Goal: Task Accomplishment & Management: Complete application form

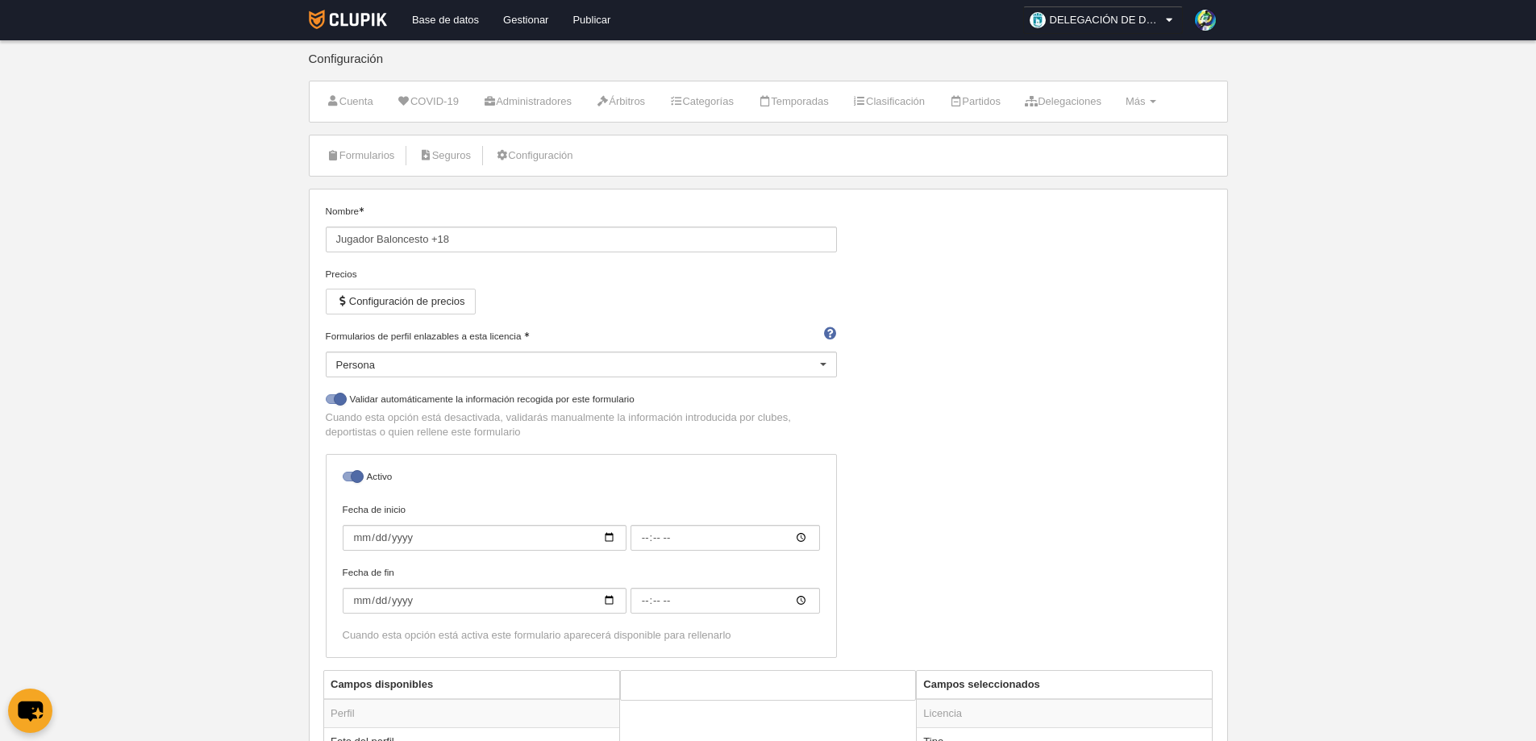
select select "selected"
click at [441, 19] on link "Base de datos" at bounding box center [445, 20] width 91 height 40
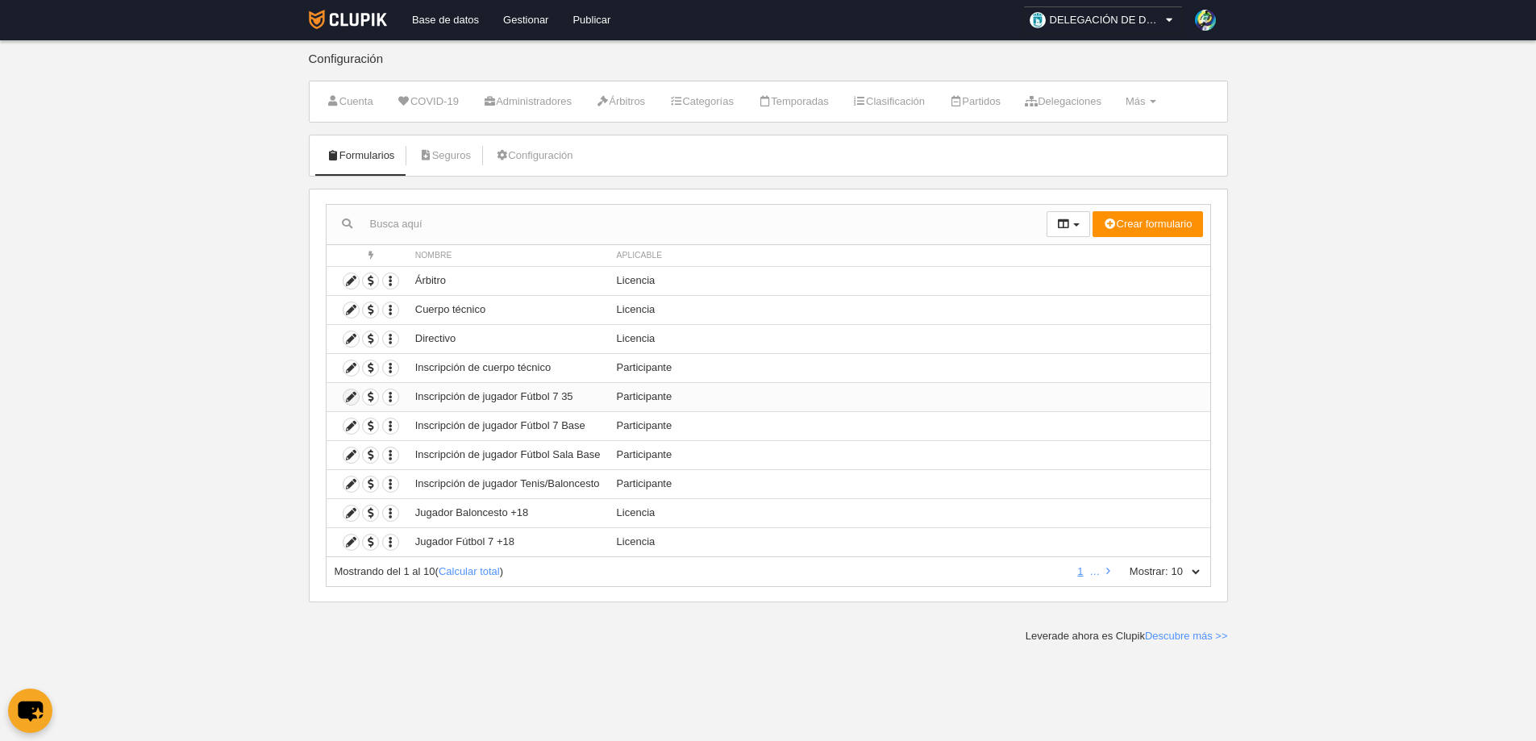
click at [350, 397] on icon at bounding box center [351, 396] width 15 height 15
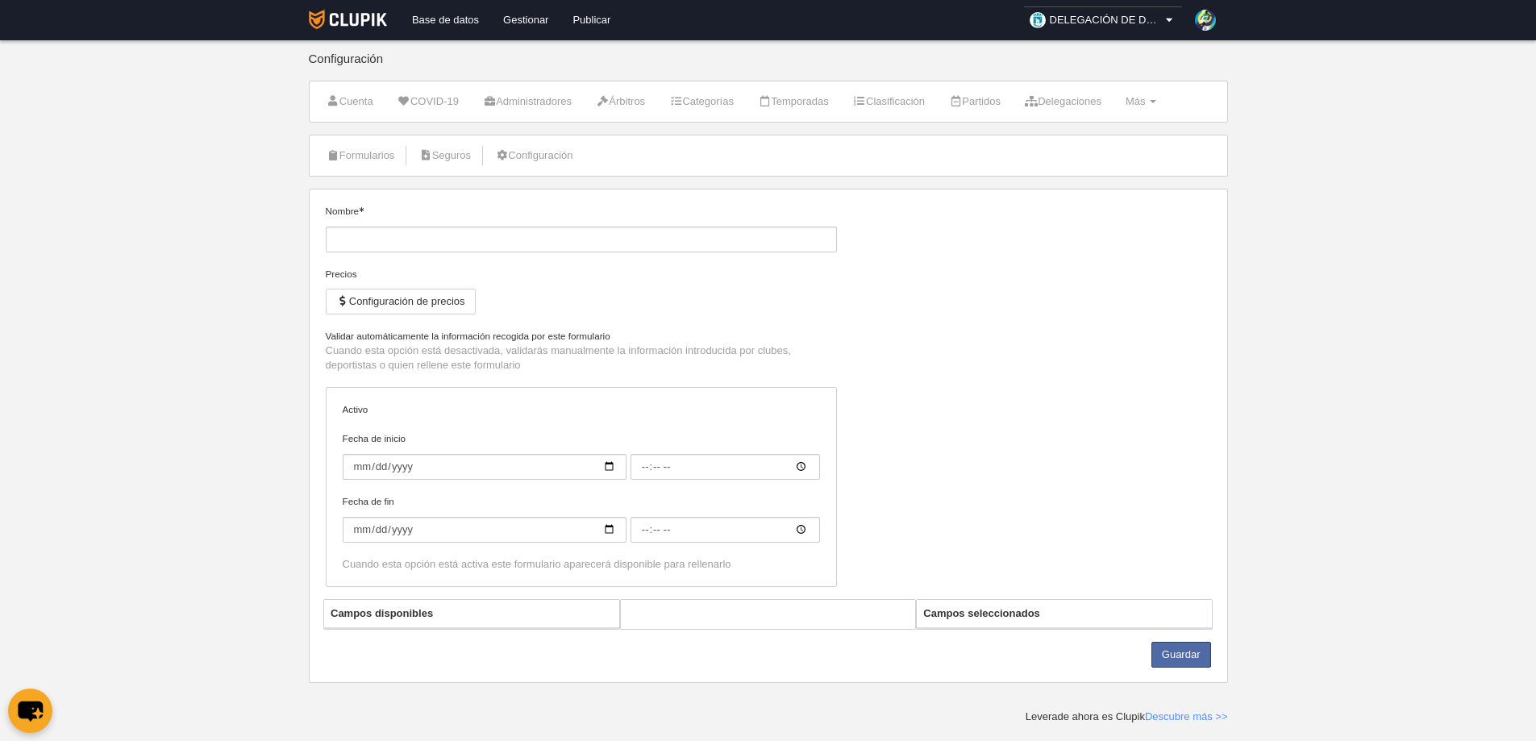
type input "Inscripción de jugador Fútbol 7 35"
checkbox input "true"
type input "[DATE]"
type input "06:00"
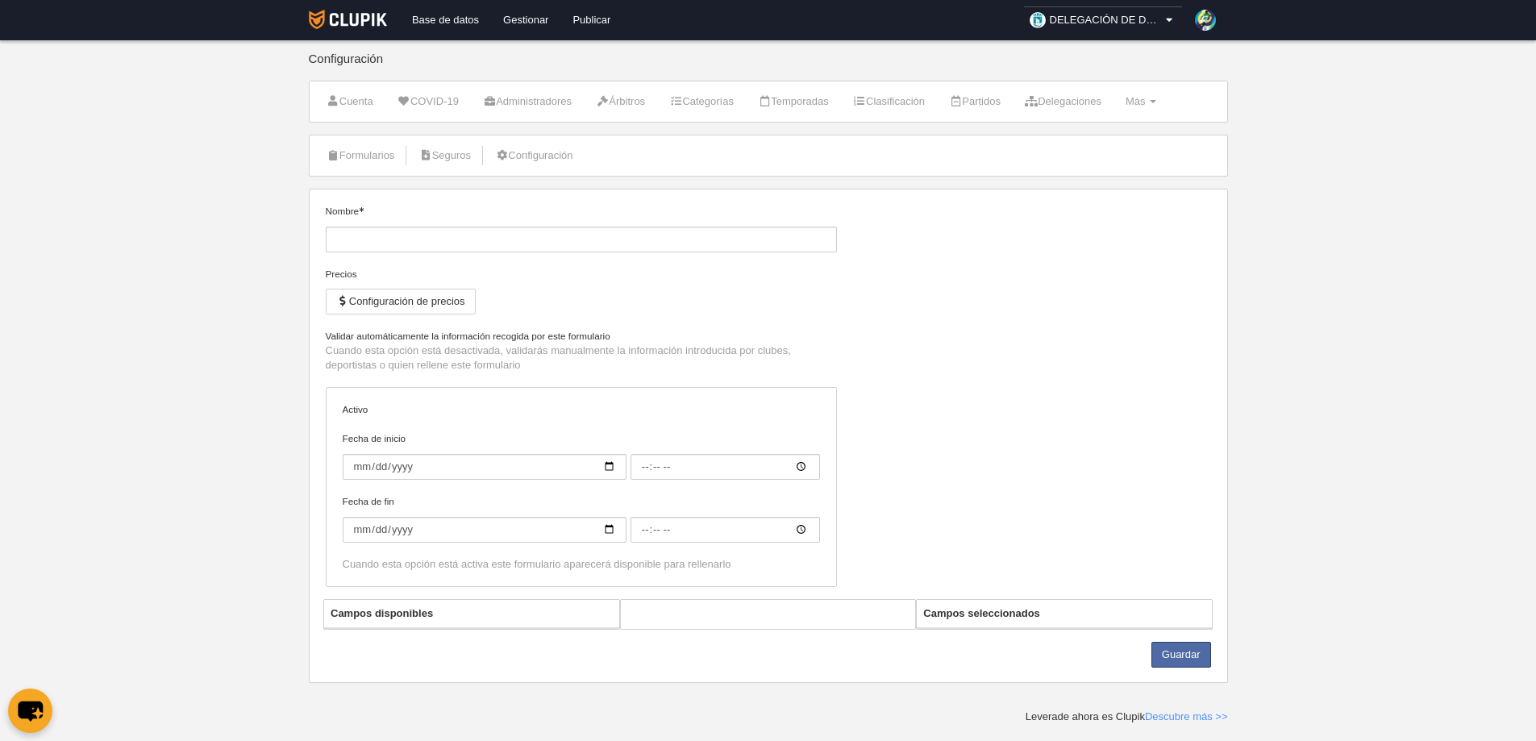
type input "[DATE]"
type input "06:00"
select select "selected"
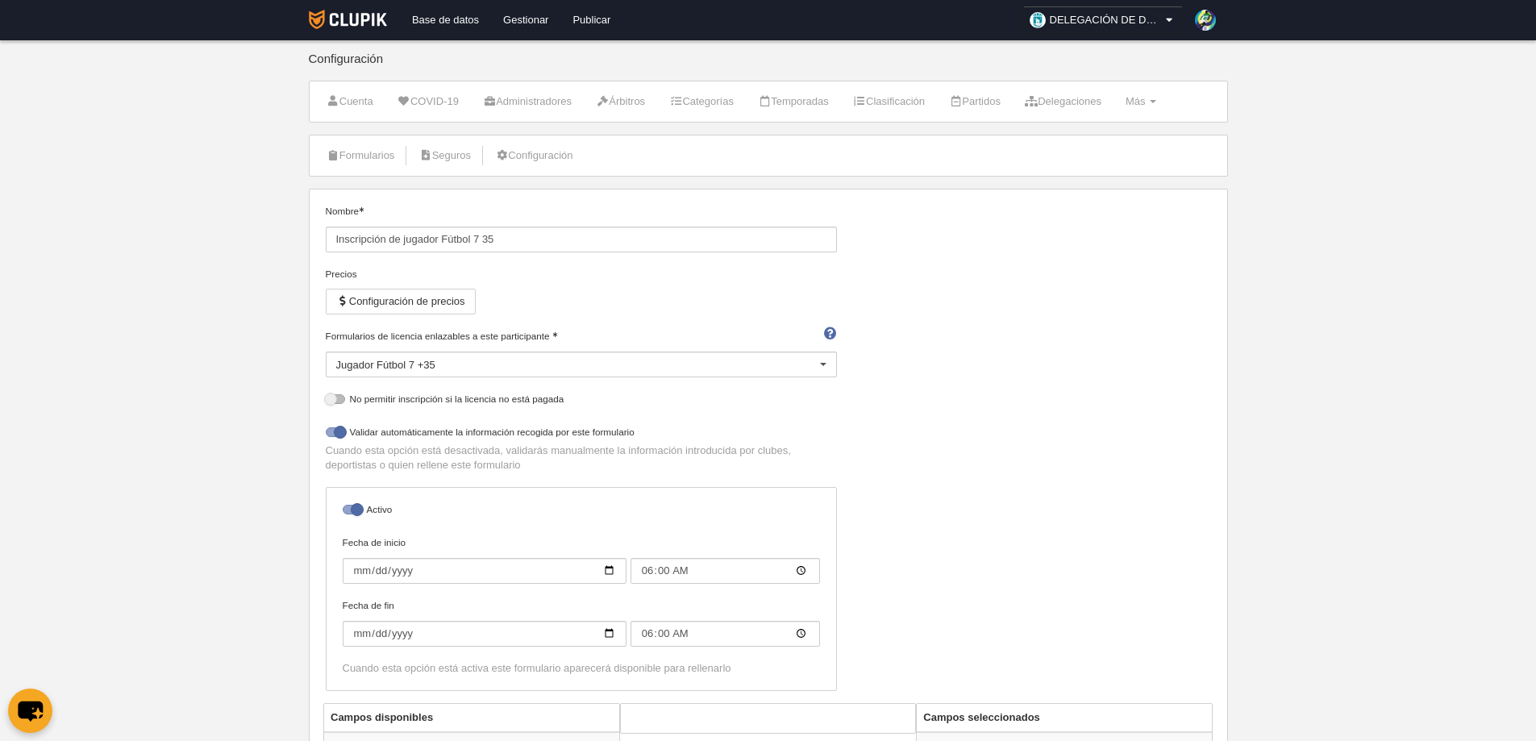
scroll to position [81, 0]
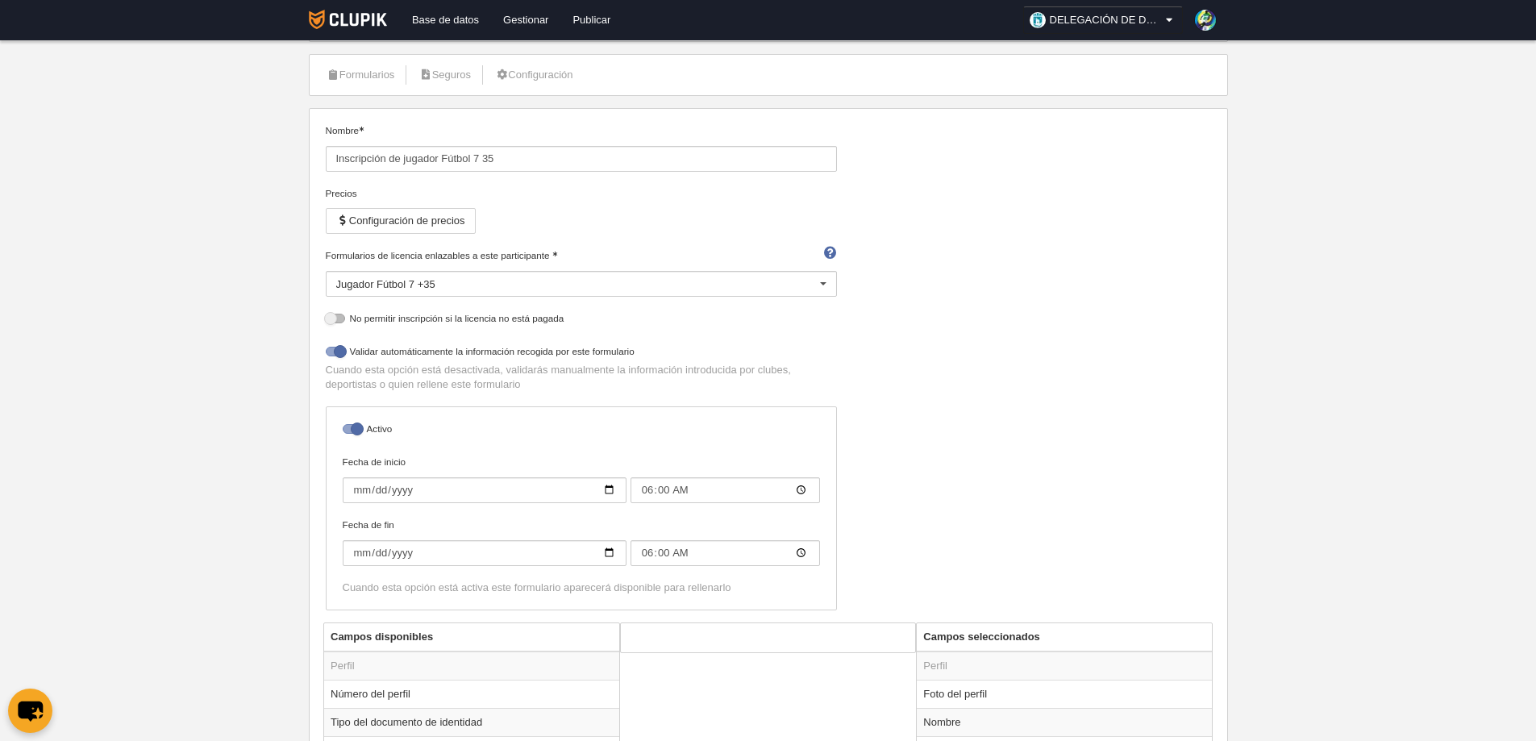
click at [824, 280] on div at bounding box center [823, 285] width 26 height 26
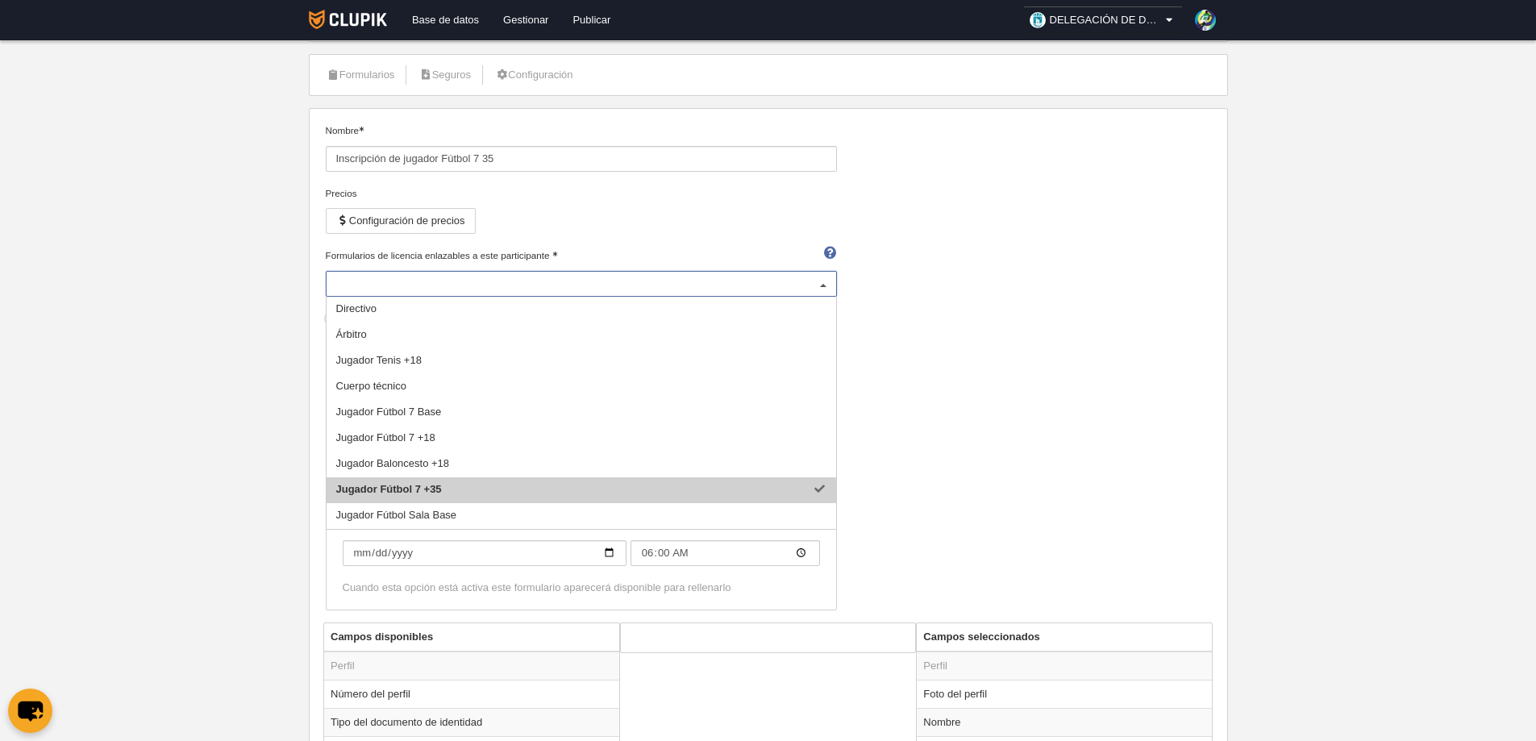
click at [423, 488] on span "Jugador Fútbol 7 +35" at bounding box center [389, 489] width 106 height 12
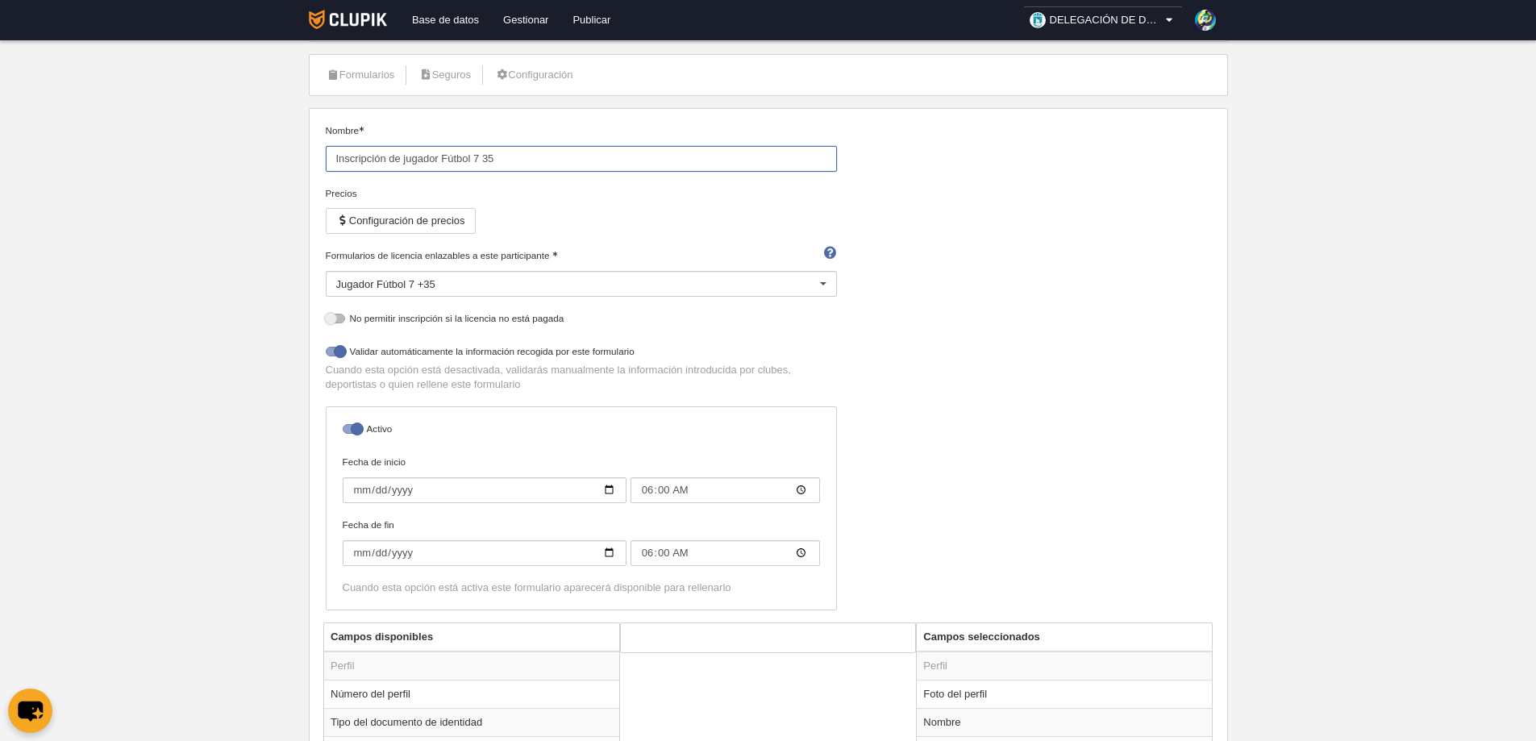
click at [552, 164] on input "Inscripción de jugador Fútbol 7 35" at bounding box center [581, 159] width 511 height 26
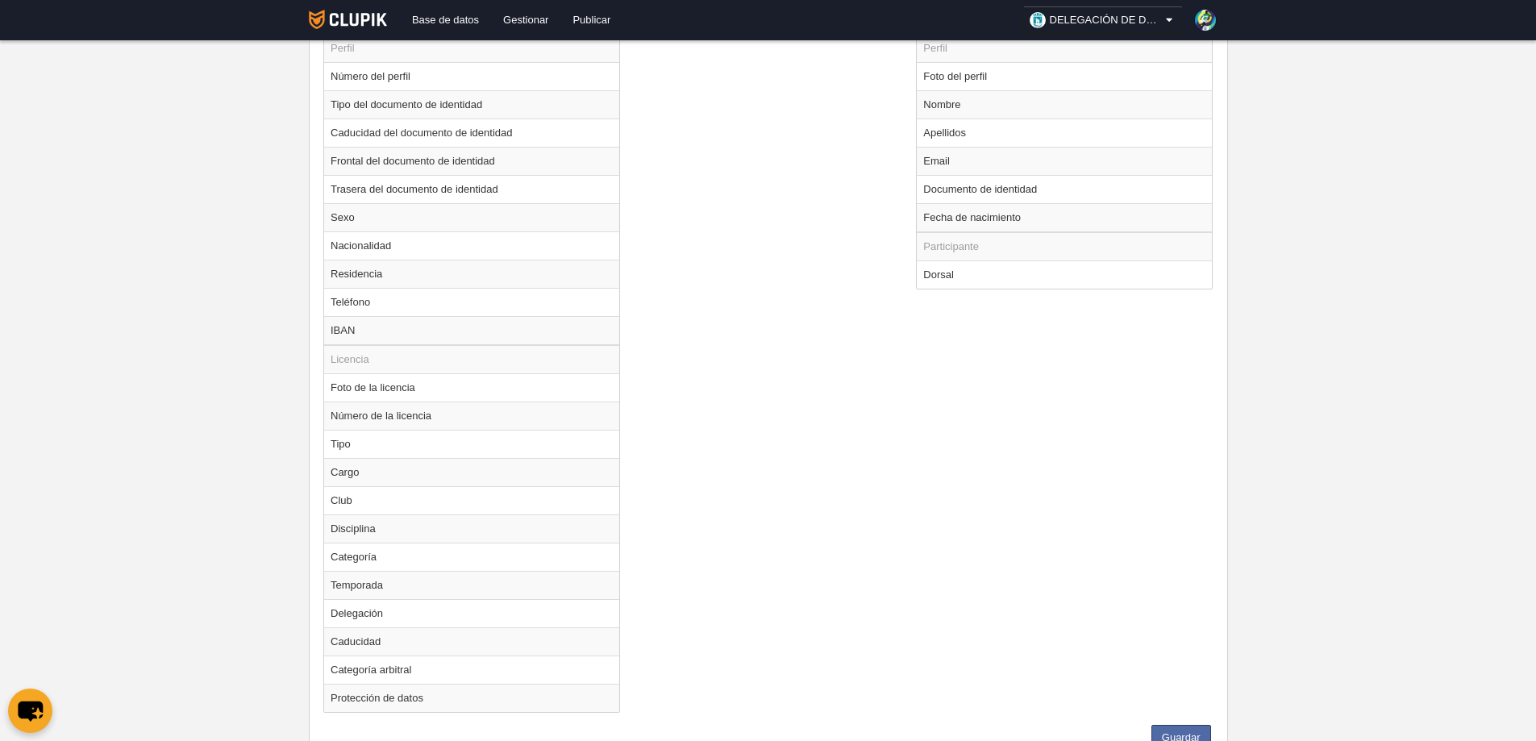
scroll to position [726, 0]
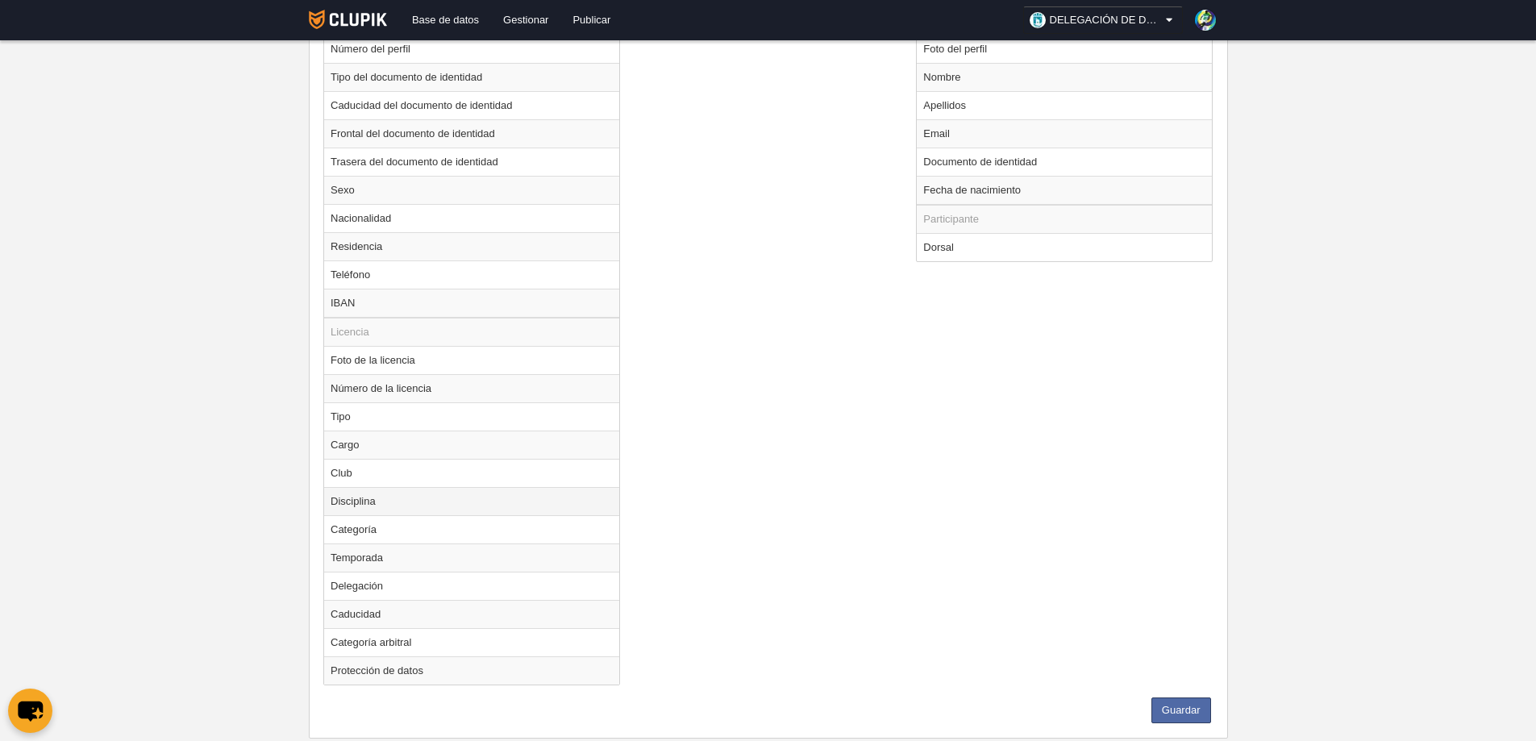
click at [343, 504] on td "Disciplina" at bounding box center [471, 501] width 295 height 28
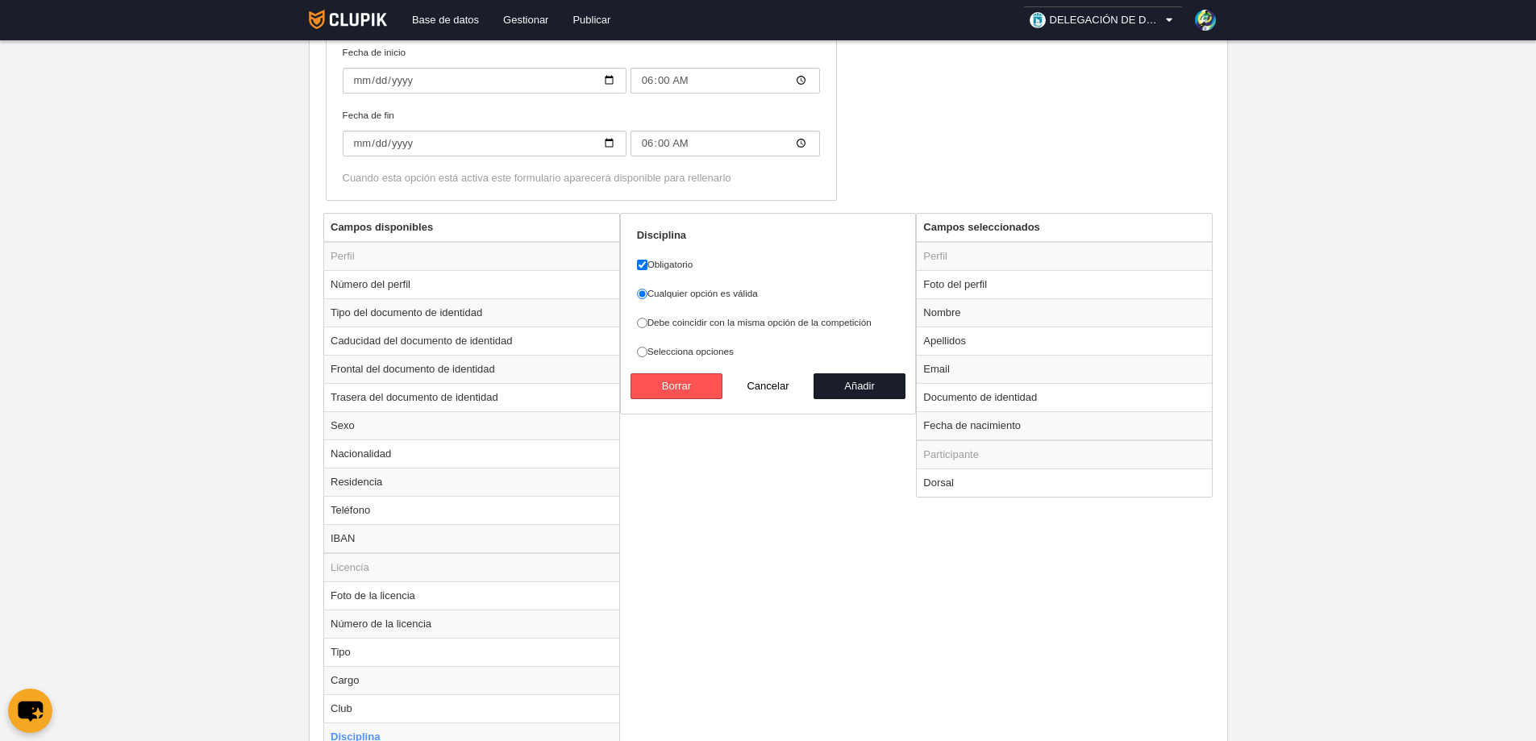
scroll to position [484, 0]
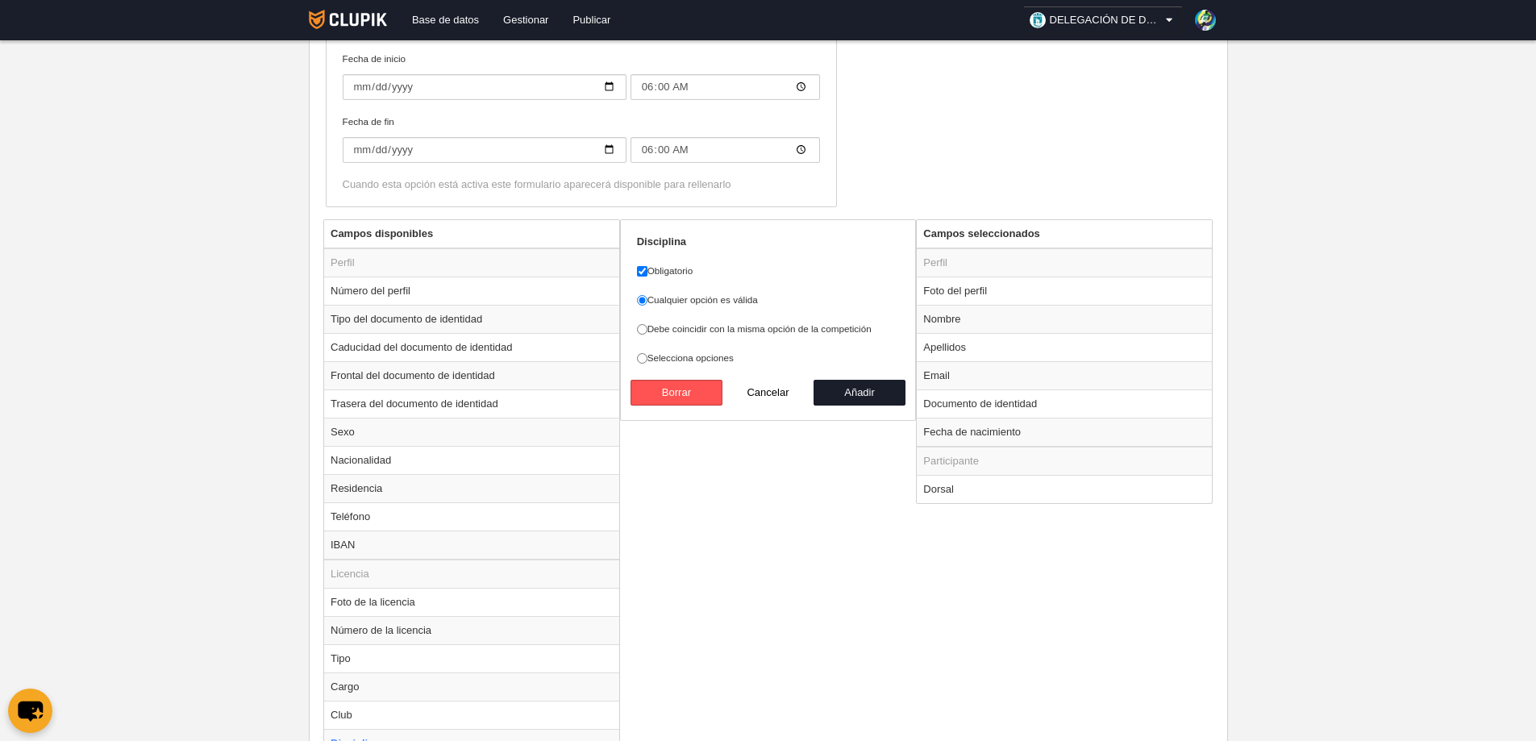
click at [684, 378] on form "Disciplina Obligatorio Cualquier opción es válida Debe coincidir con la misma o…" at bounding box center [768, 320] width 263 height 171
click at [689, 392] on button "Borrar" at bounding box center [677, 393] width 92 height 26
radio input "false"
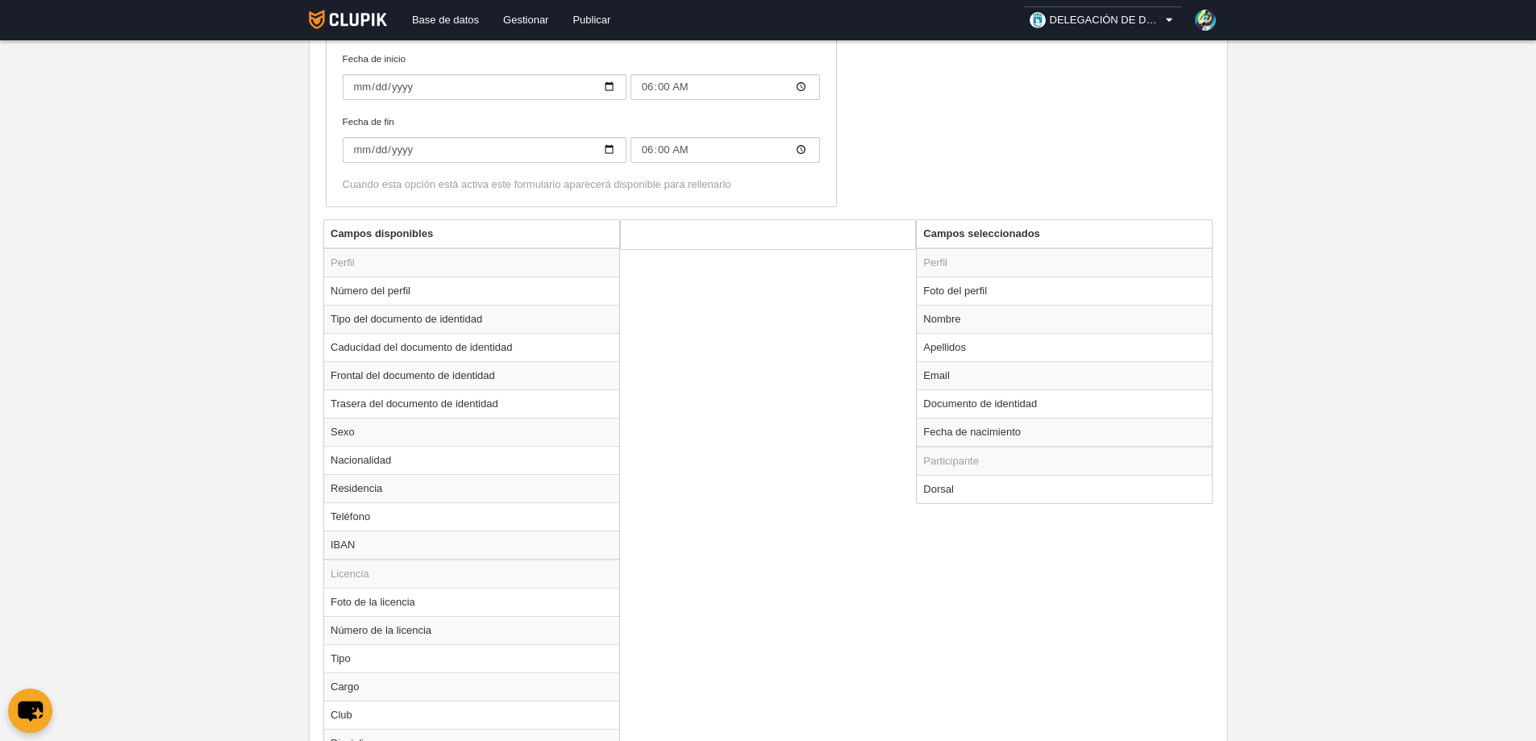
scroll to position [764, 0]
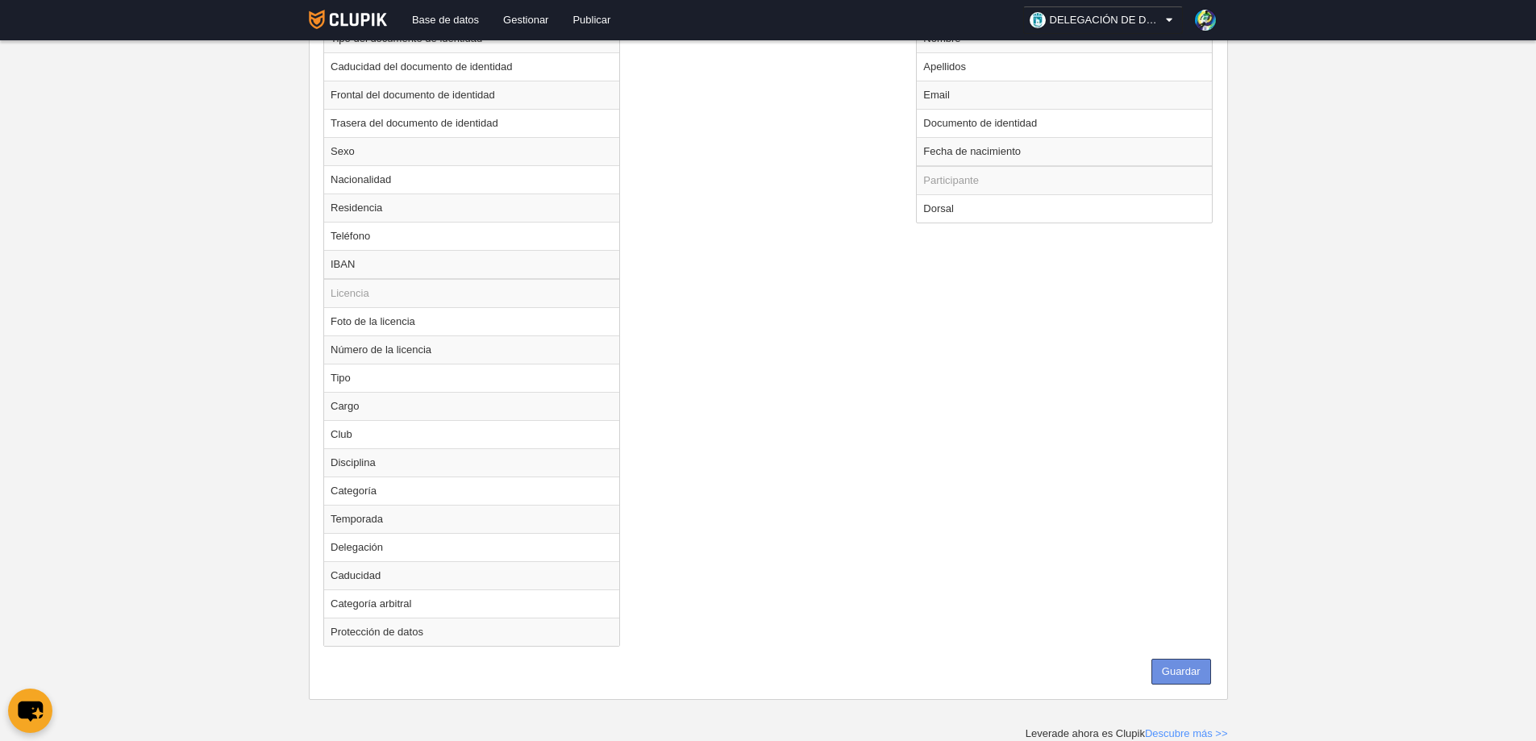
click at [1195, 670] on button "Guardar" at bounding box center [1181, 672] width 60 height 26
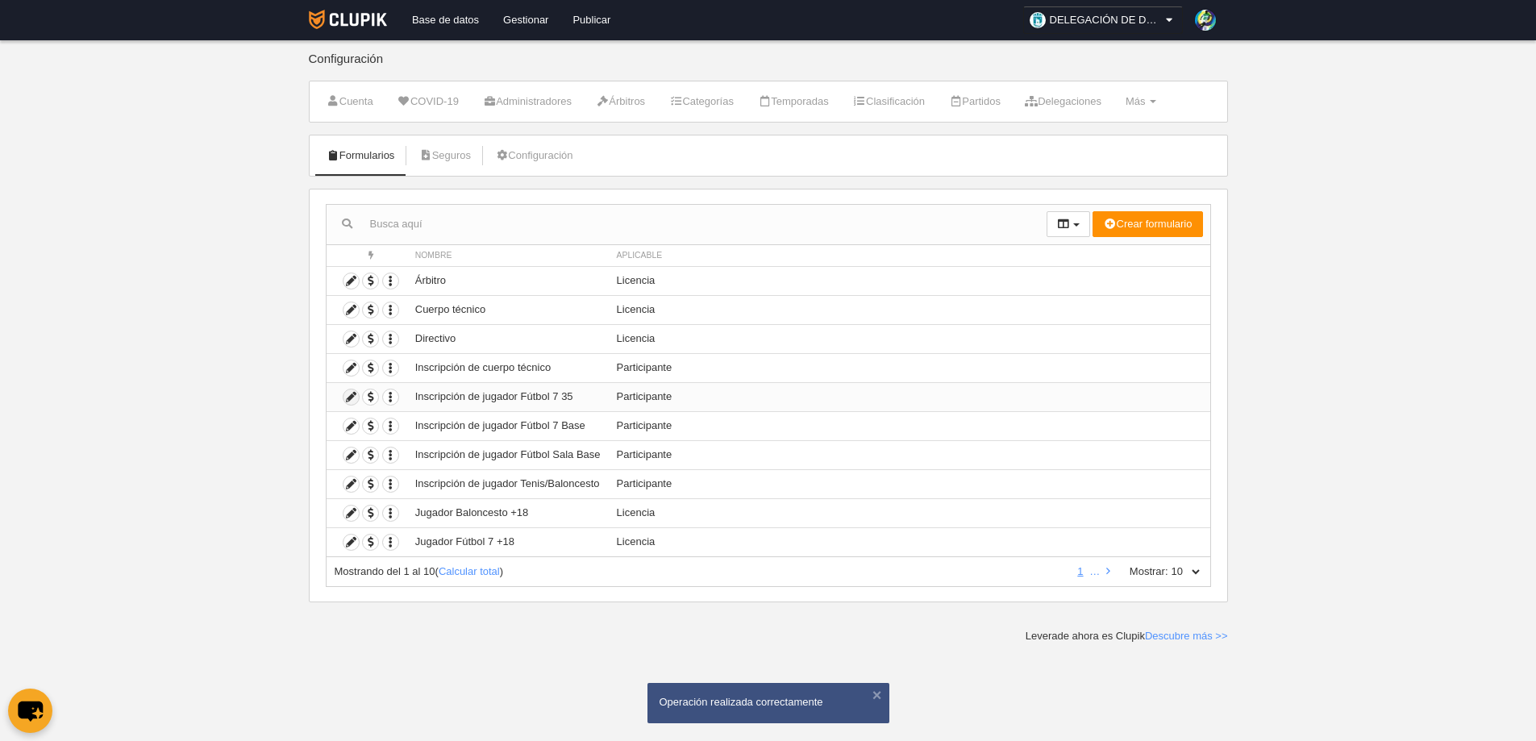
click at [351, 393] on icon at bounding box center [351, 396] width 15 height 15
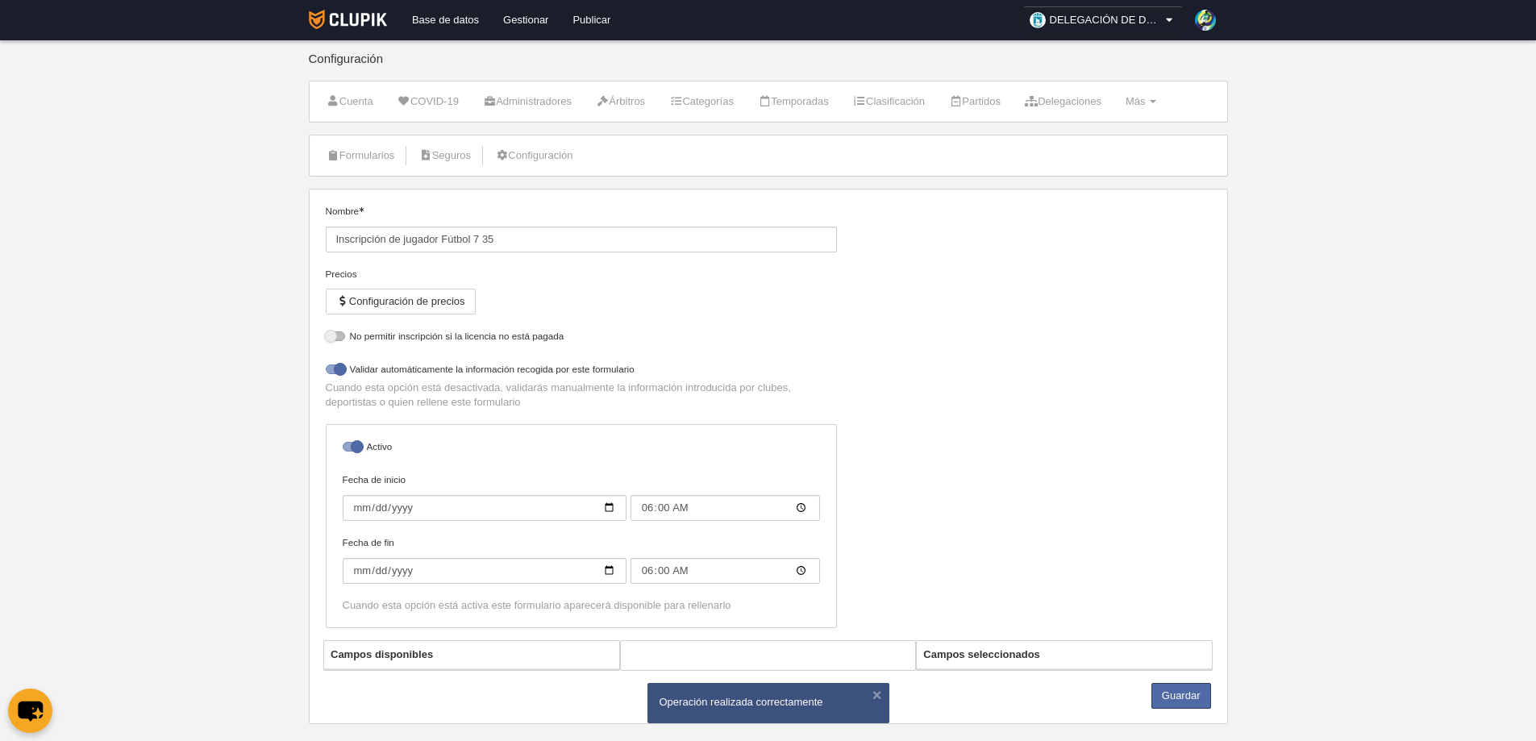
select select "selected"
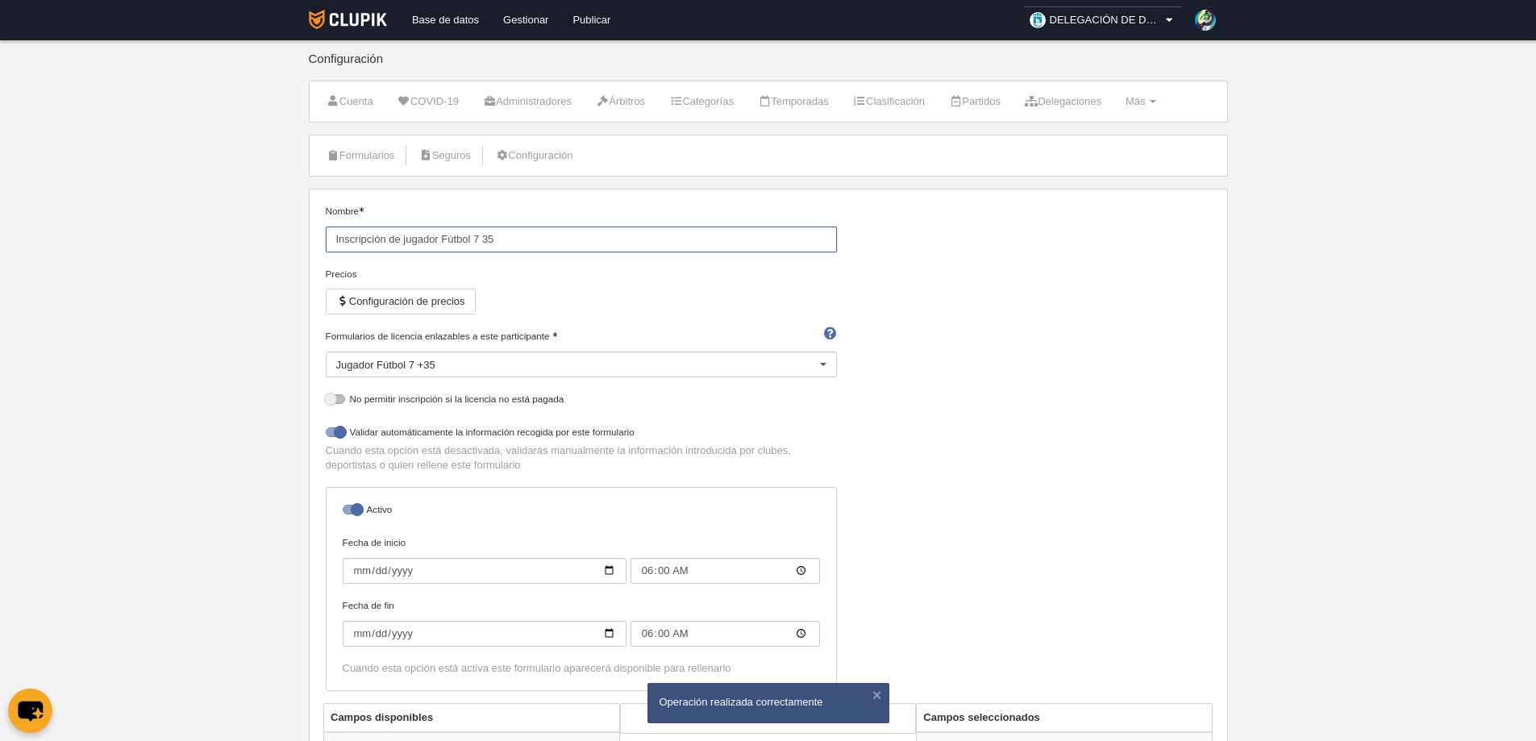
click at [485, 239] on input "Inscripción de jugador Fútbol 7 35" at bounding box center [581, 240] width 511 height 26
click at [485, 237] on input "Inscripción de jugador Fútbol 7 35" at bounding box center [581, 240] width 511 height 26
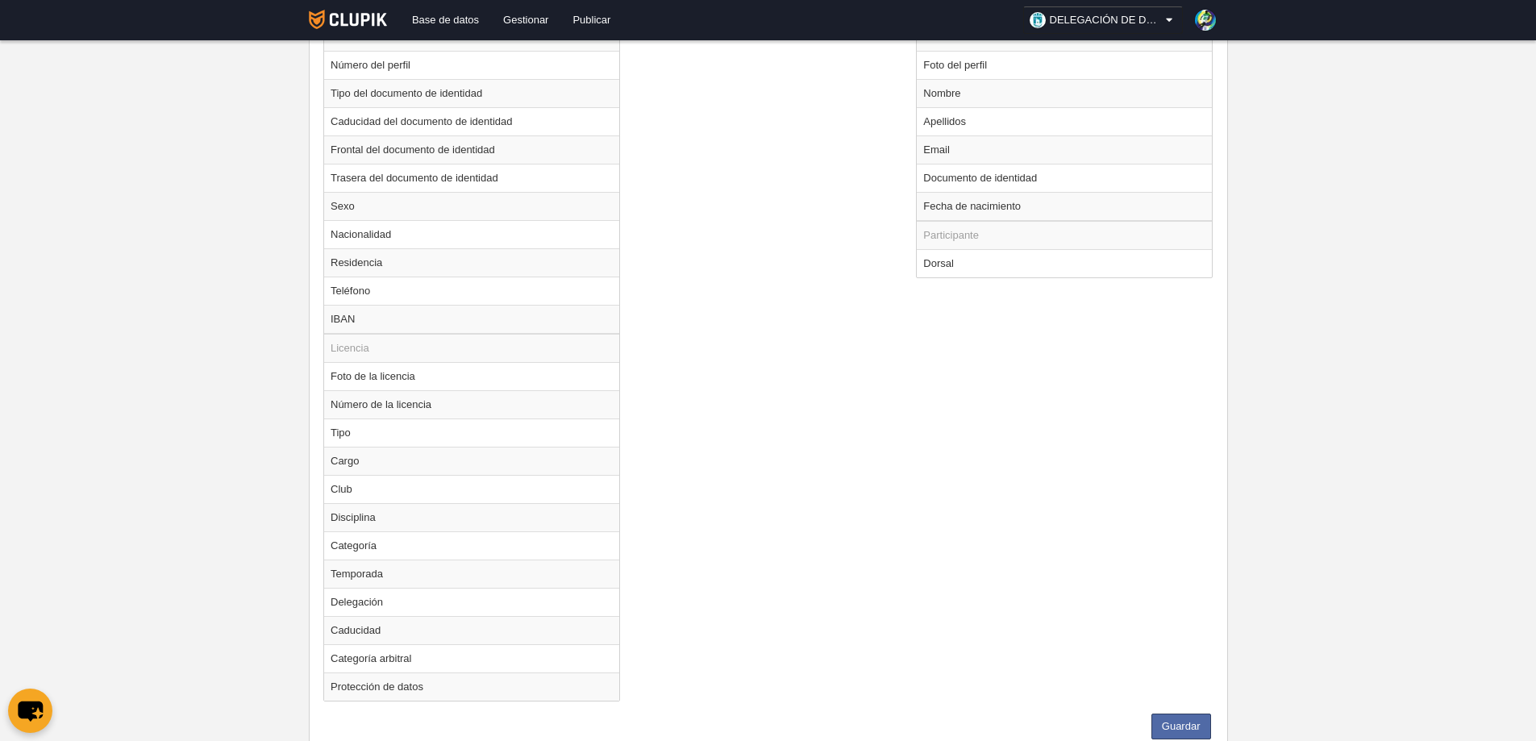
scroll to position [764, 0]
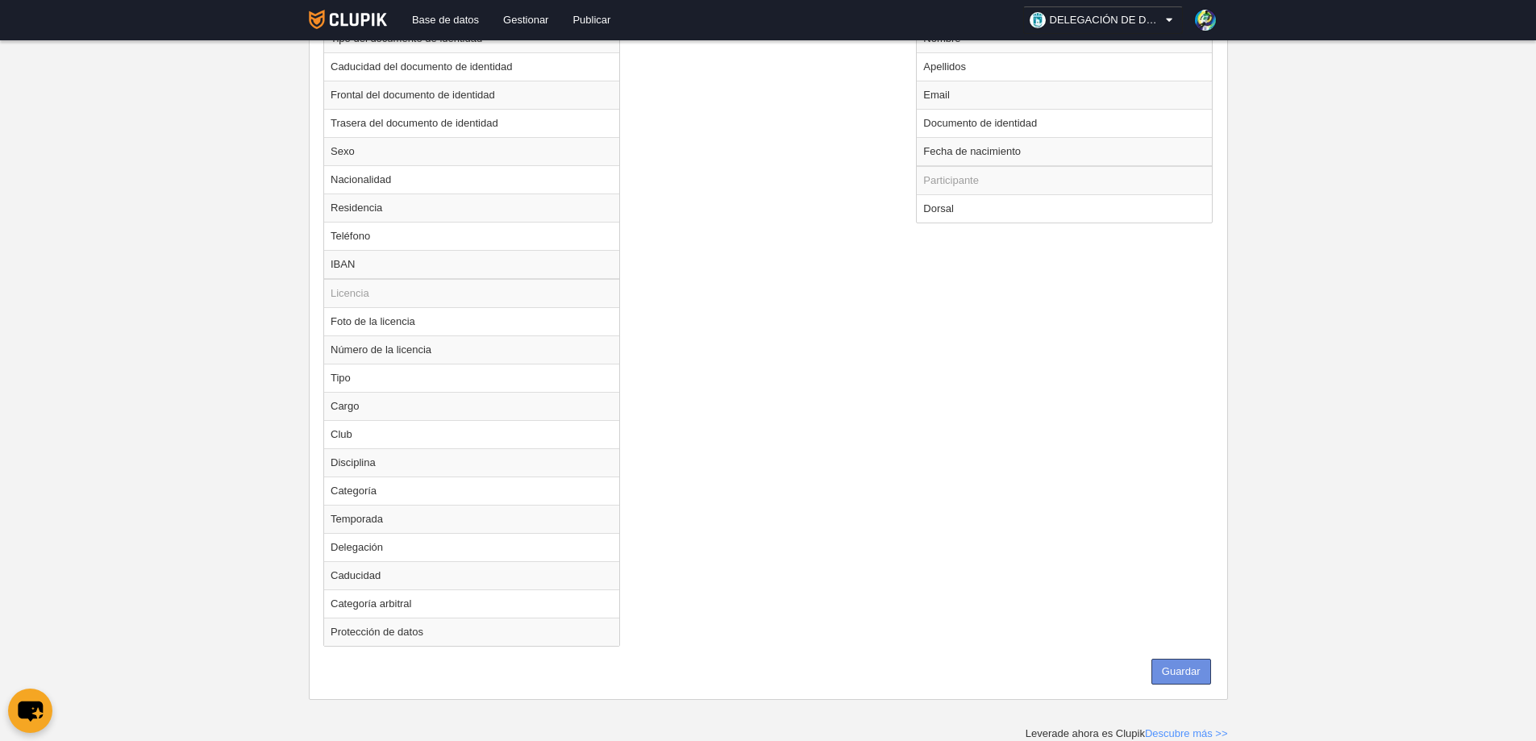
type input "Inscripción de jugador Fútbol 7 +35"
click at [1193, 676] on button "Guardar" at bounding box center [1181, 672] width 60 height 26
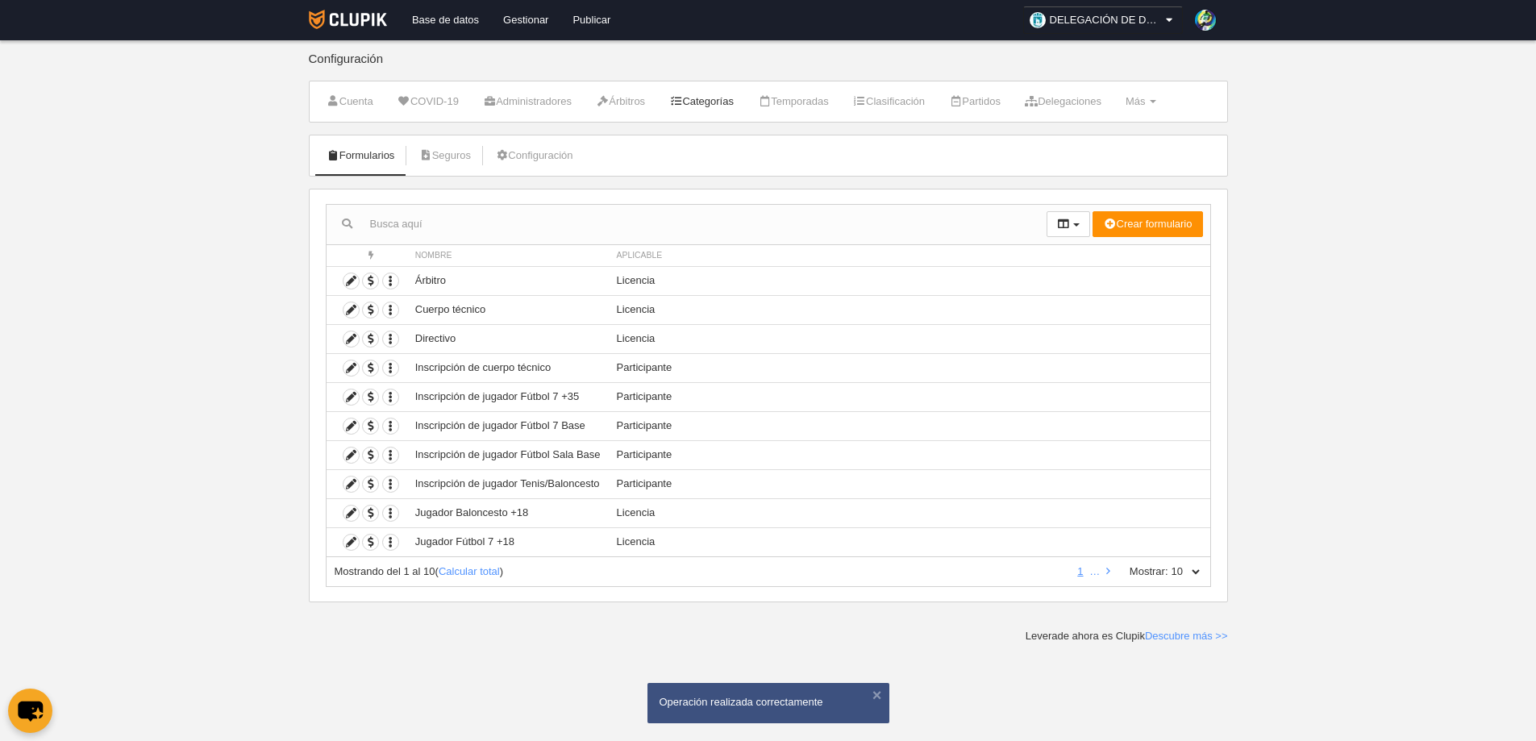
click at [712, 101] on link "Categorías" at bounding box center [701, 102] width 82 height 24
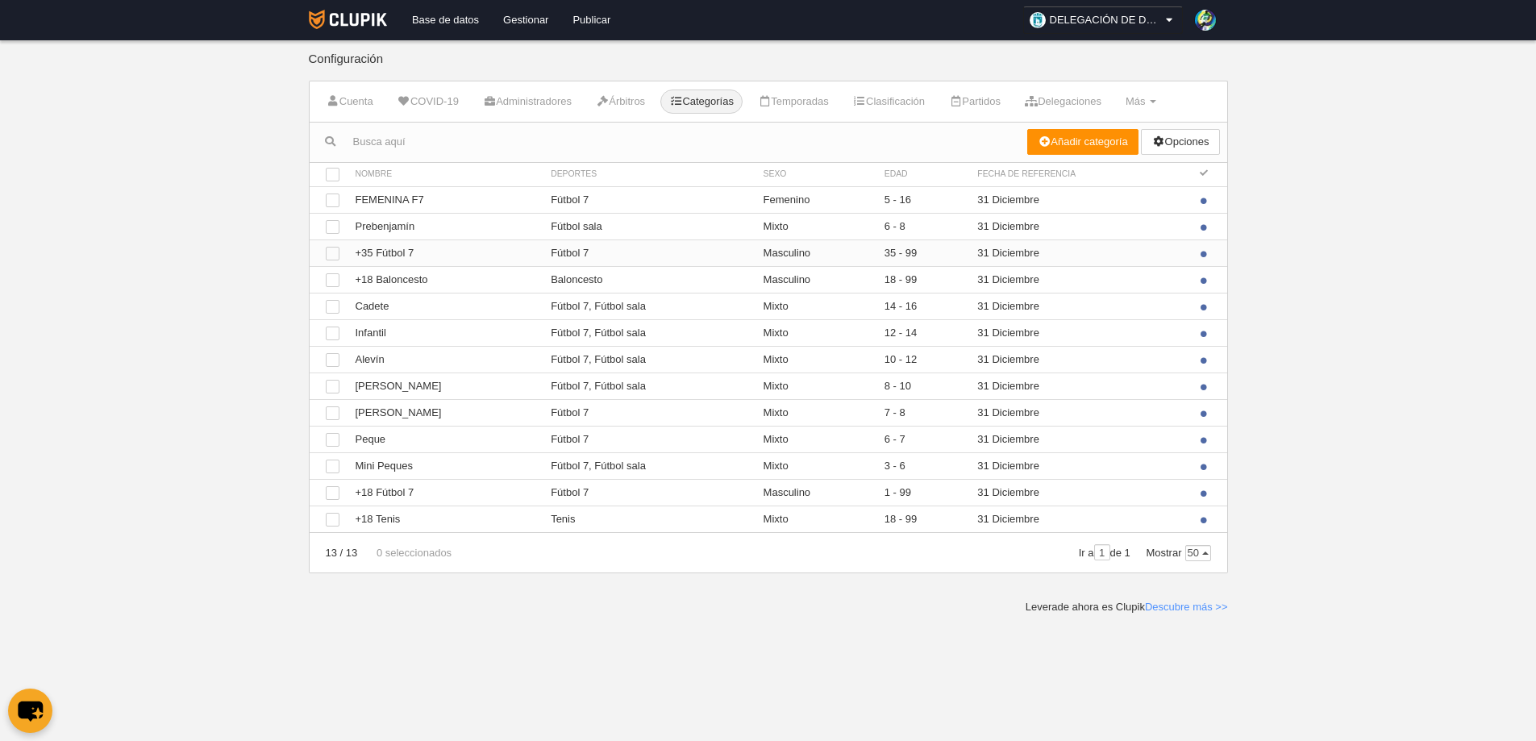
click at [397, 244] on td "Ver +35 Fútbol 7" at bounding box center [446, 252] width 196 height 27
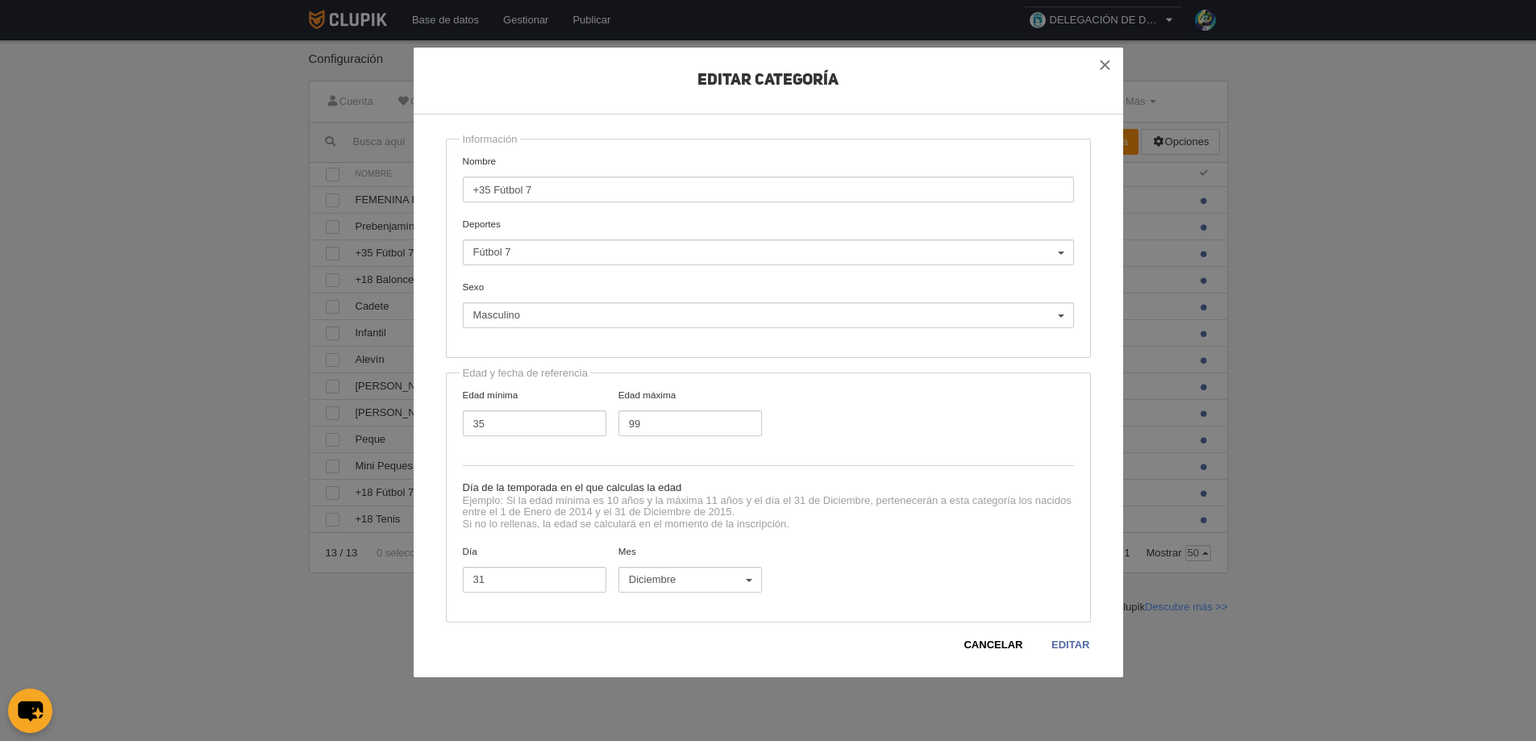
click at [1072, 639] on link "Editar" at bounding box center [1071, 645] width 40 height 16
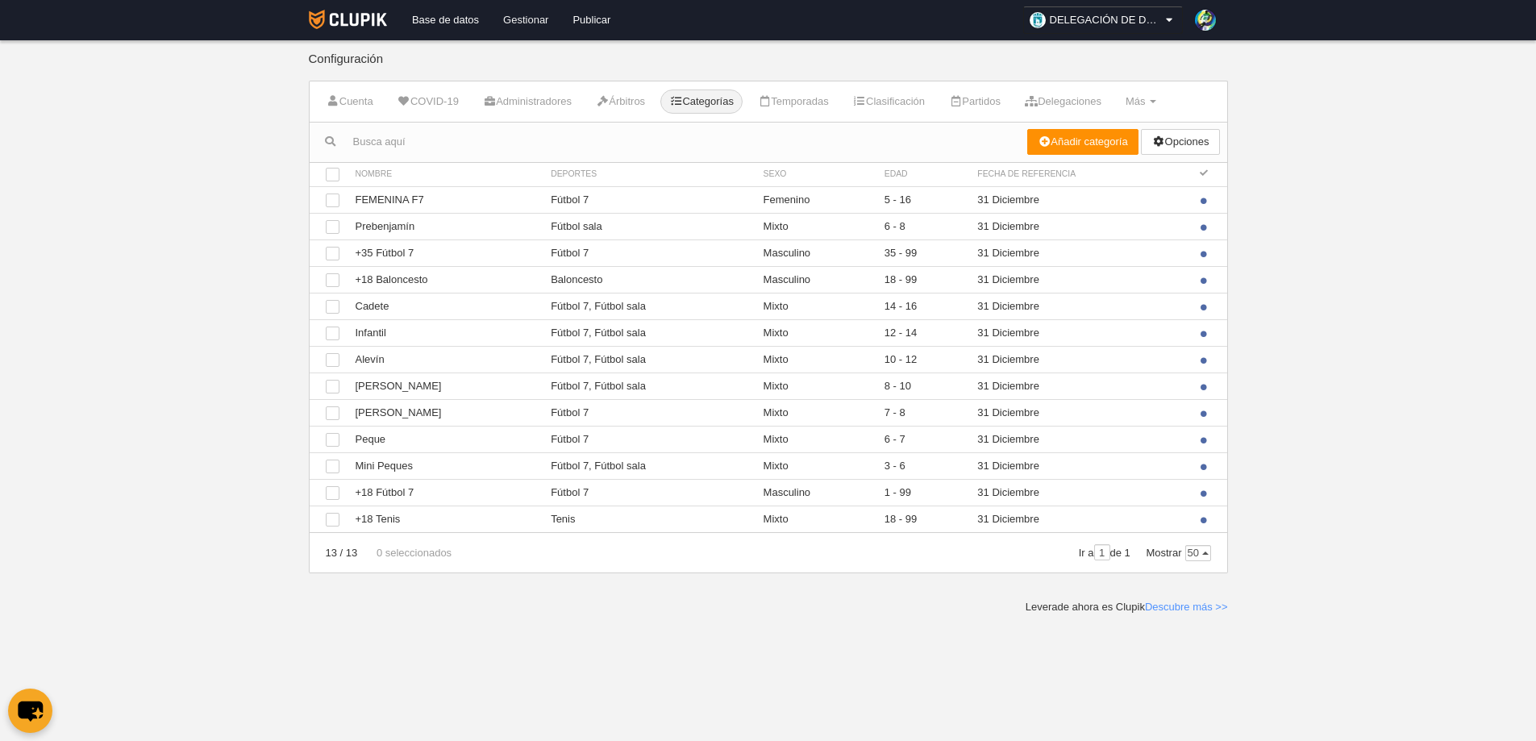
click at [521, 21] on link "Gestionar" at bounding box center [525, 20] width 69 height 40
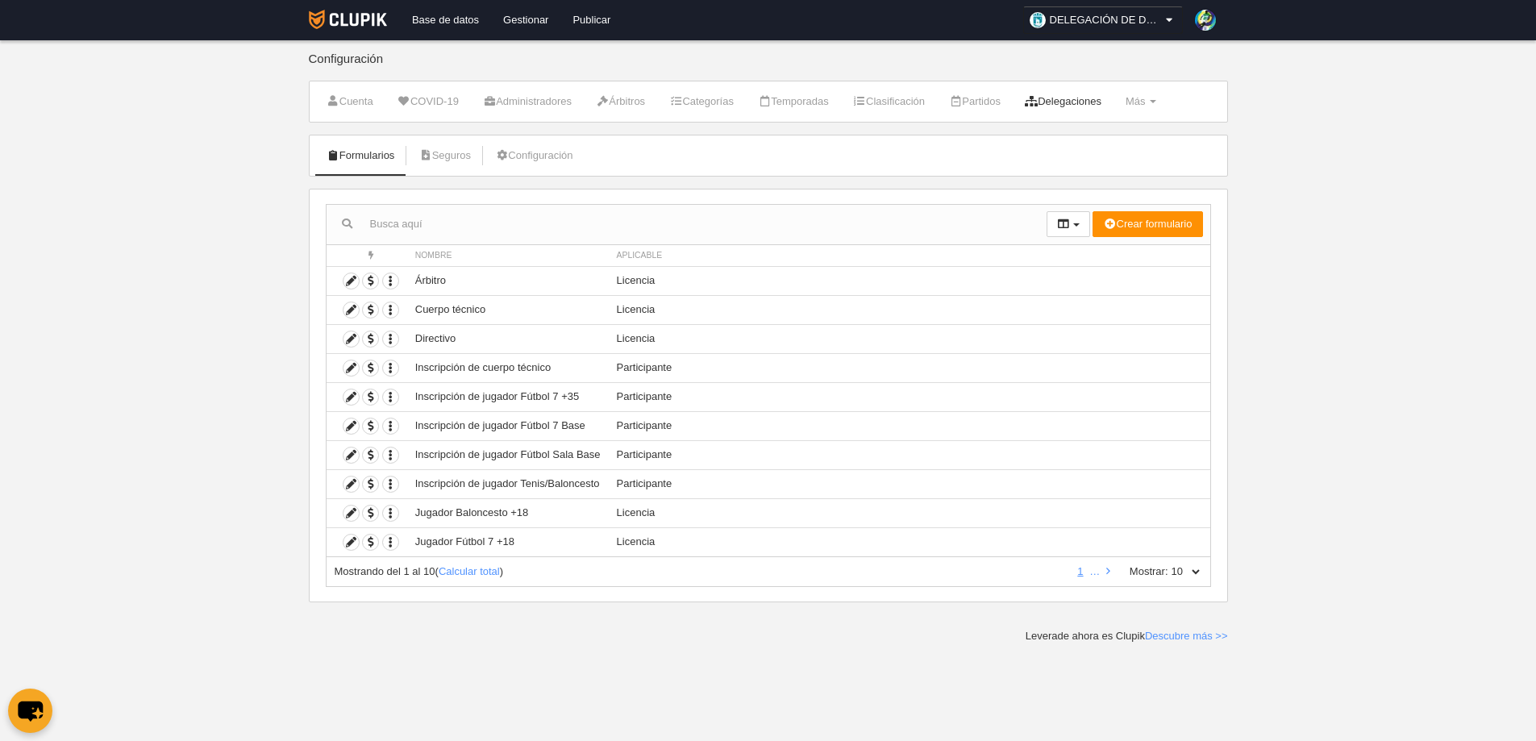
click at [1081, 107] on link "Delegaciones" at bounding box center [1063, 102] width 94 height 24
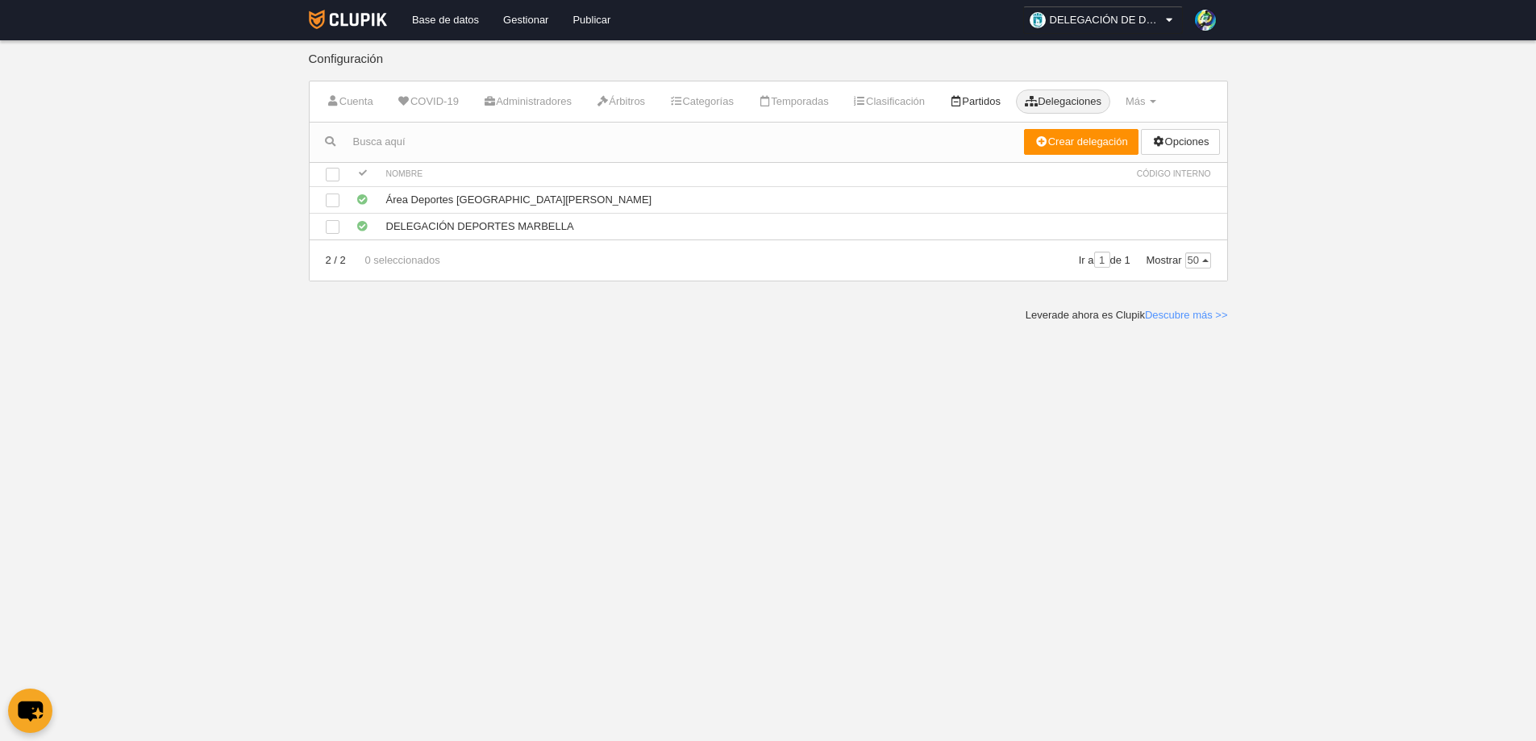
click at [1005, 97] on link "Partidos" at bounding box center [974, 102] width 69 height 24
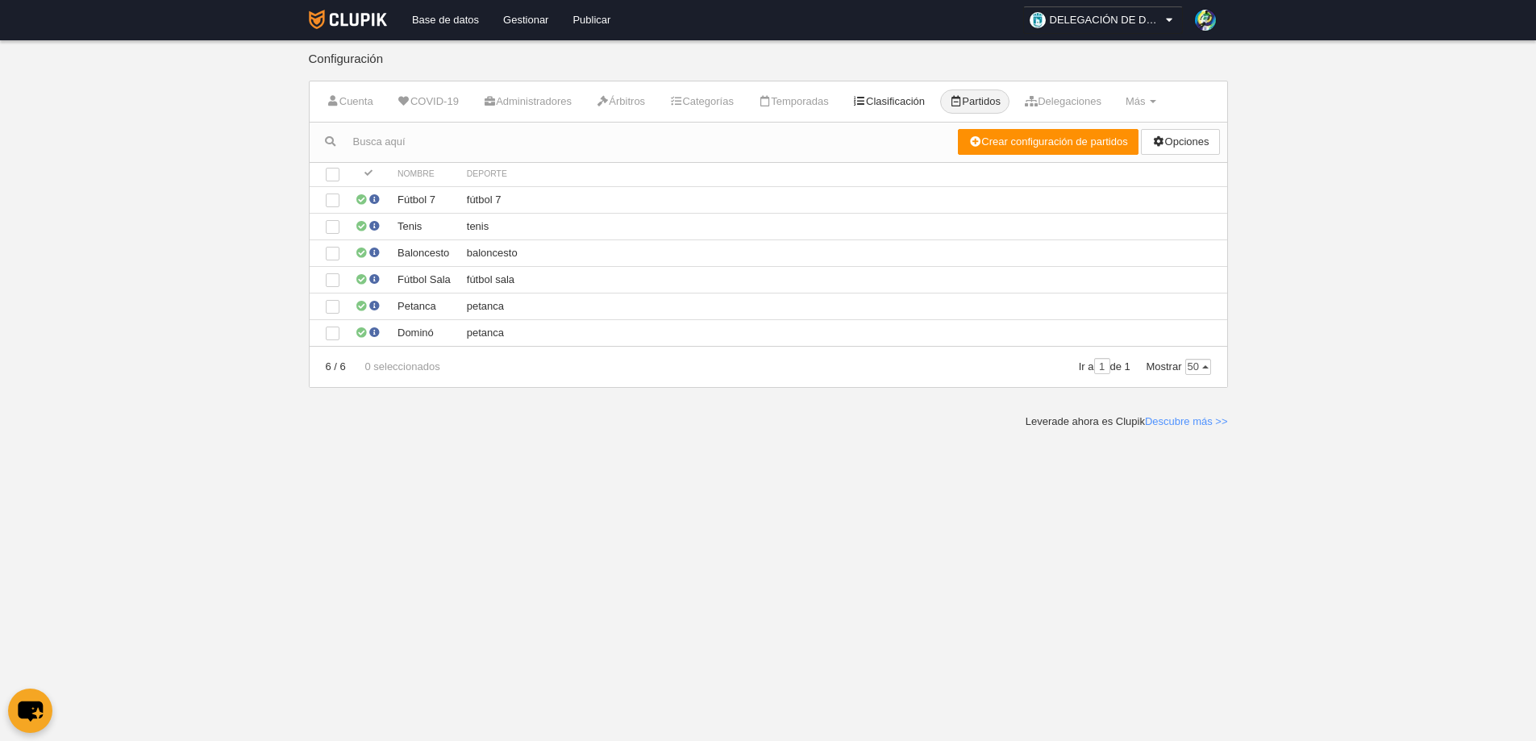
click at [896, 108] on link "Clasificación" at bounding box center [889, 102] width 90 height 24
click at [838, 103] on link "Temporadas" at bounding box center [793, 102] width 89 height 24
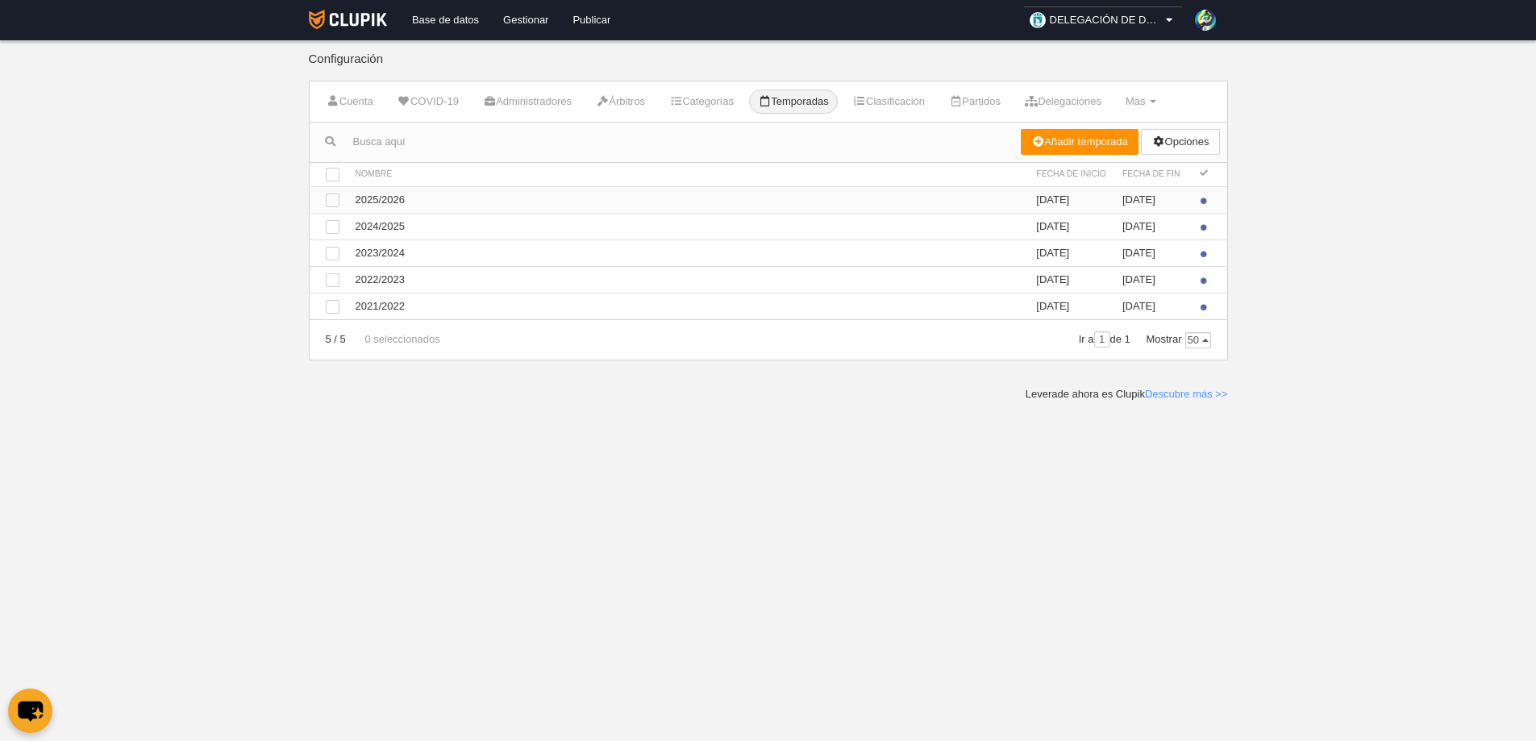
click at [385, 197] on td "Ver 2025/2026" at bounding box center [688, 199] width 681 height 27
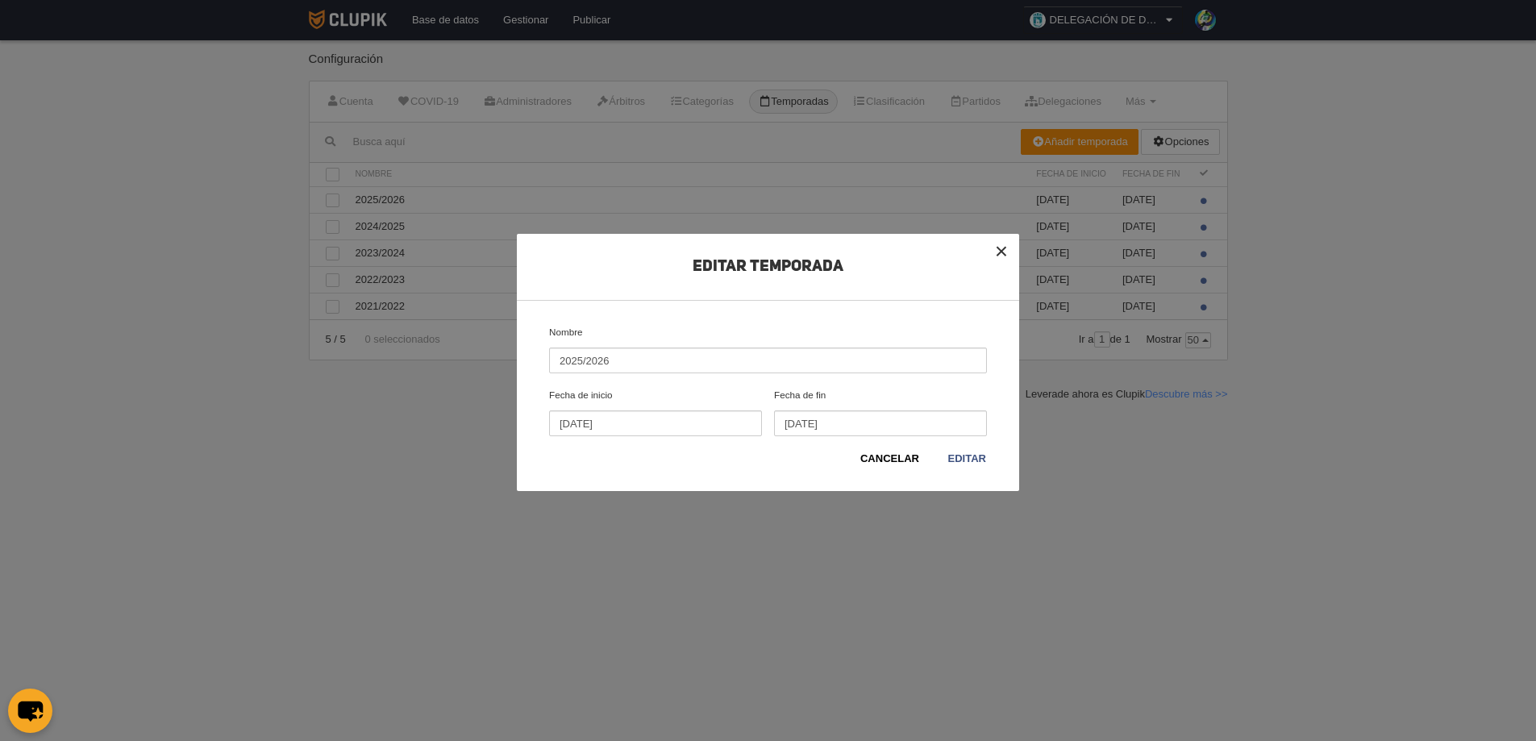
click at [1006, 250] on button "×" at bounding box center [1001, 251] width 35 height 35
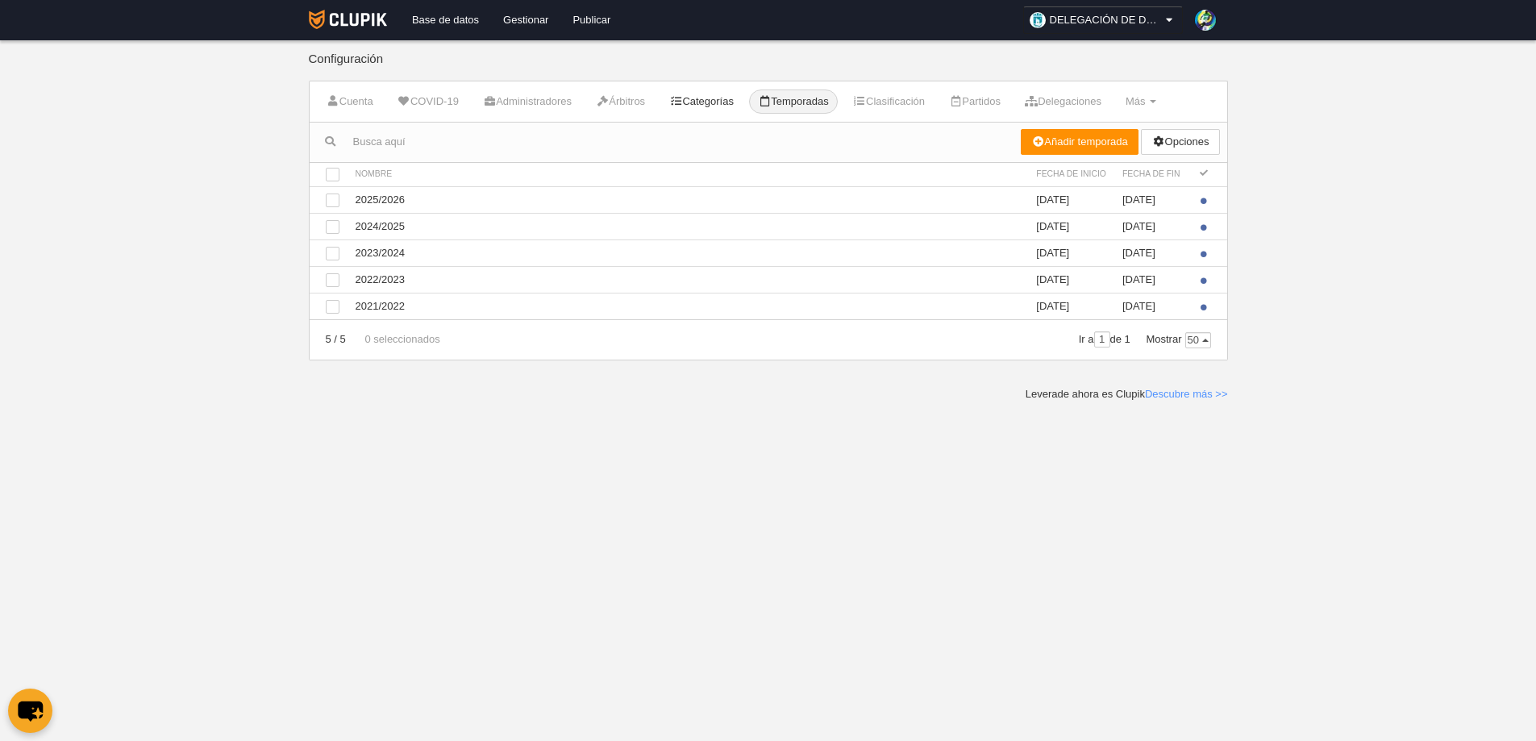
click at [739, 103] on link "Categorías" at bounding box center [701, 102] width 82 height 24
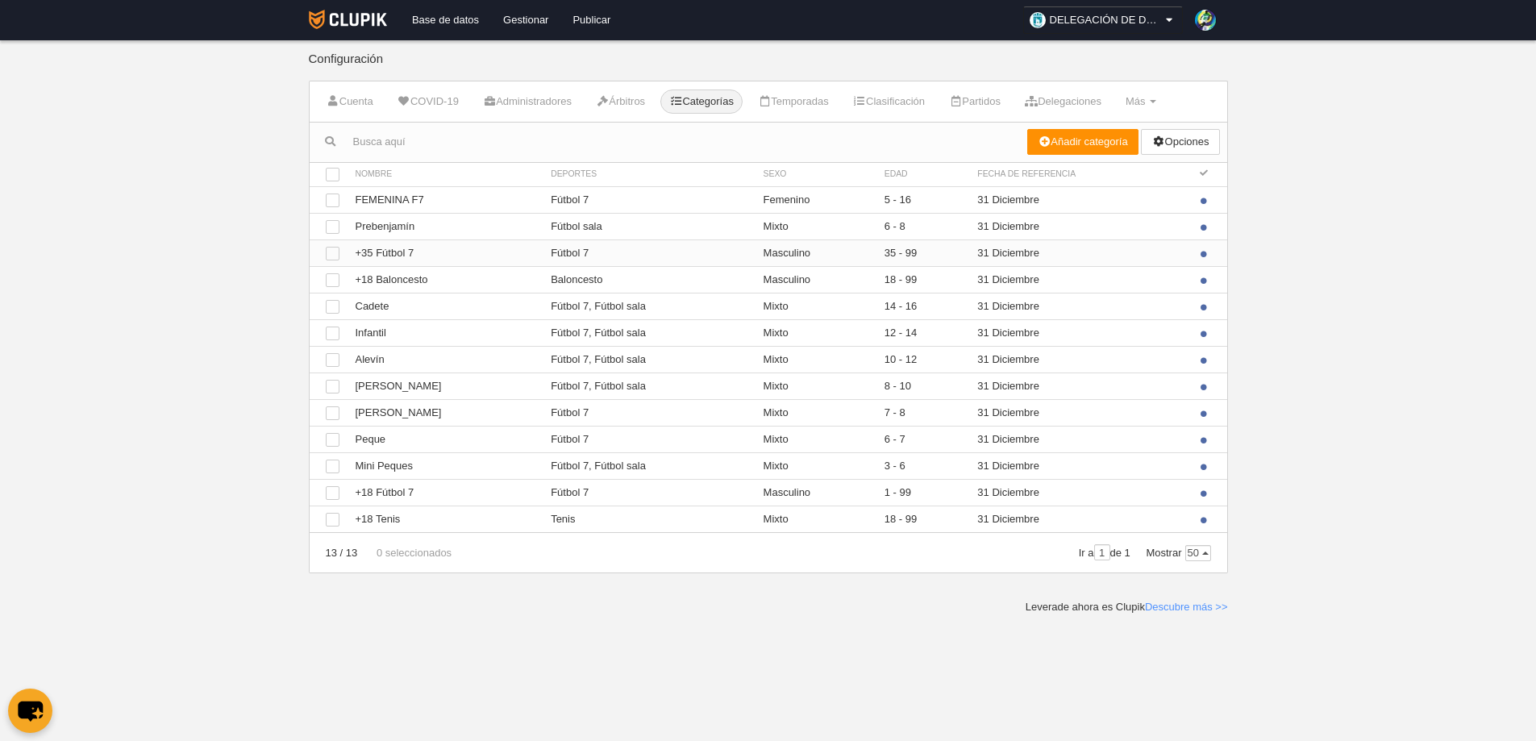
click at [401, 252] on td "Ver +35 Fútbol 7" at bounding box center [446, 252] width 196 height 27
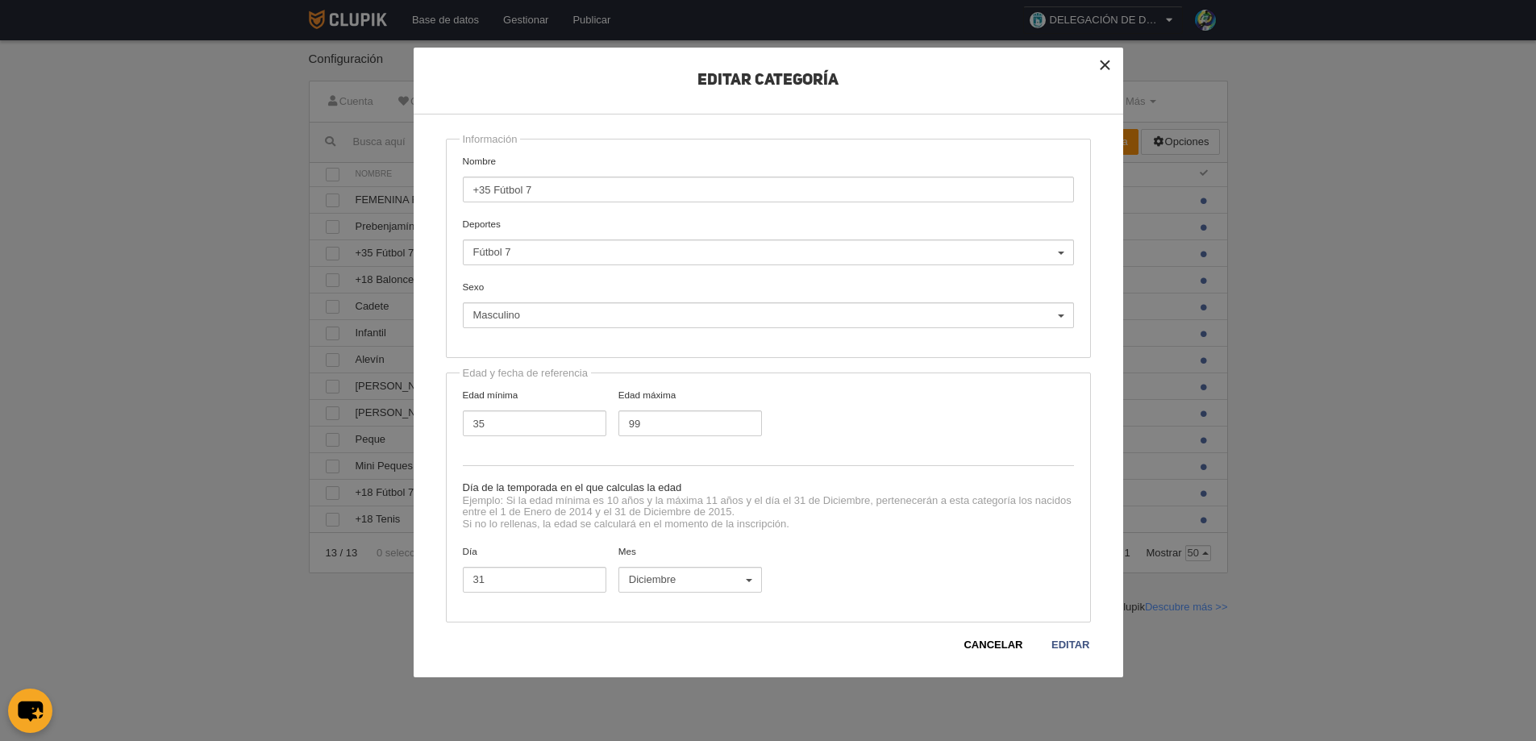
click at [1104, 65] on button "×" at bounding box center [1105, 65] width 35 height 35
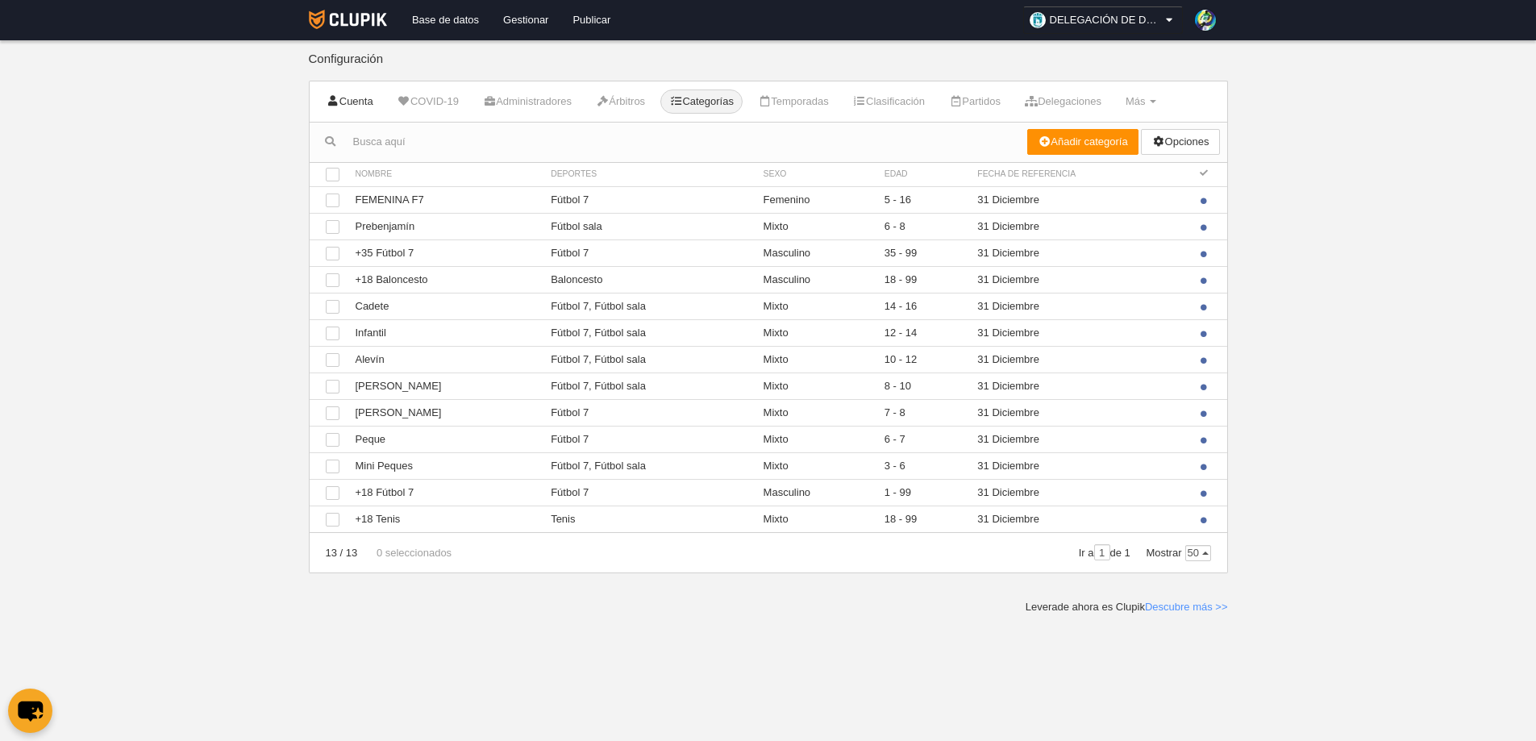
click at [363, 98] on link "Cuenta" at bounding box center [350, 102] width 65 height 24
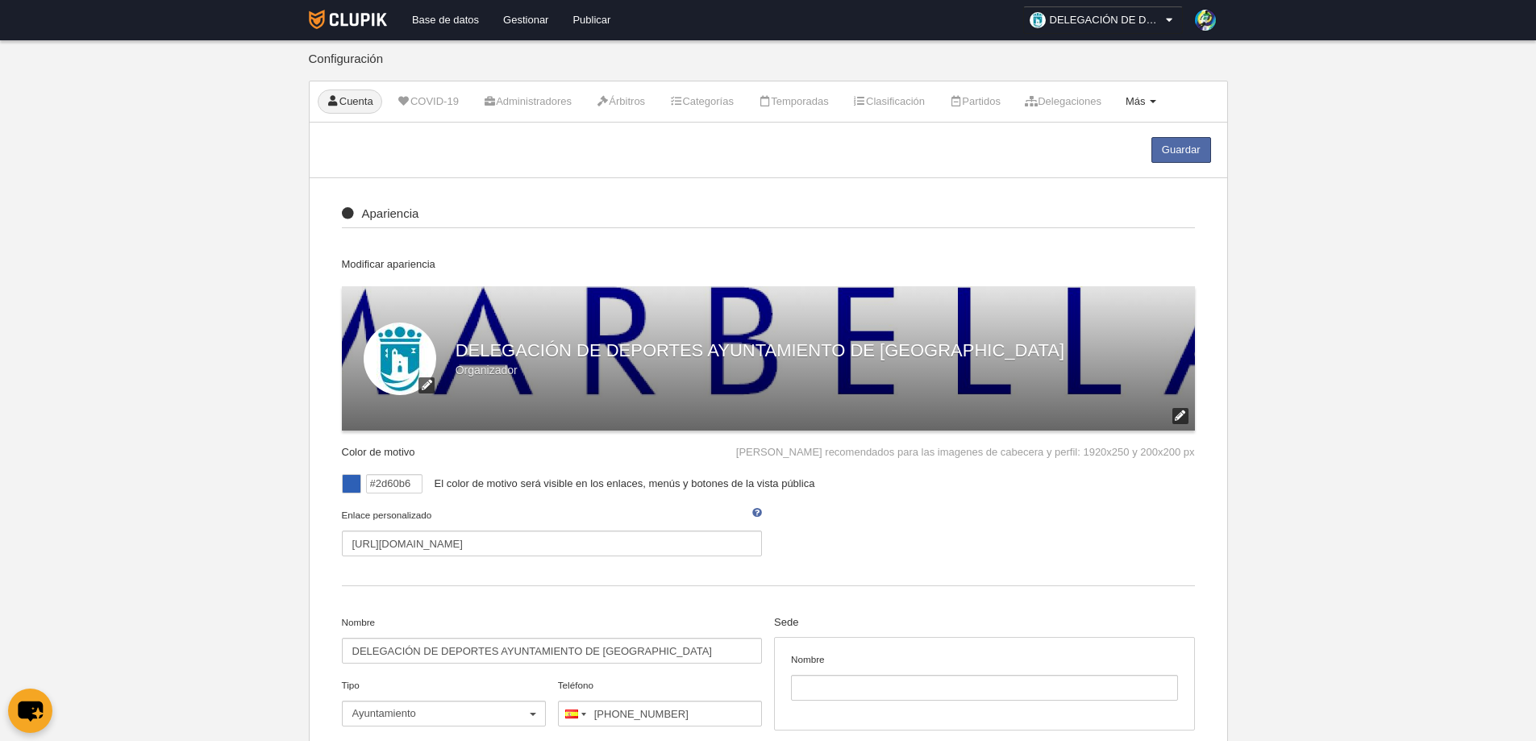
click at [1146, 103] on span "Más" at bounding box center [1136, 101] width 20 height 12
click at [1084, 135] on link "Campos" at bounding box center [1089, 141] width 150 height 26
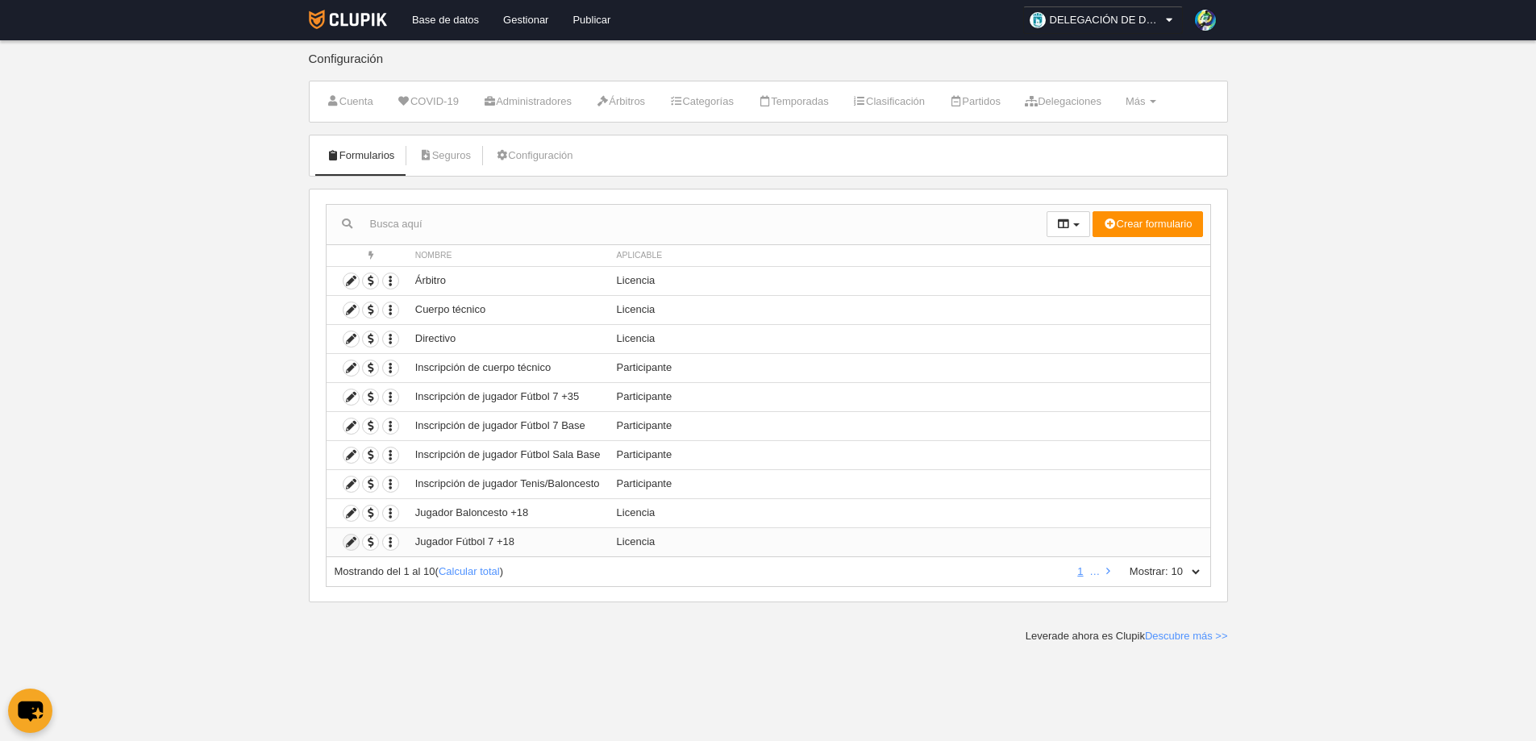
click at [348, 535] on icon at bounding box center [351, 542] width 15 height 15
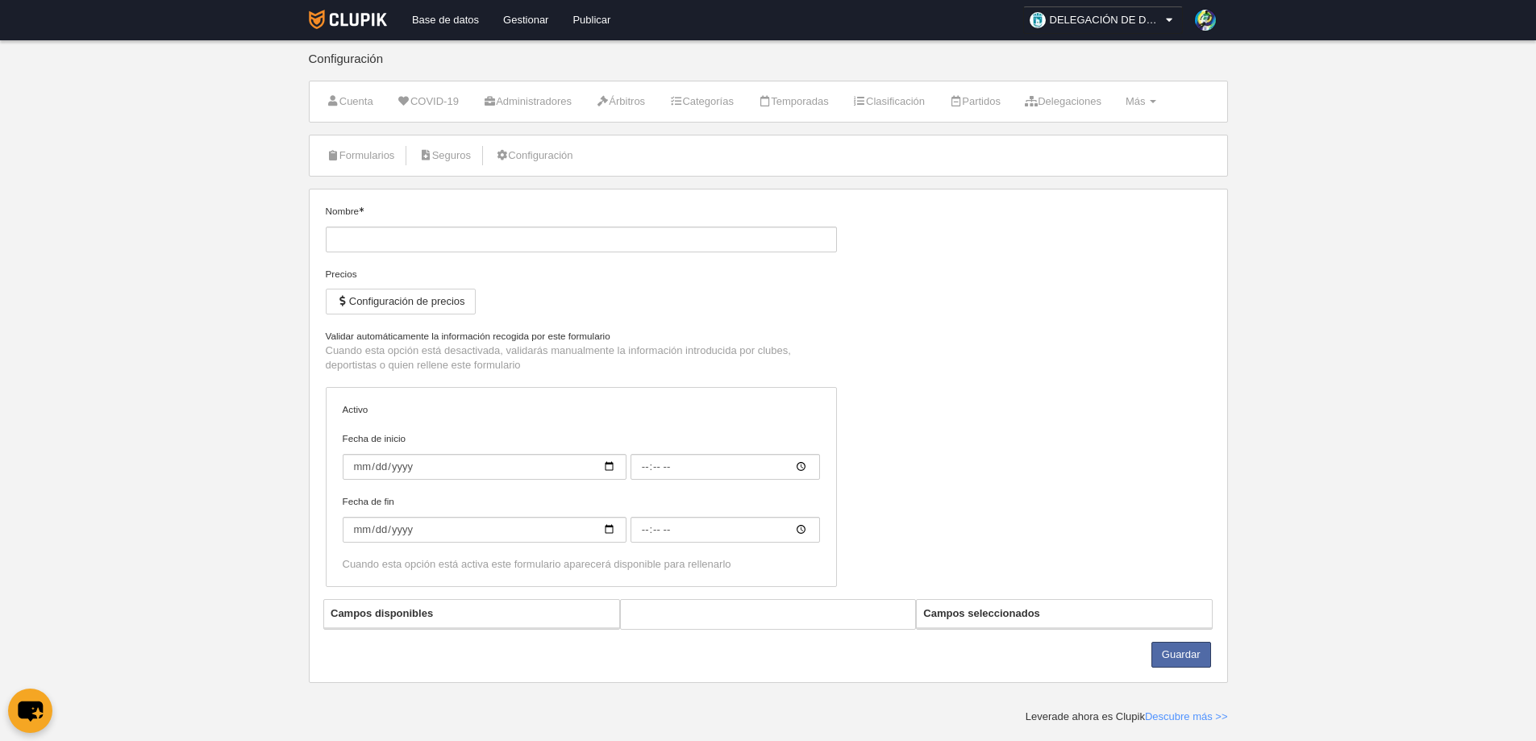
type input "Jugador Fútbol 7 +18"
checkbox input "true"
type input "2025-09-29"
type input "00:05"
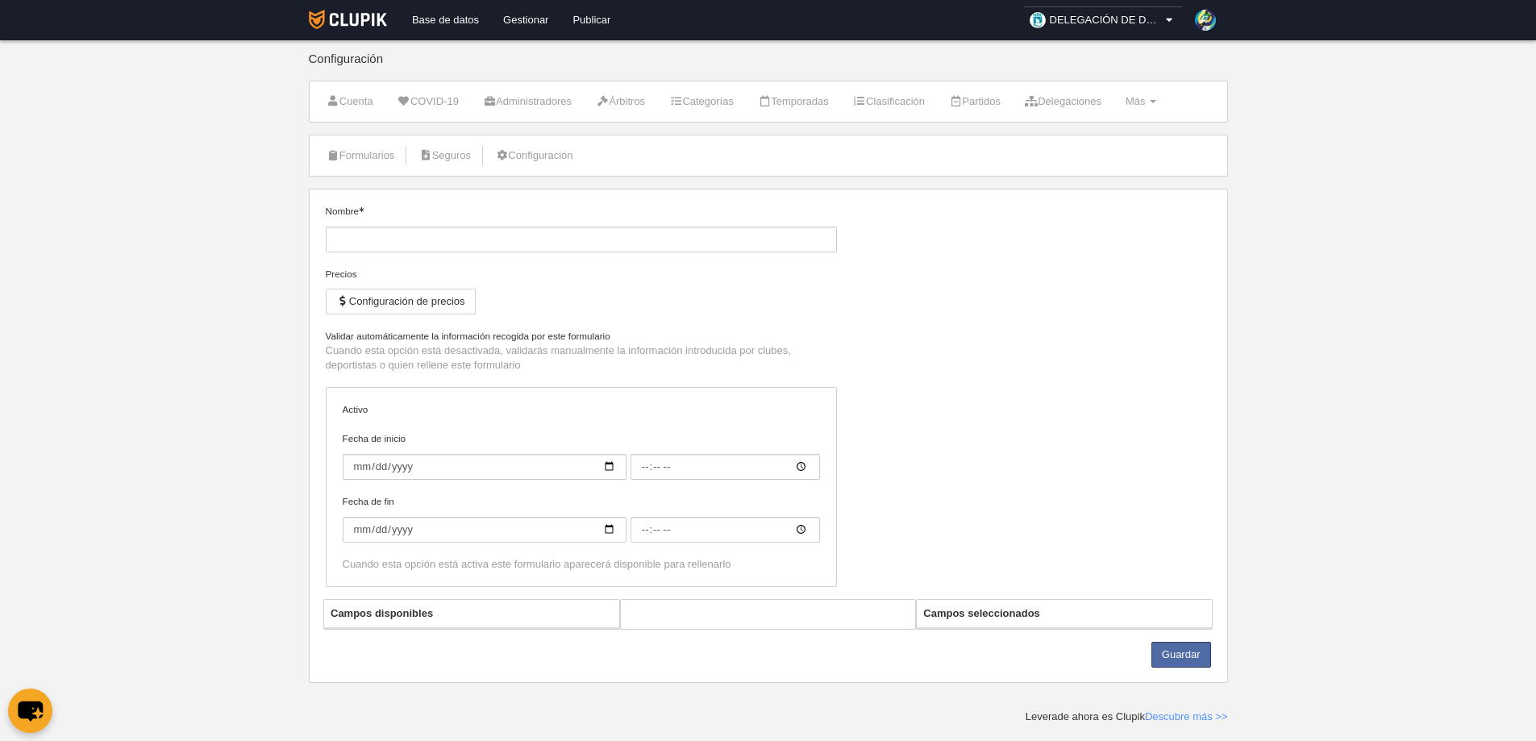
type input "2026-06-29"
type input "00:05"
select select "selected"
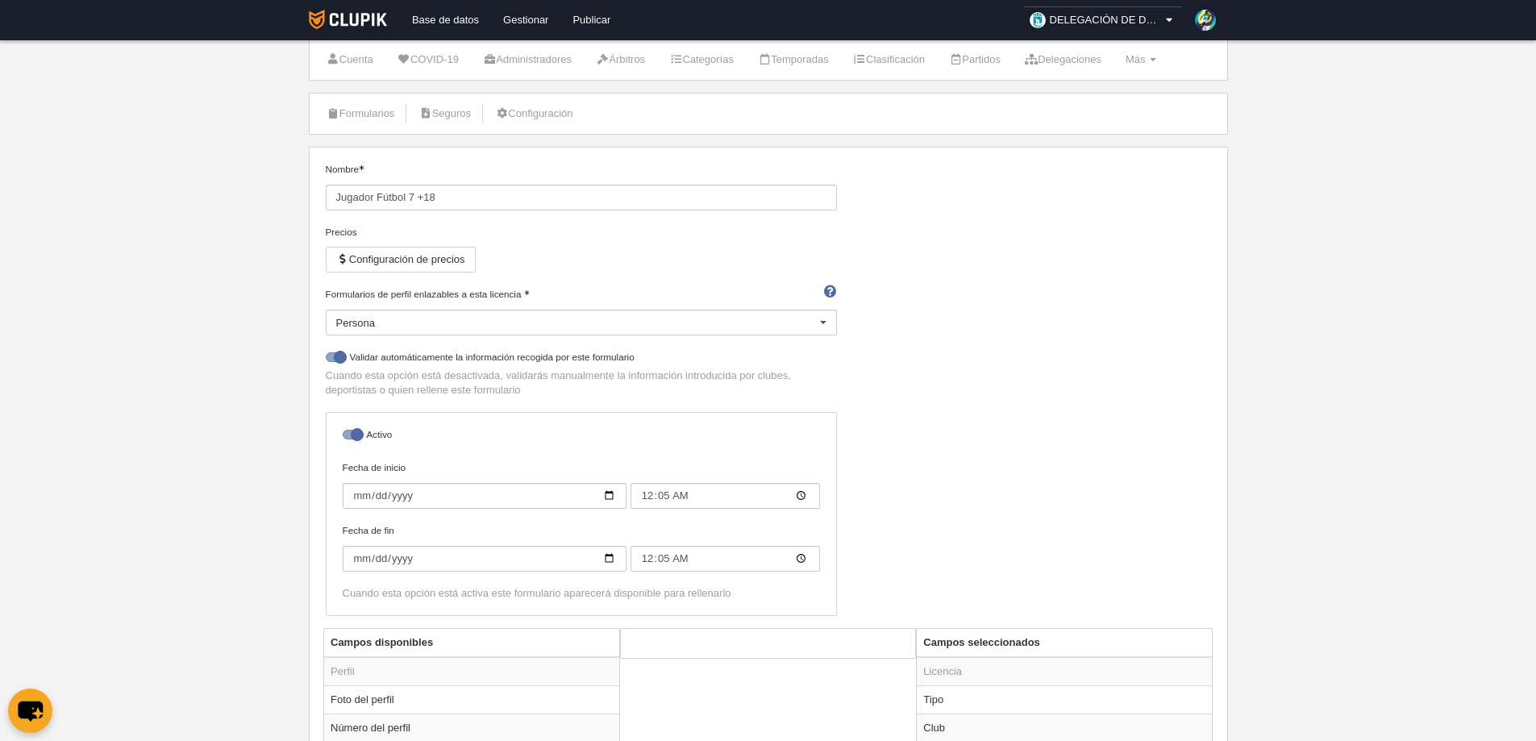
scroll to position [81, 0]
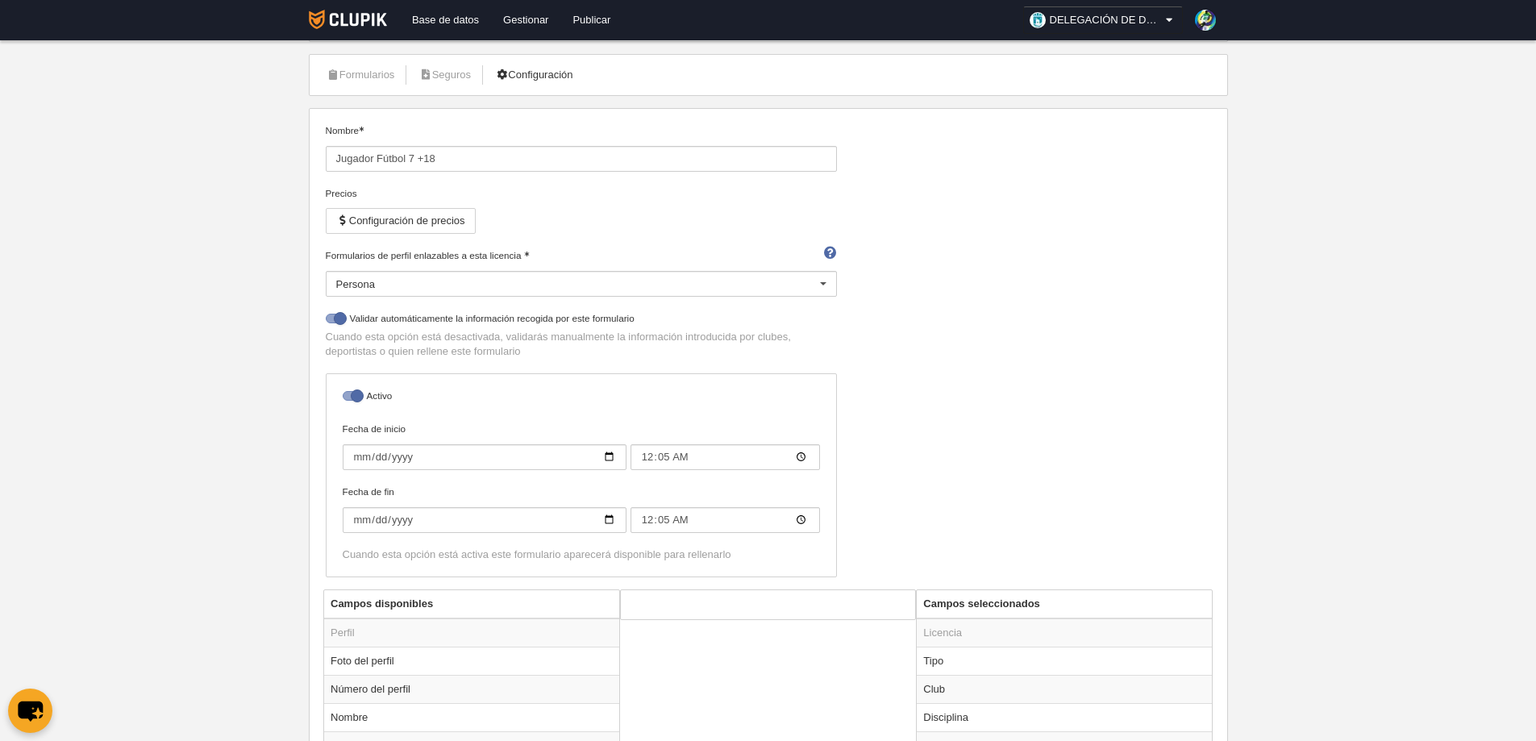
click at [558, 75] on link "Configuración" at bounding box center [533, 75] width 95 height 24
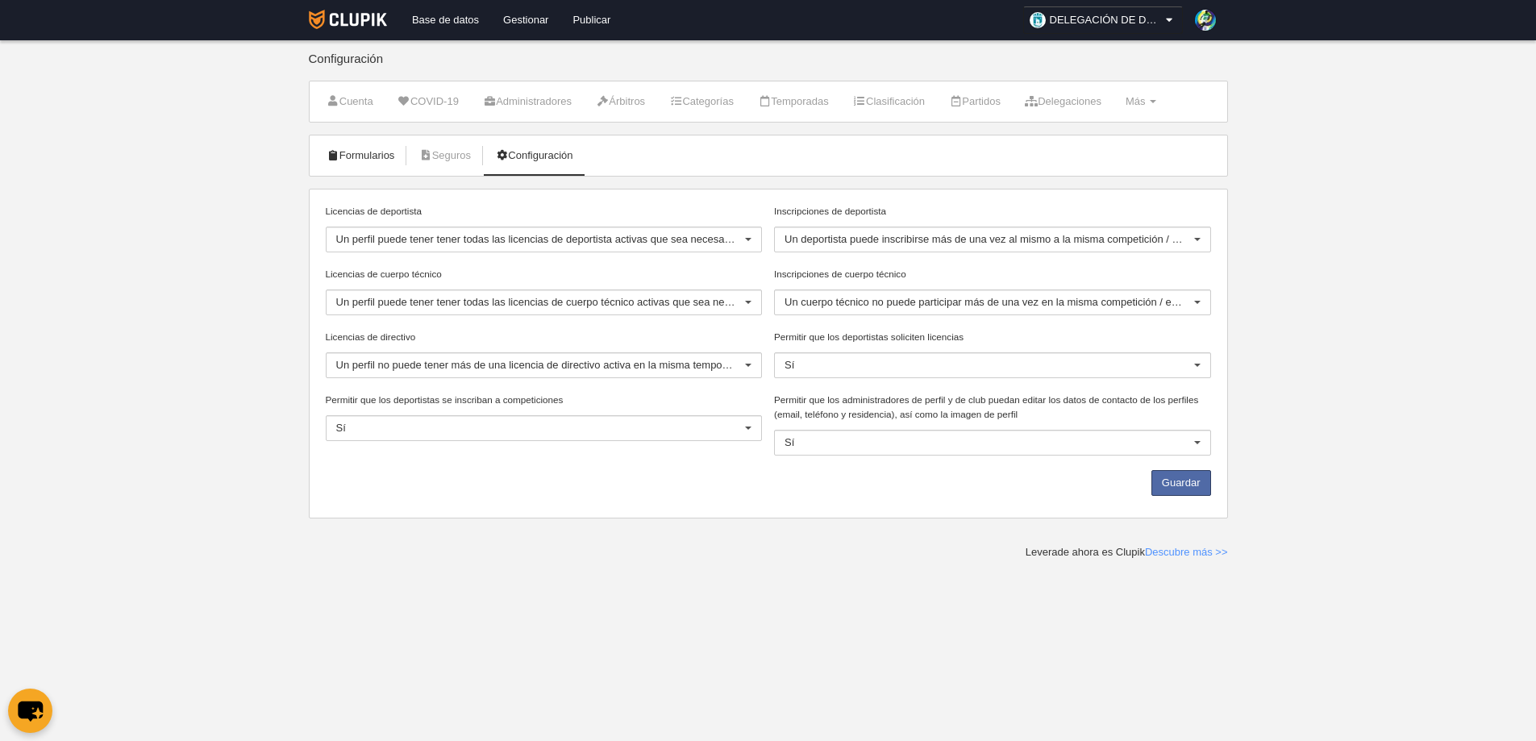
click at [380, 148] on link "Formularios" at bounding box center [361, 156] width 86 height 24
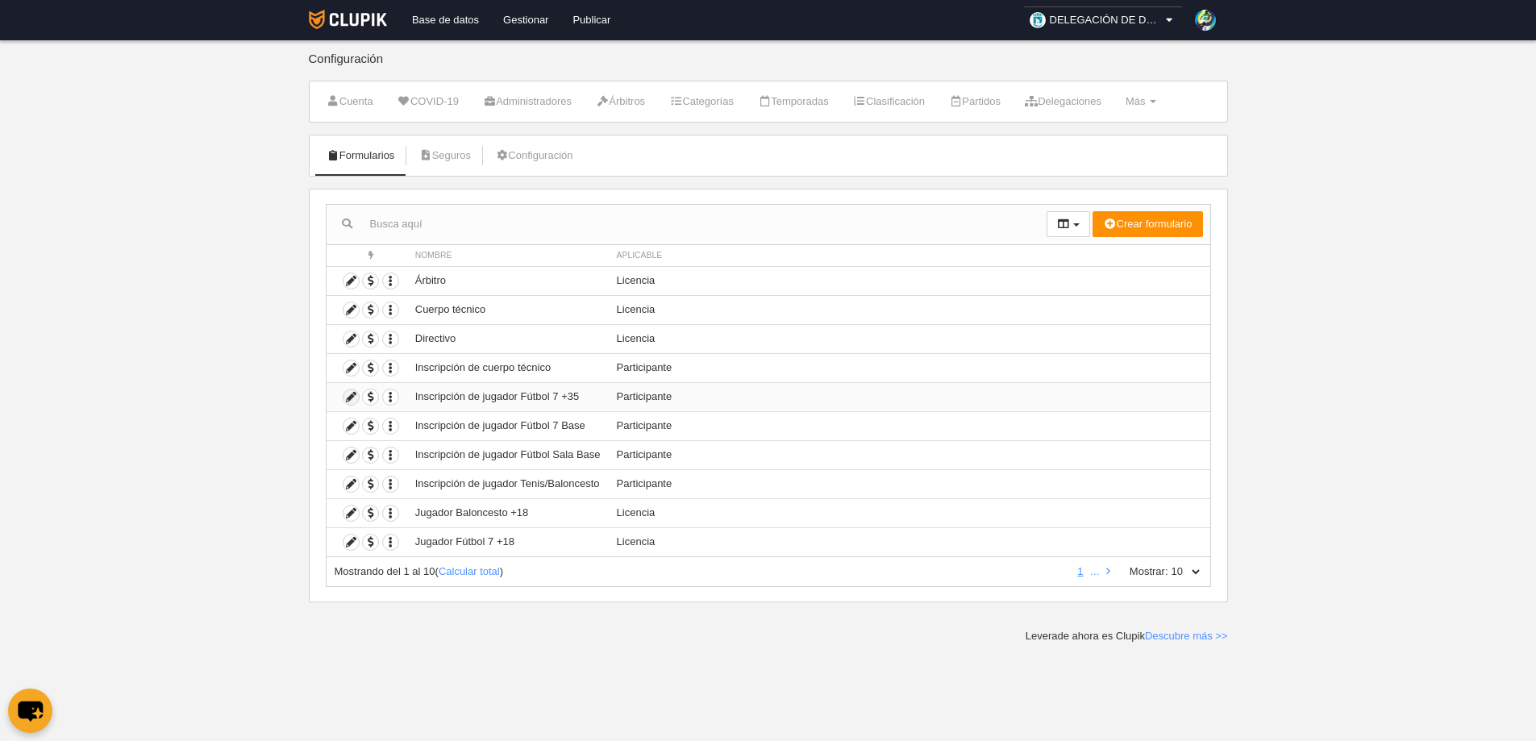
click at [351, 394] on icon at bounding box center [351, 396] width 15 height 15
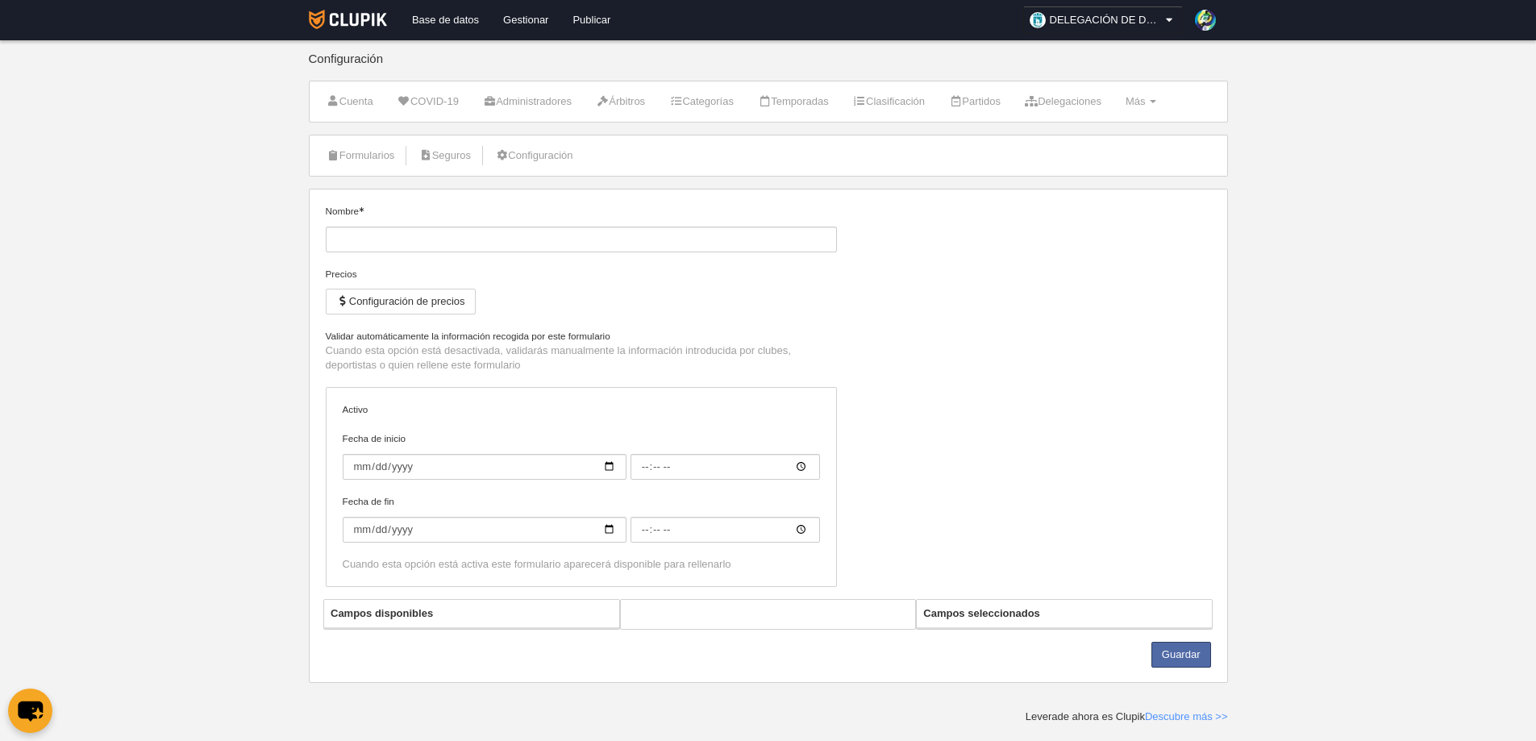
type input "Inscripción de jugador Fútbol 7 +35"
checkbox input "true"
type input "[DATE]"
type input "06:00"
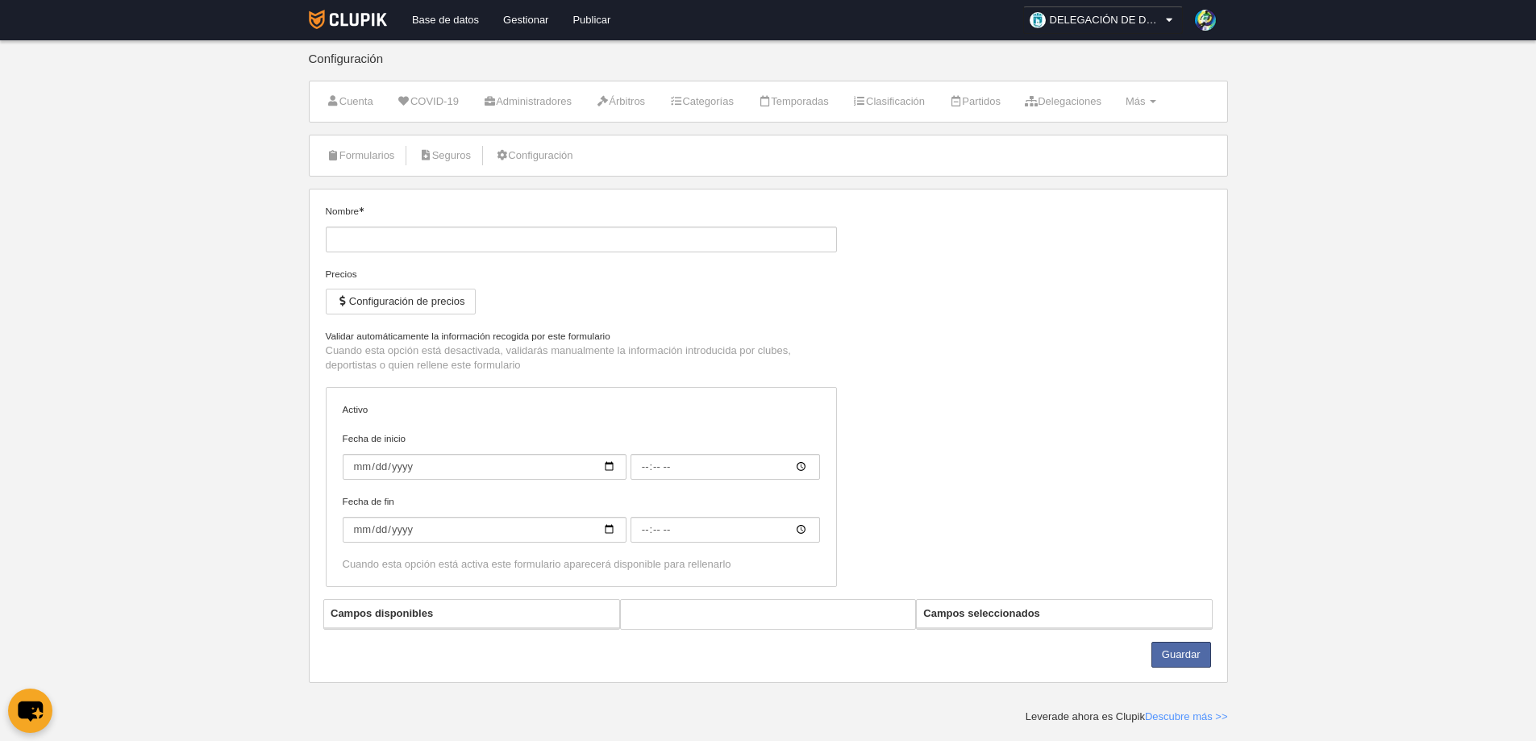
type input "[DATE]"
type input "06:00"
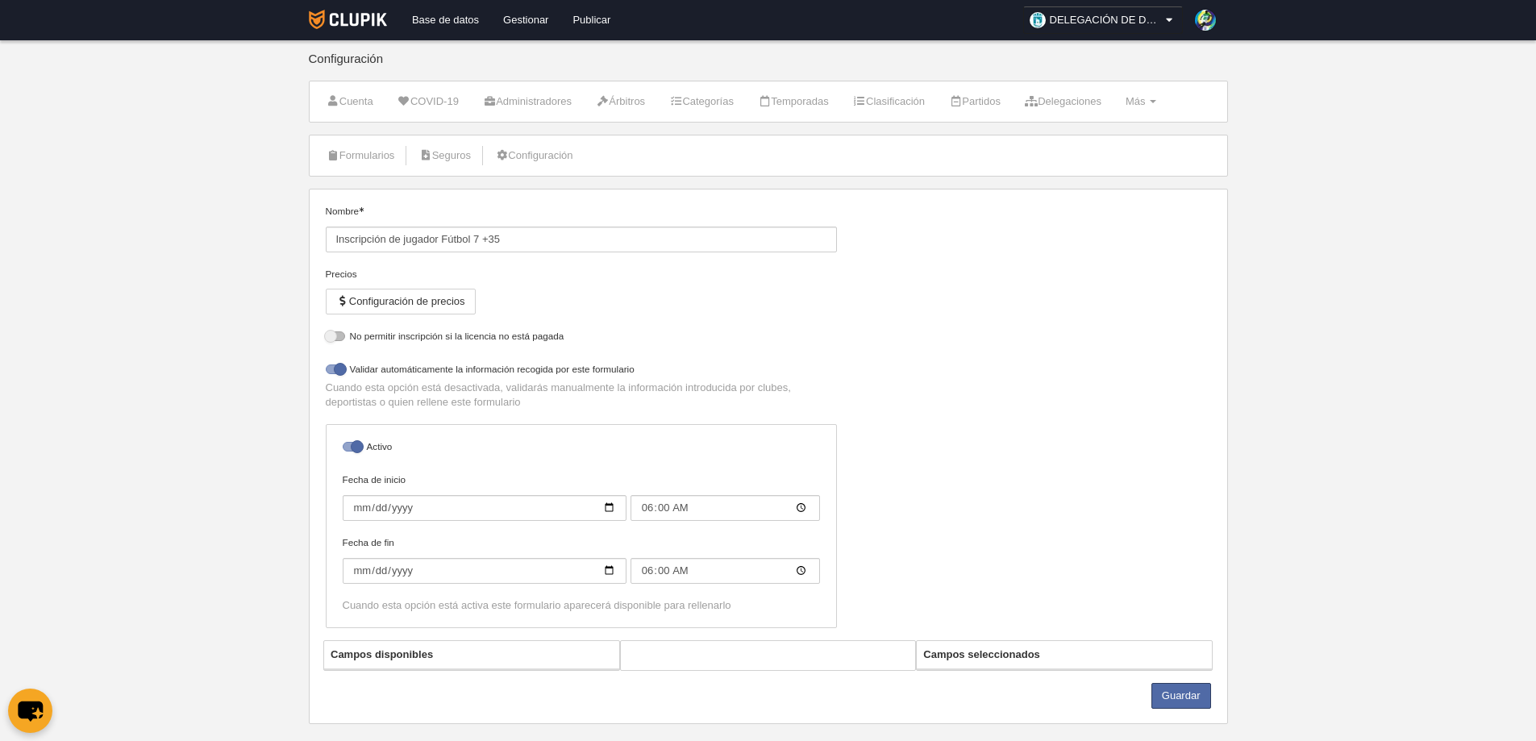
select select "selected"
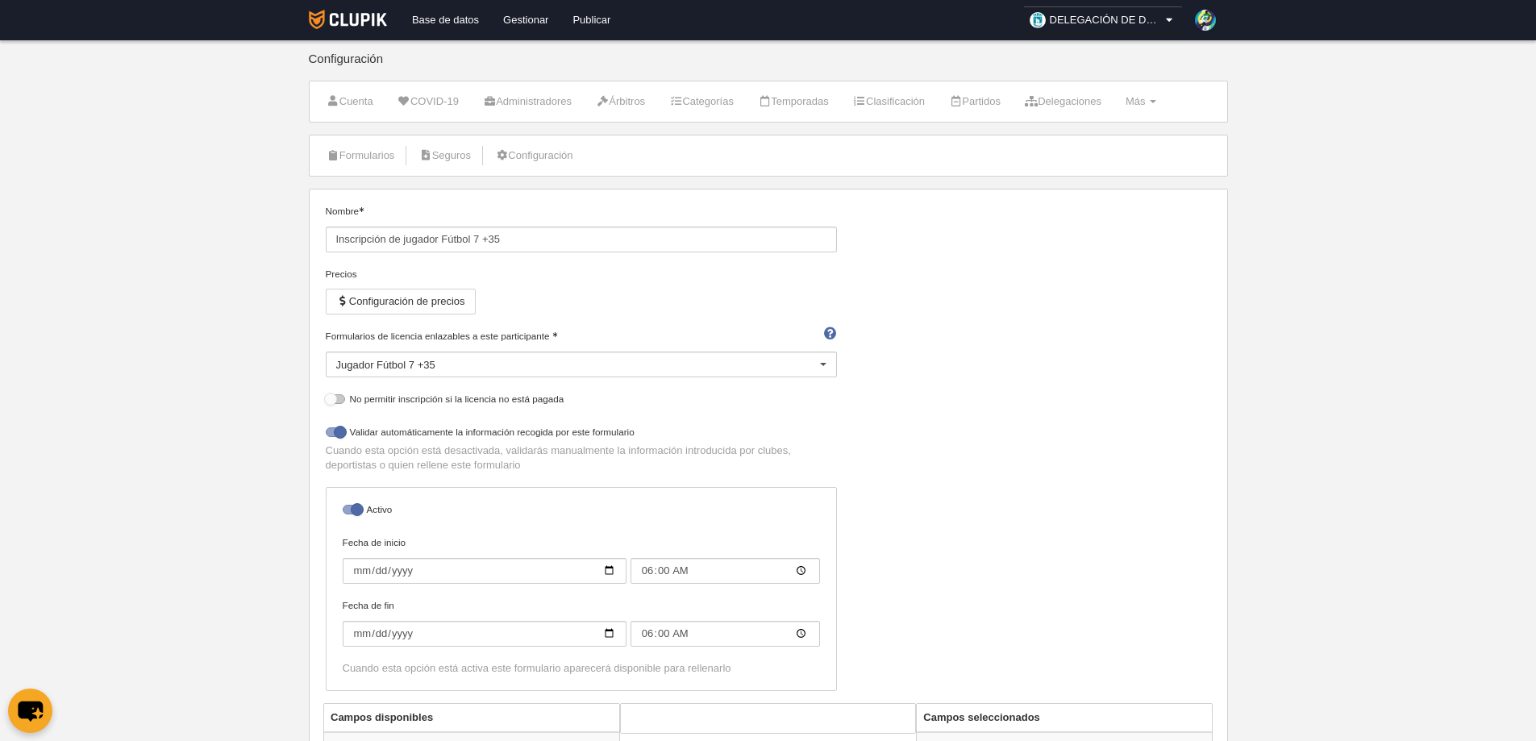
click at [336, 399] on div at bounding box center [335, 399] width 19 height 10
click at [336, 399] on input "checkbox" at bounding box center [332, 403] width 10 height 10
click at [336, 399] on div at bounding box center [335, 399] width 19 height 10
click at [336, 399] on input "checkbox" at bounding box center [332, 403] width 10 height 10
checkbox input "false"
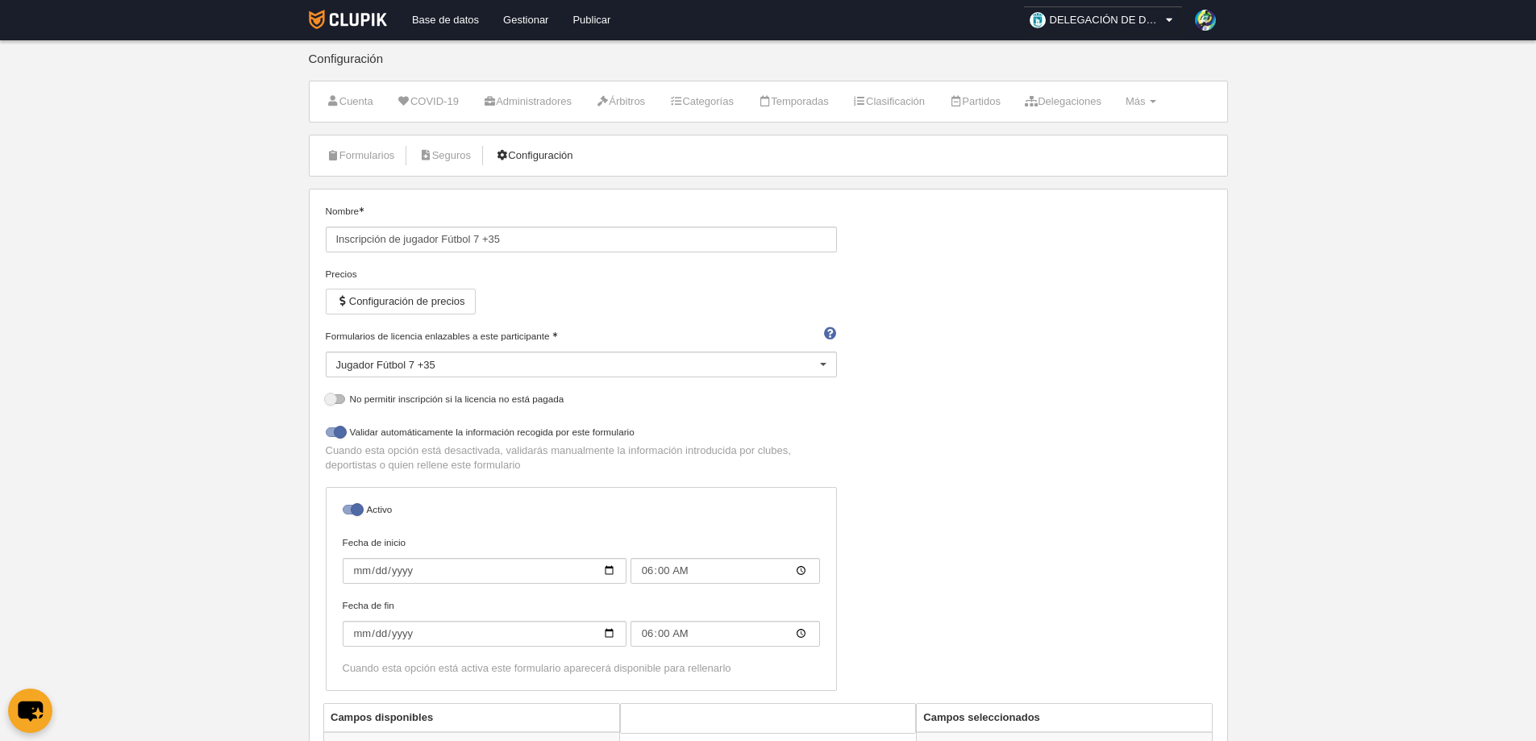
click at [551, 156] on link "Configuración" at bounding box center [533, 156] width 95 height 24
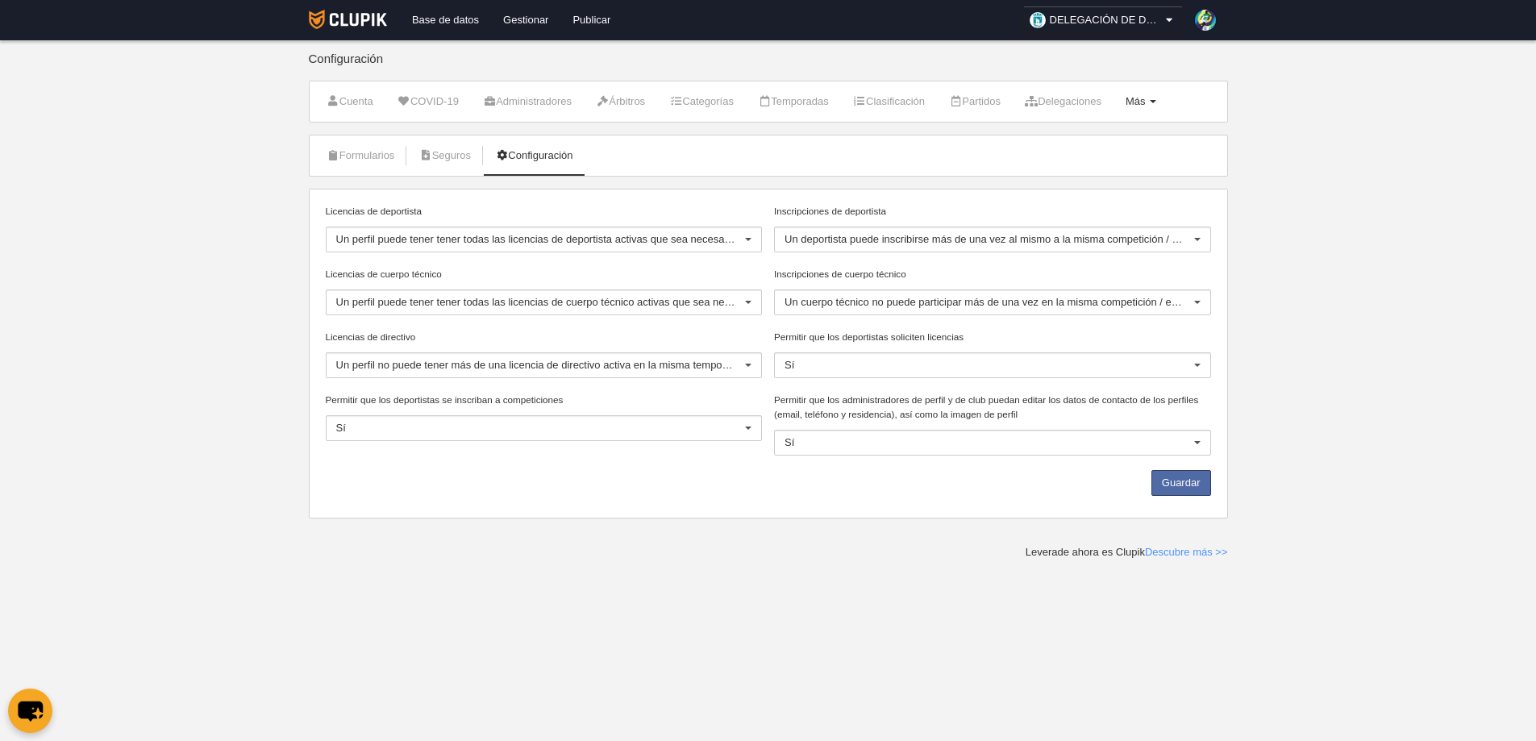
click at [1146, 105] on span "Más" at bounding box center [1136, 101] width 20 height 12
click at [1163, 211] on link "Reglas de numeración" at bounding box center [1089, 219] width 150 height 26
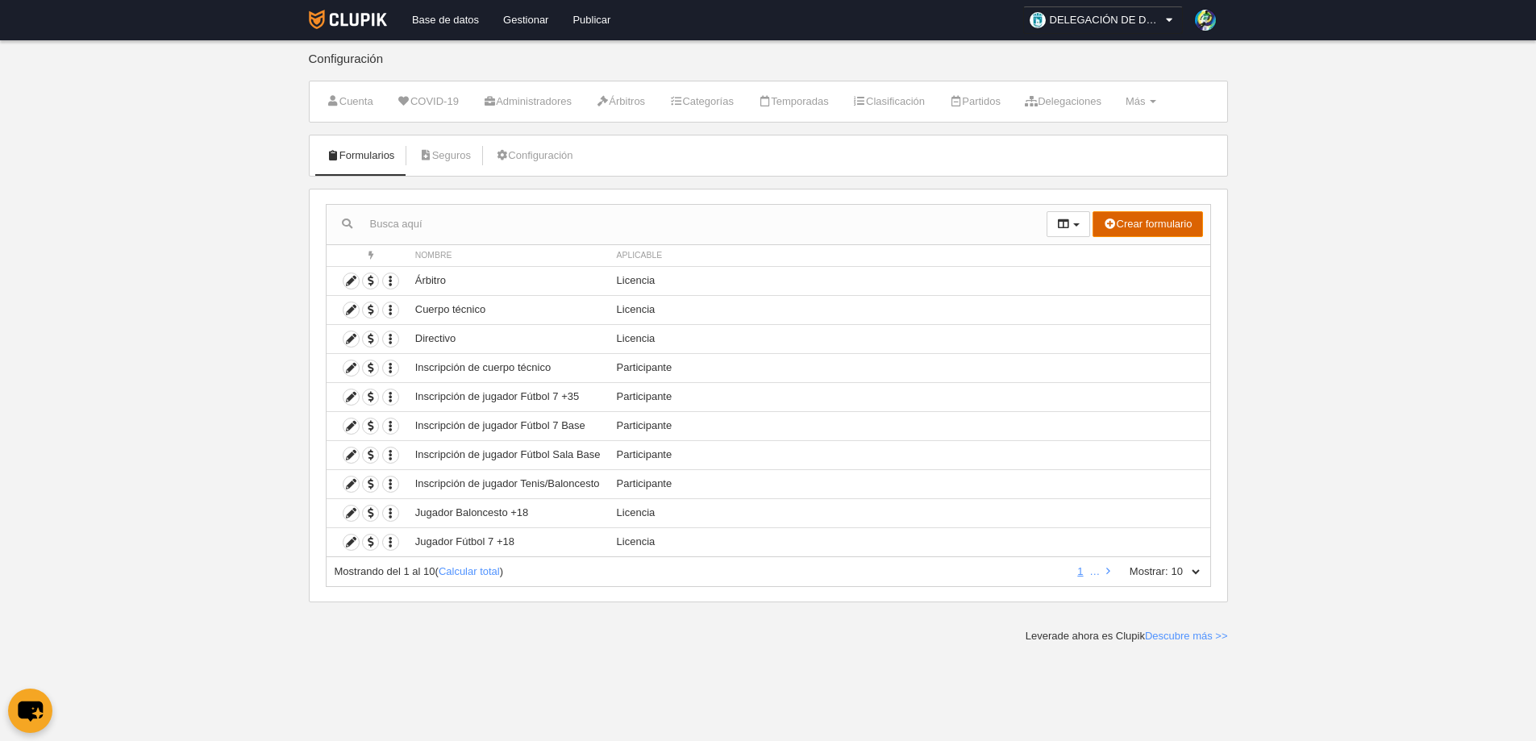
click at [1160, 225] on button "Crear formulario" at bounding box center [1148, 224] width 110 height 26
click at [1118, 274] on link "Licencia" at bounding box center [1138, 282] width 127 height 26
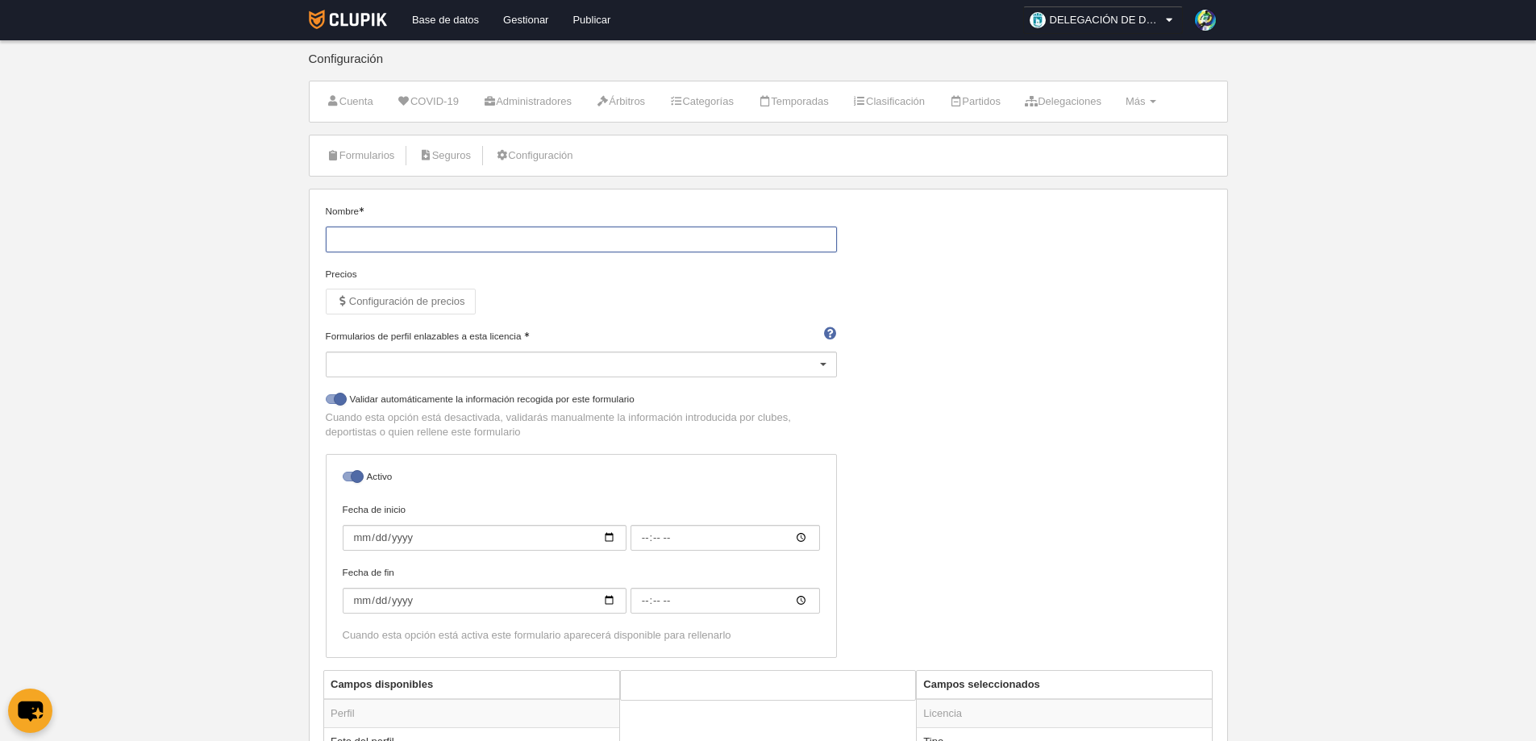
click at [394, 230] on input "Nombre" at bounding box center [581, 240] width 511 height 26
type input "Jugador F7 +35"
click at [404, 362] on div at bounding box center [581, 365] width 511 height 26
click at [376, 396] on span "Persona" at bounding box center [582, 390] width 510 height 26
select select "selected"
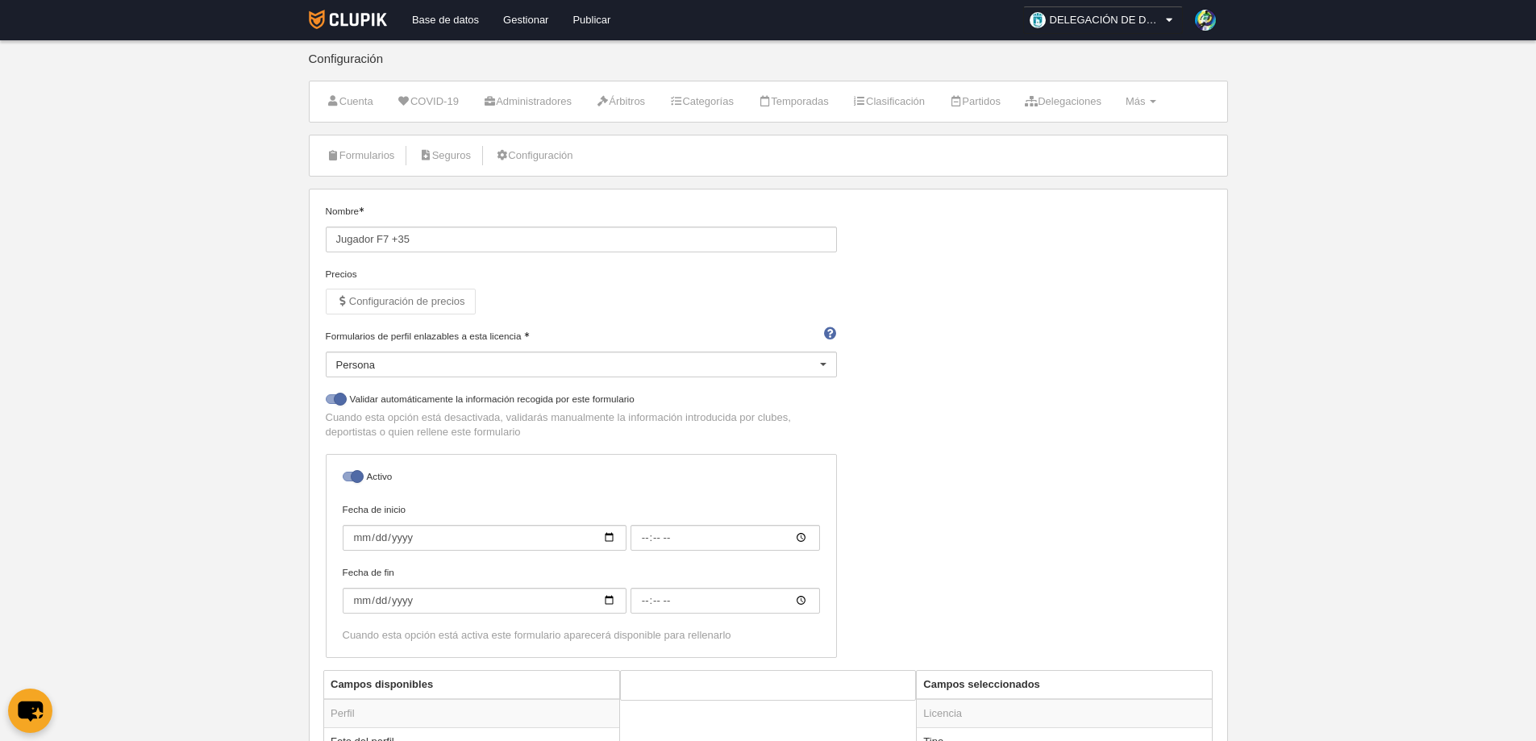
click at [943, 445] on div "Nombre Jugador F7 +35 Precios Configuración de precios Formularios de perfil en…" at bounding box center [767, 437] width 897 height 466
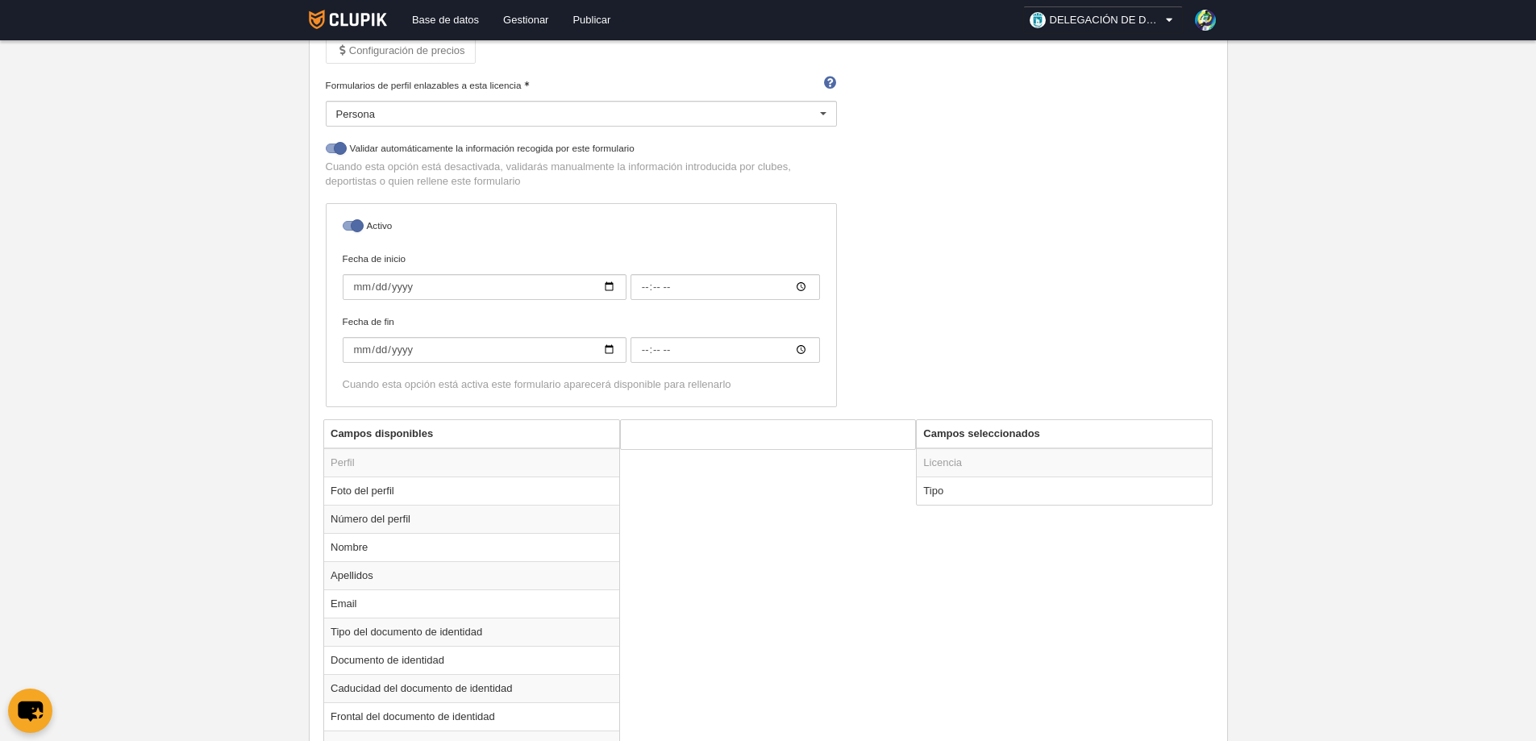
scroll to position [323, 0]
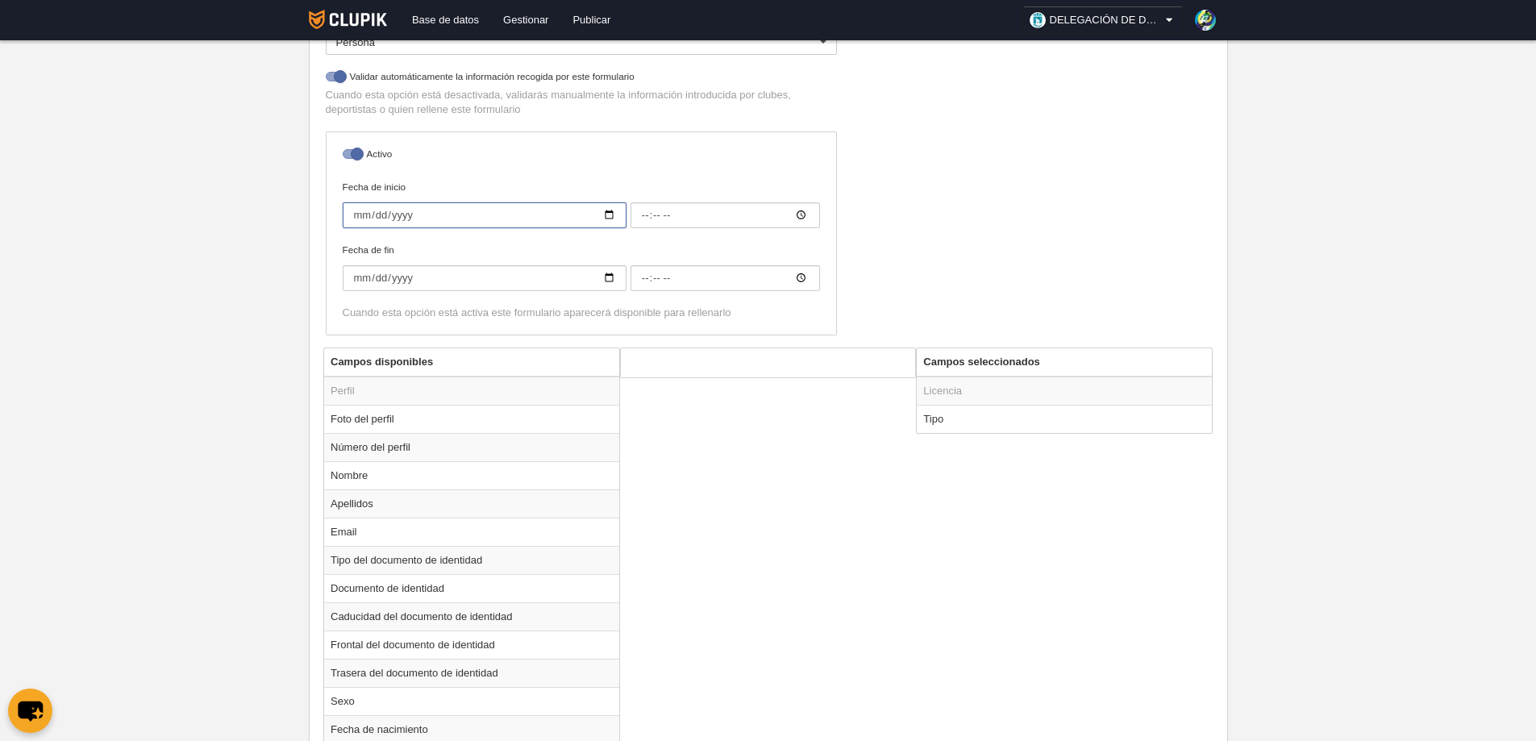
click at [605, 219] on input "Fecha de inicio" at bounding box center [485, 215] width 284 height 26
type input "[DATE]"
type input "00:00"
click at [608, 281] on input "Fecha de fin" at bounding box center [485, 278] width 284 height 26
type input "2025-11-06"
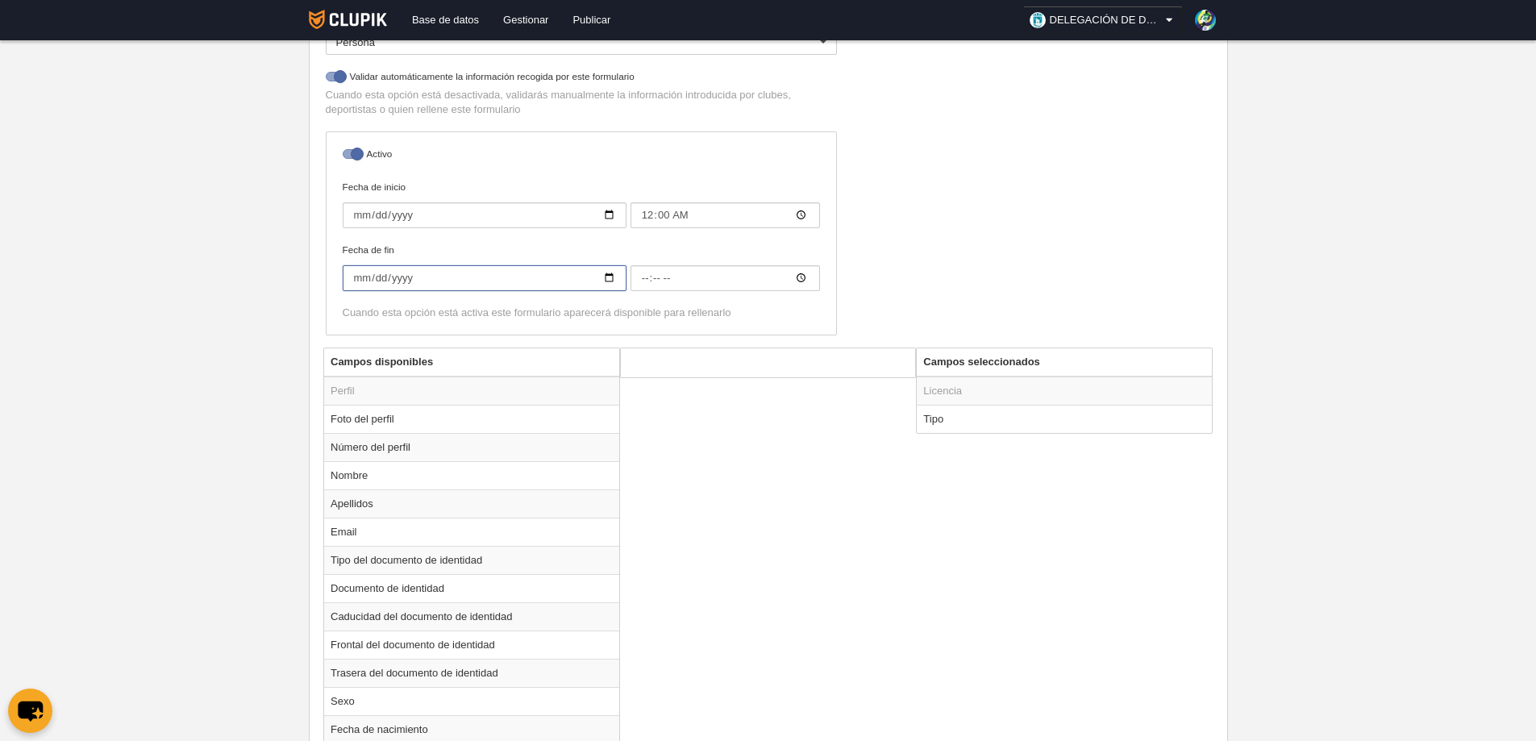
type input "00:00"
type input "[DATE]"
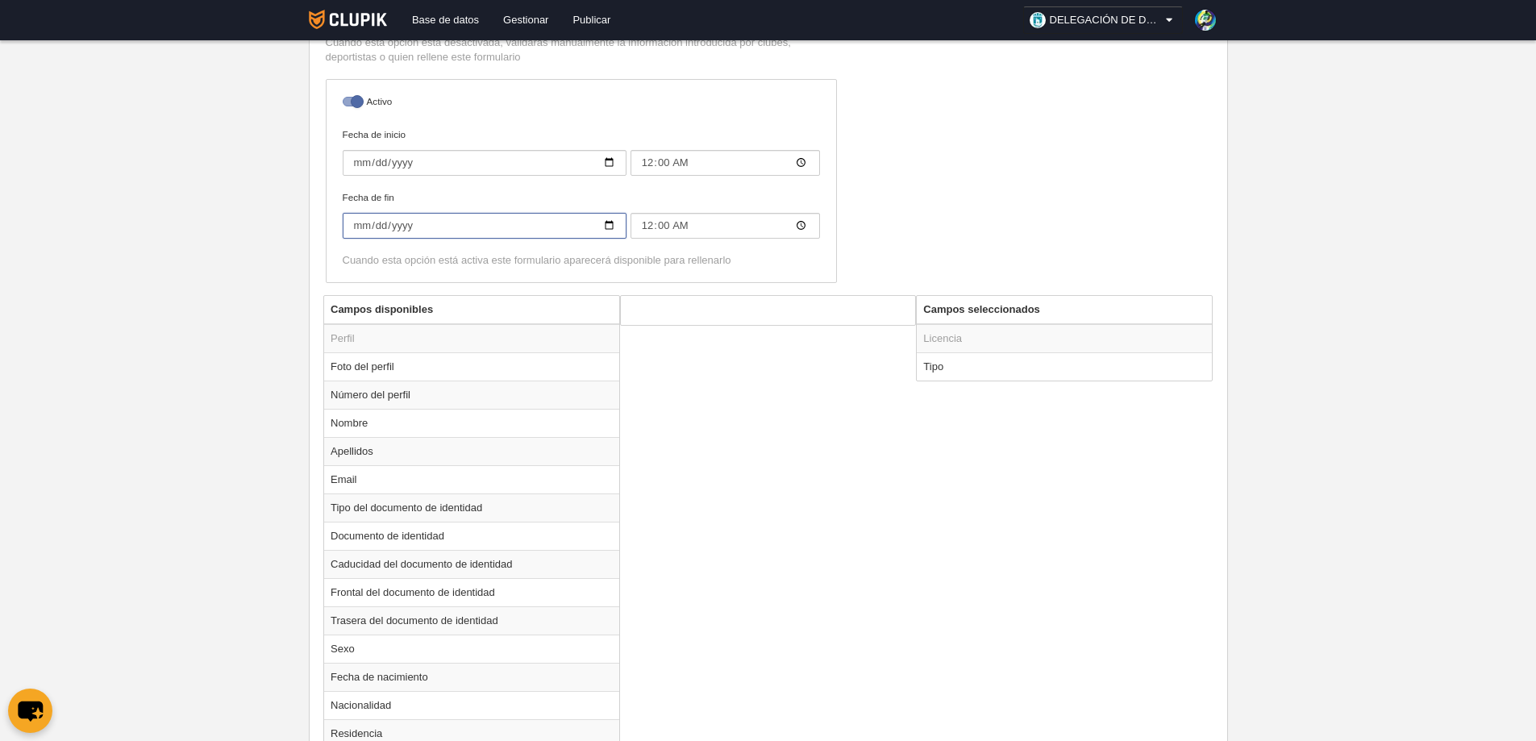
scroll to position [403, 0]
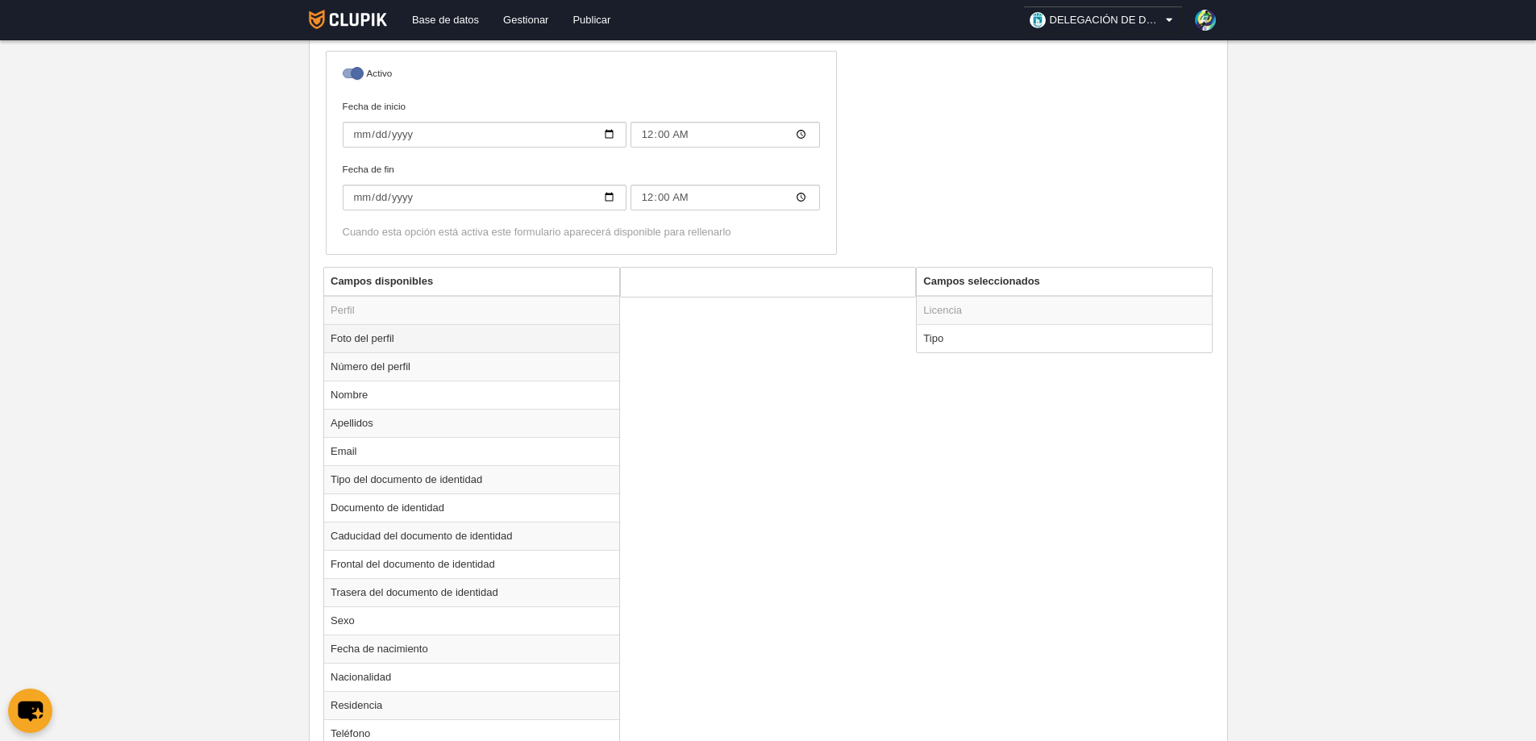
click at [354, 339] on td "Foto del perfil" at bounding box center [471, 338] width 295 height 28
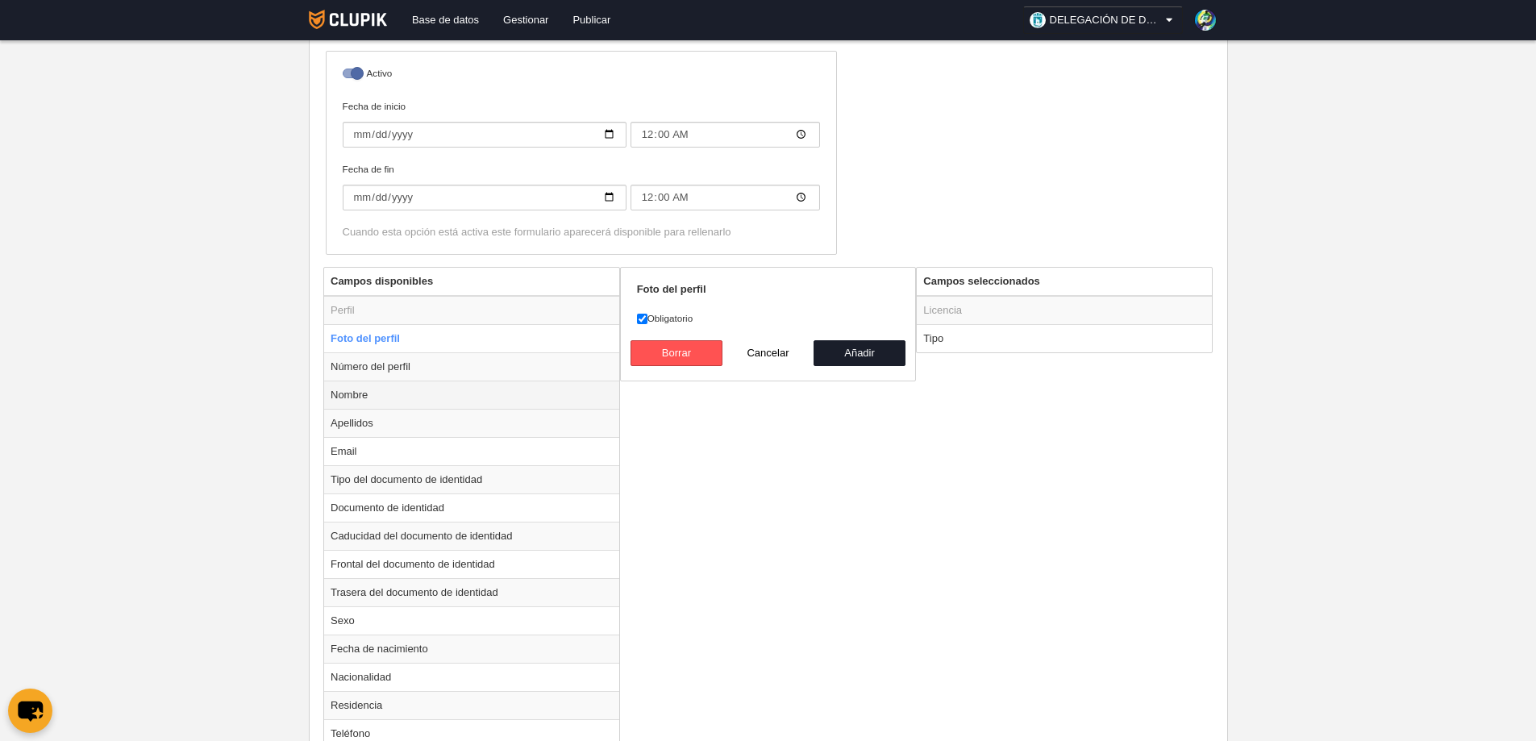
click at [349, 400] on td "Nombre" at bounding box center [471, 395] width 295 height 28
radio input "false"
click at [354, 423] on td "Apellidos" at bounding box center [471, 423] width 295 height 28
radio input "false"
radio input "true"
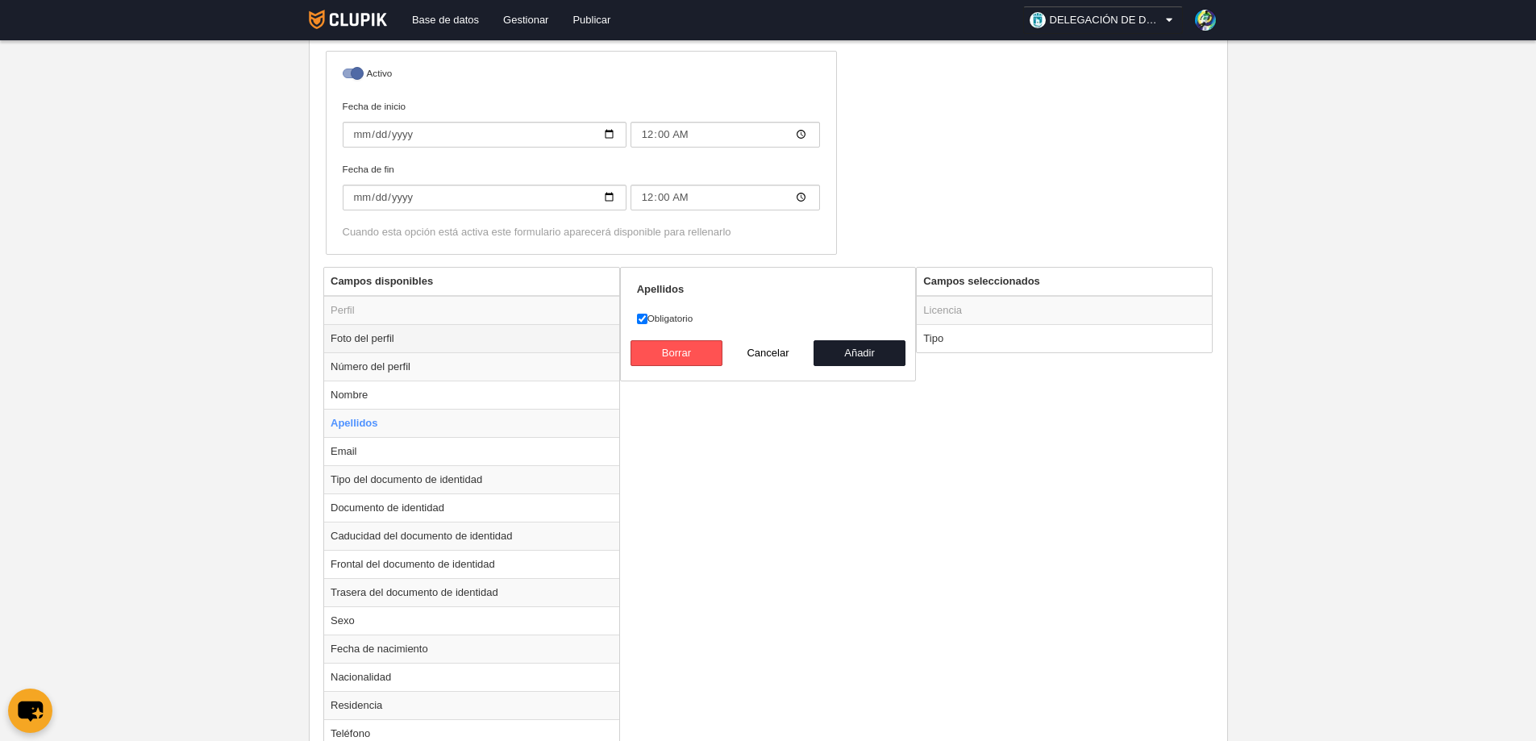
click at [353, 337] on td "Foto del perfil" at bounding box center [471, 338] width 295 height 28
click at [856, 352] on button "Añadir" at bounding box center [860, 353] width 92 height 26
radio input "false"
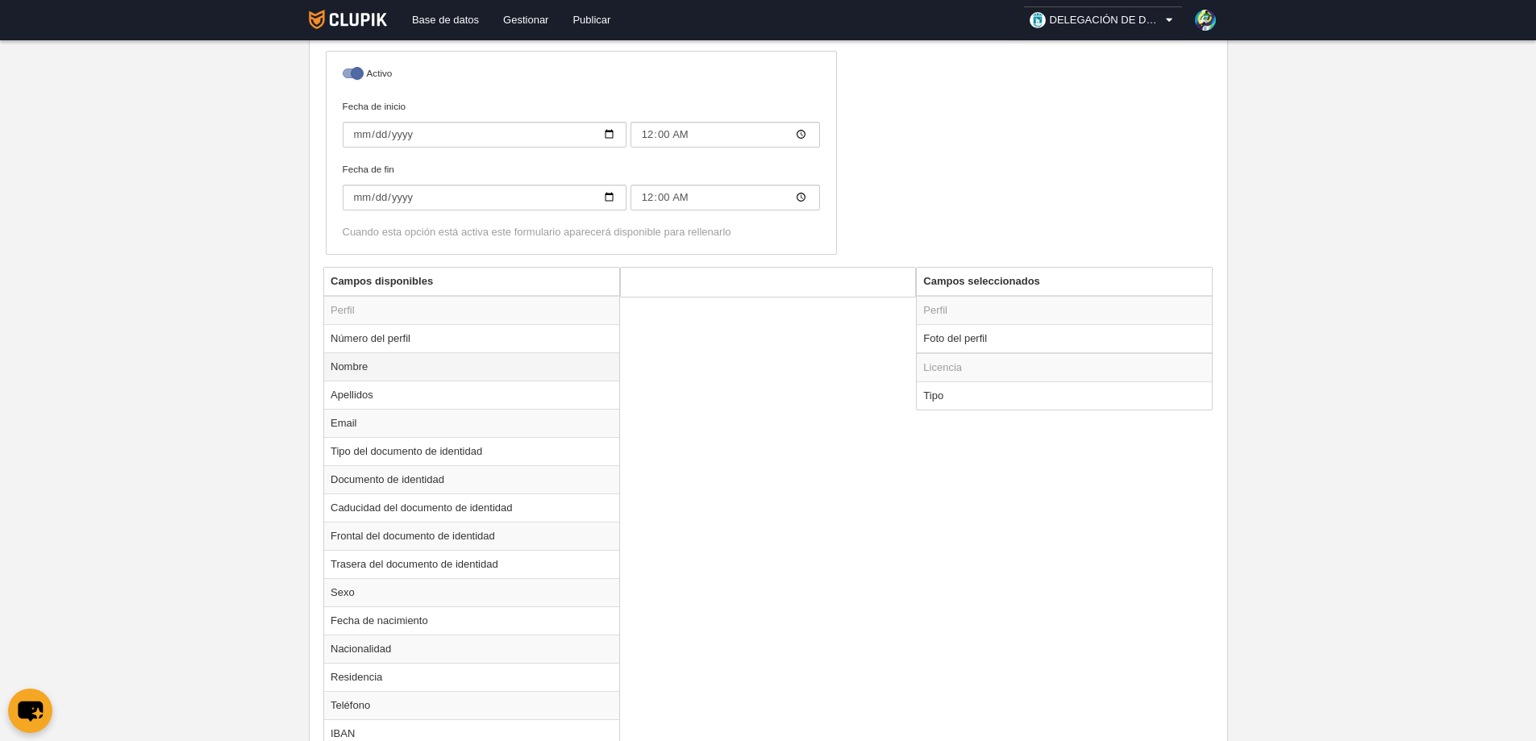
click at [365, 366] on td "Nombre" at bounding box center [471, 366] width 295 height 28
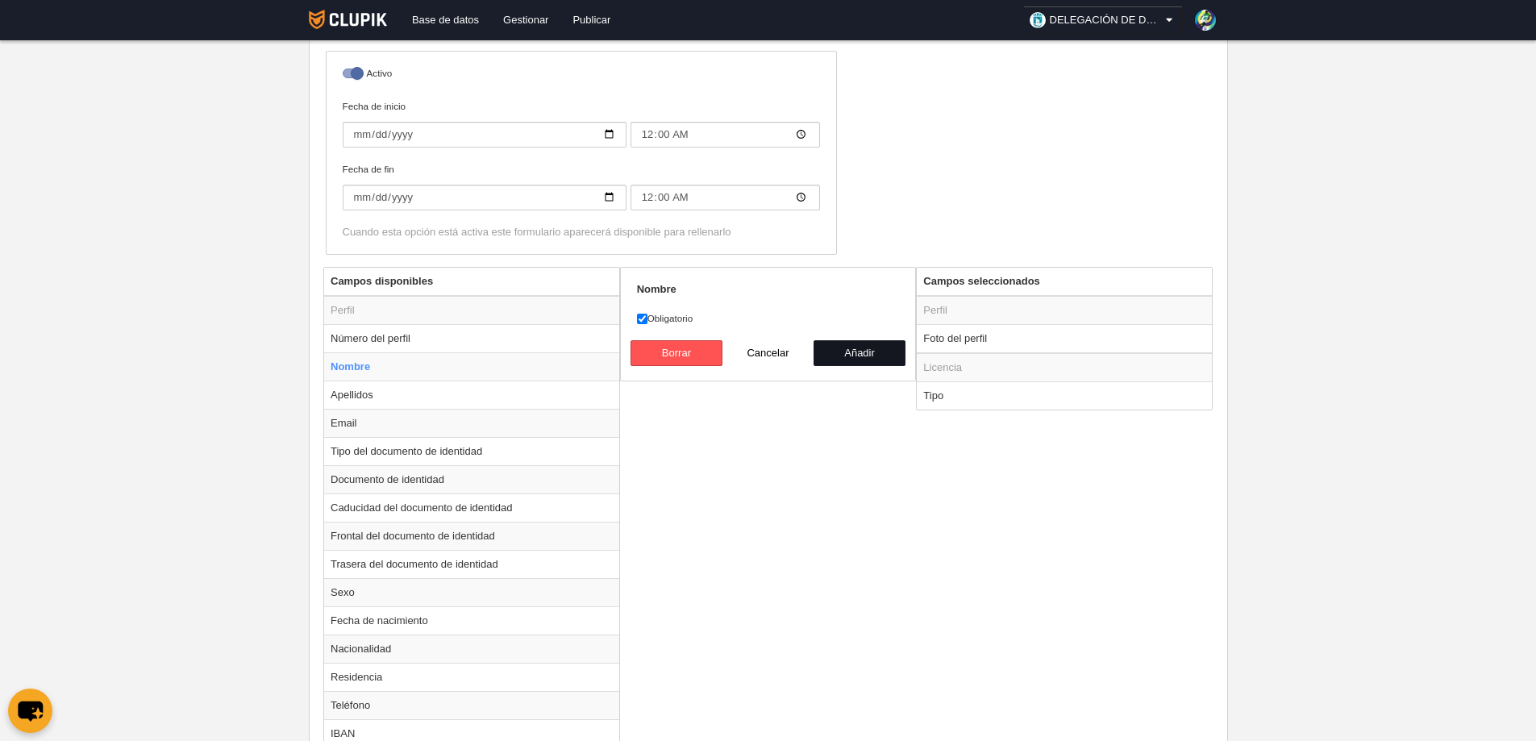
click at [858, 351] on button "Añadir" at bounding box center [860, 353] width 92 height 26
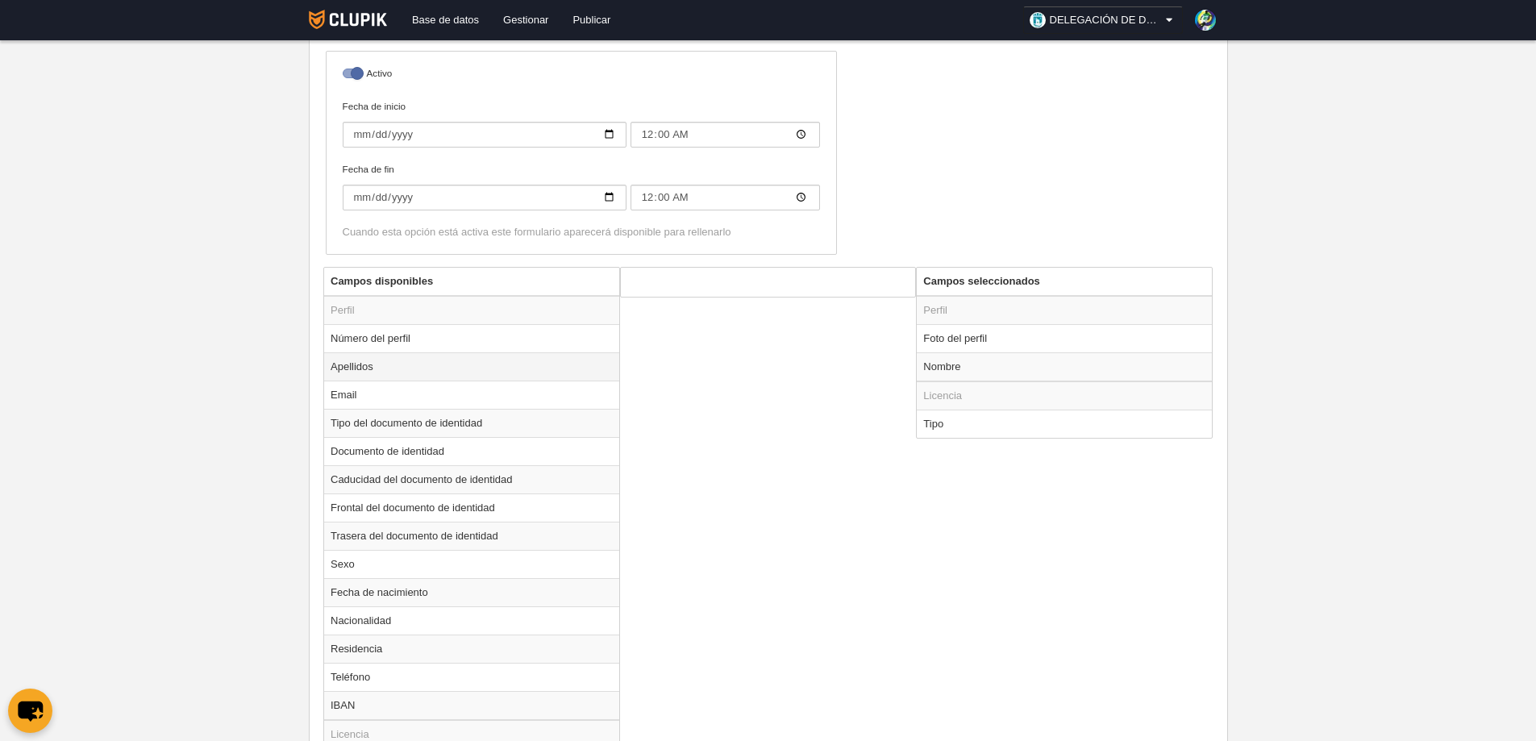
click at [365, 371] on td "Apellidos" at bounding box center [471, 366] width 295 height 28
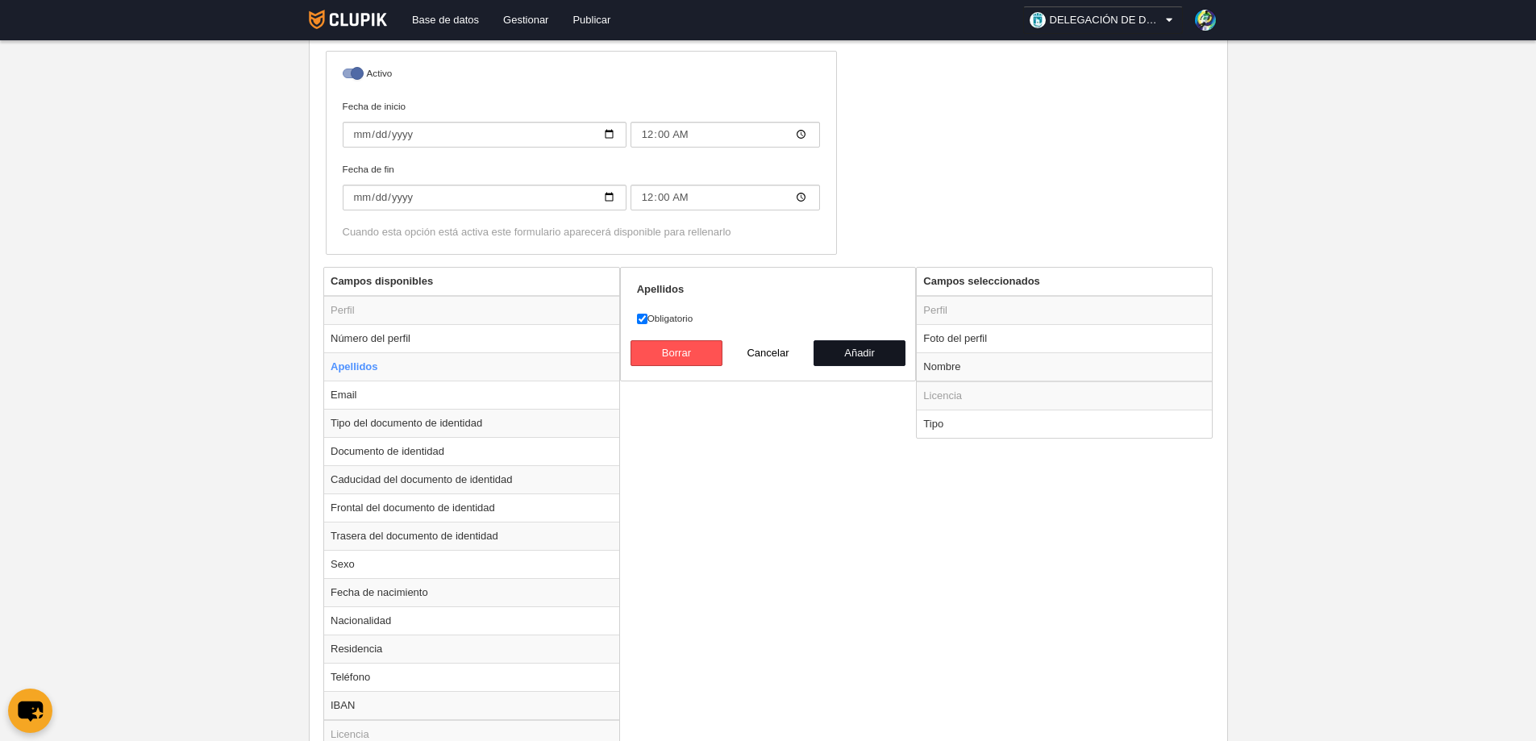
click at [851, 351] on button "Añadir" at bounding box center [860, 353] width 92 height 26
radio input "false"
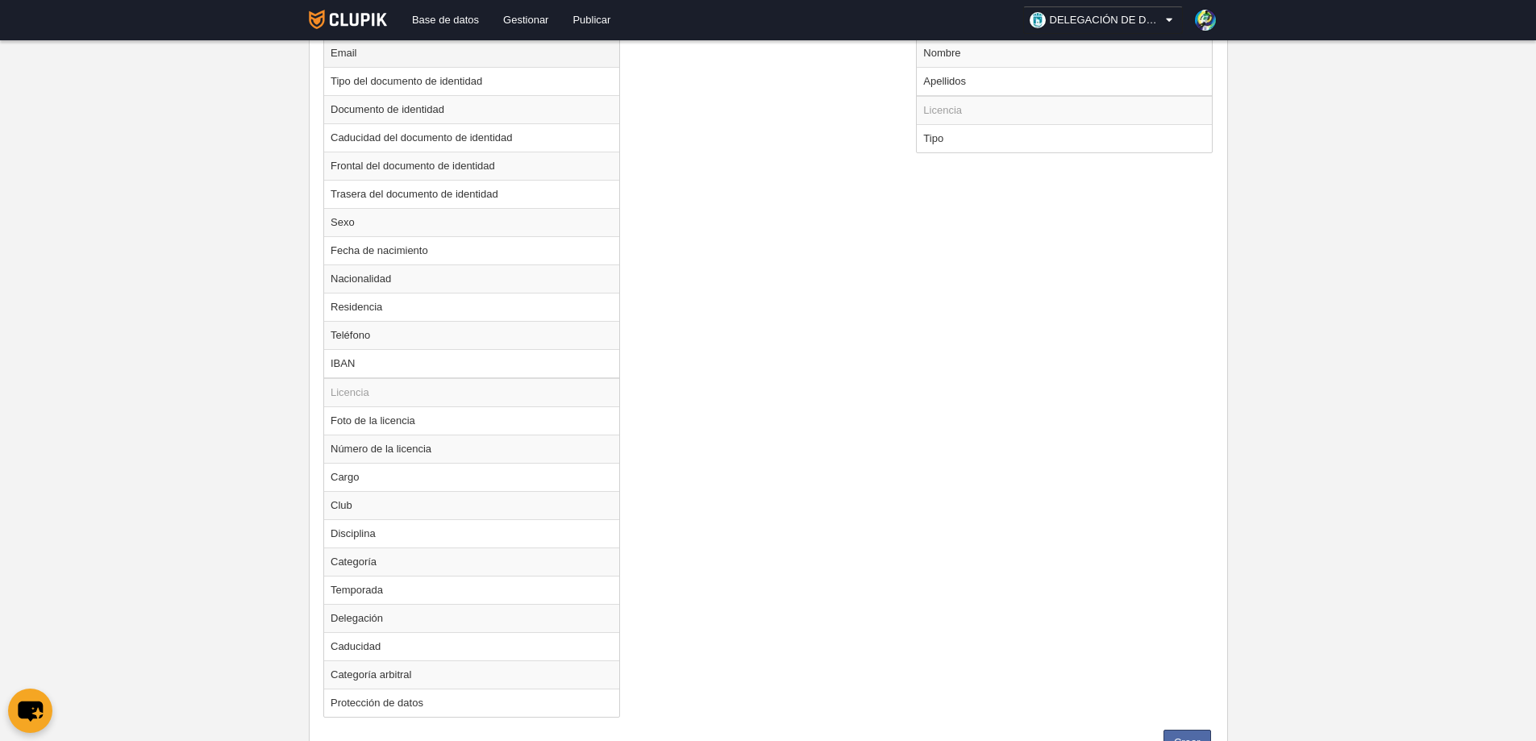
scroll to position [788, 0]
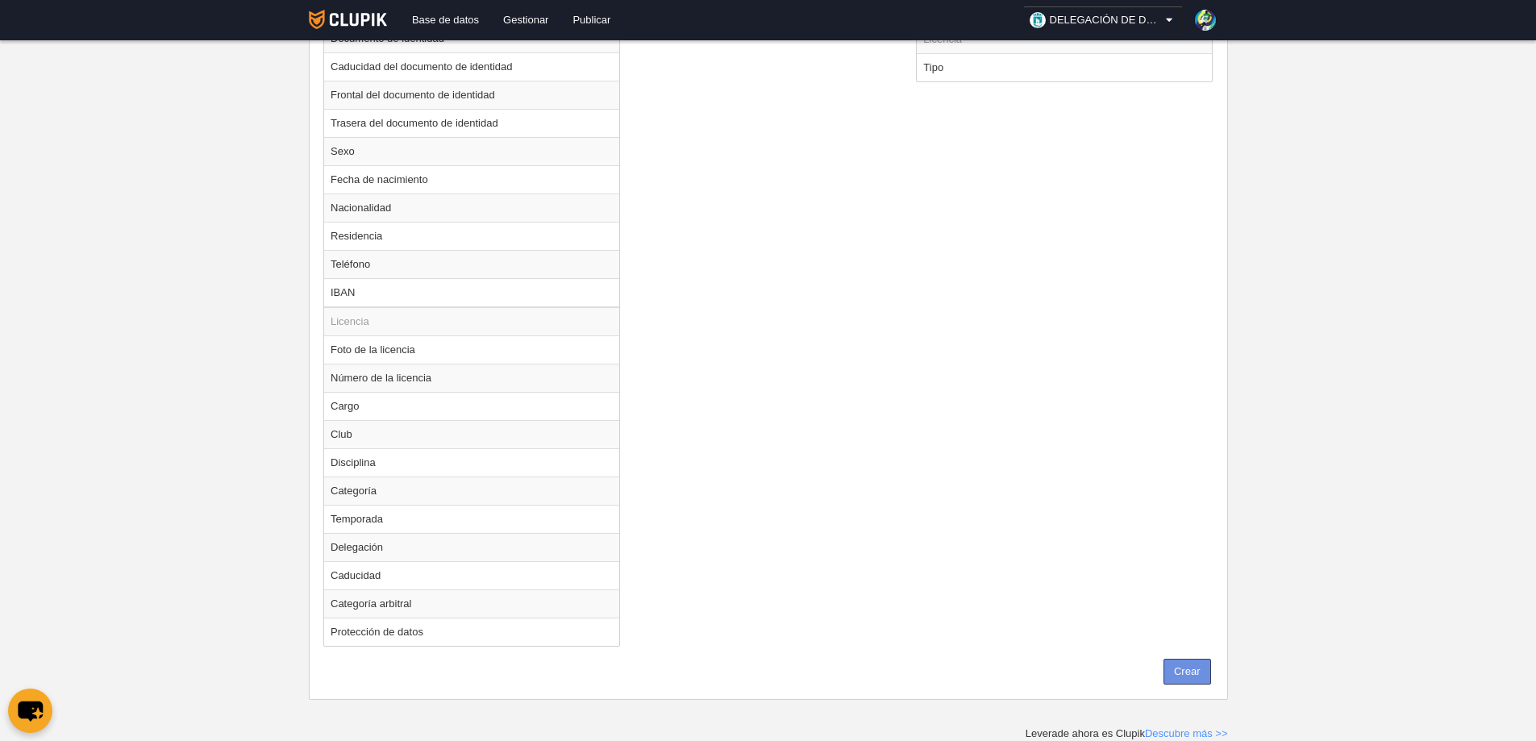
click at [1185, 665] on button "Crear" at bounding box center [1188, 672] width 48 height 26
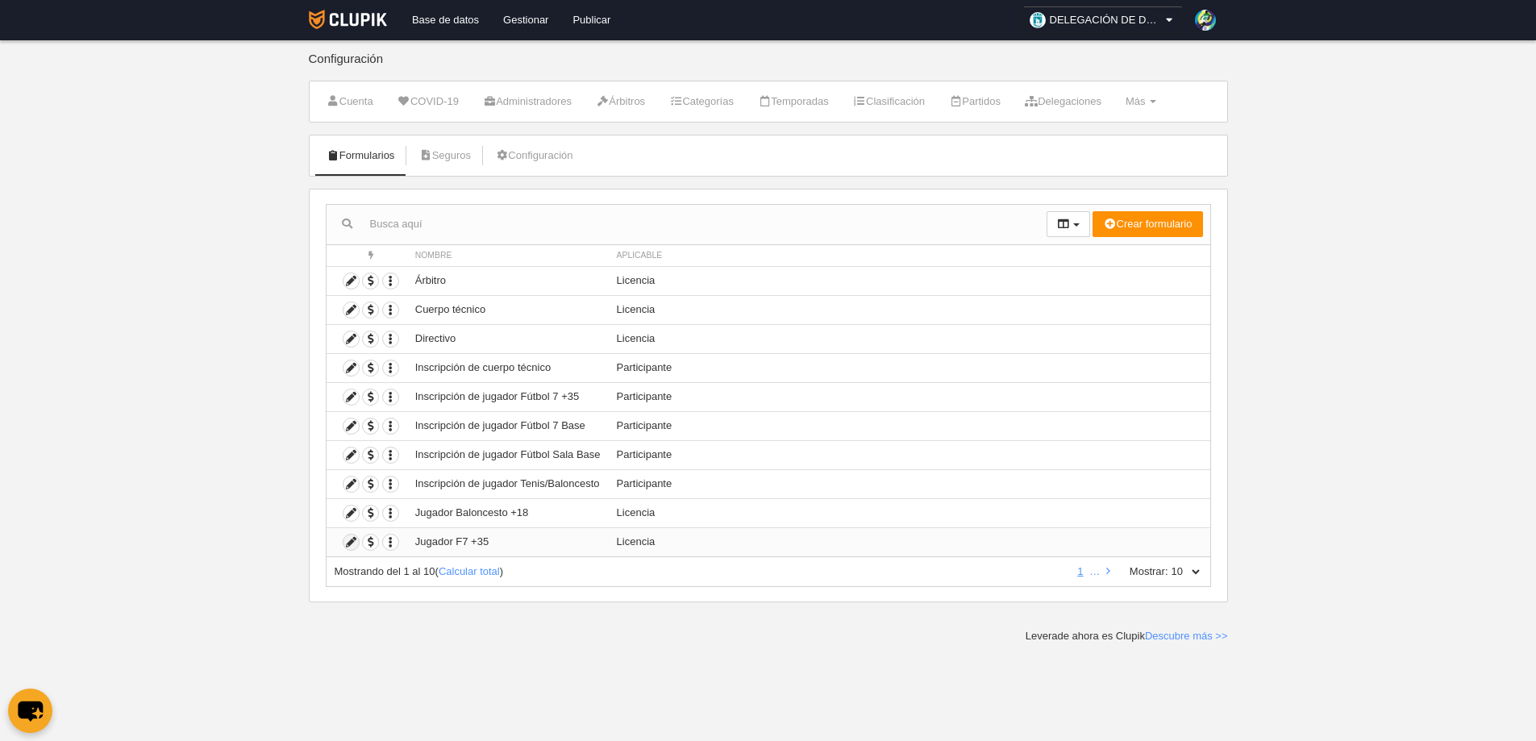
click at [350, 539] on icon at bounding box center [351, 542] width 15 height 15
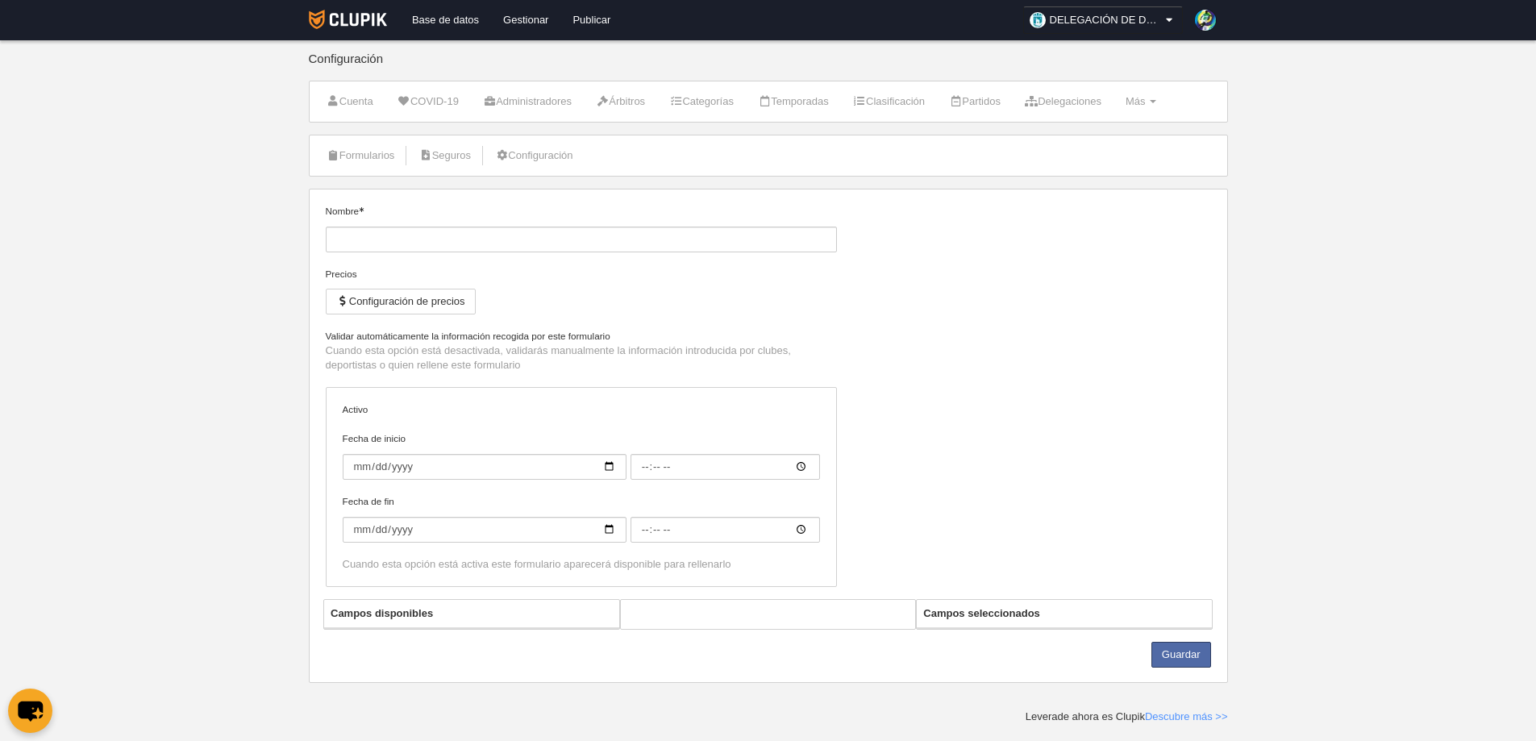
type input "Jugador F7 +35"
checkbox input "true"
type input "[DATE]"
type input "00:00"
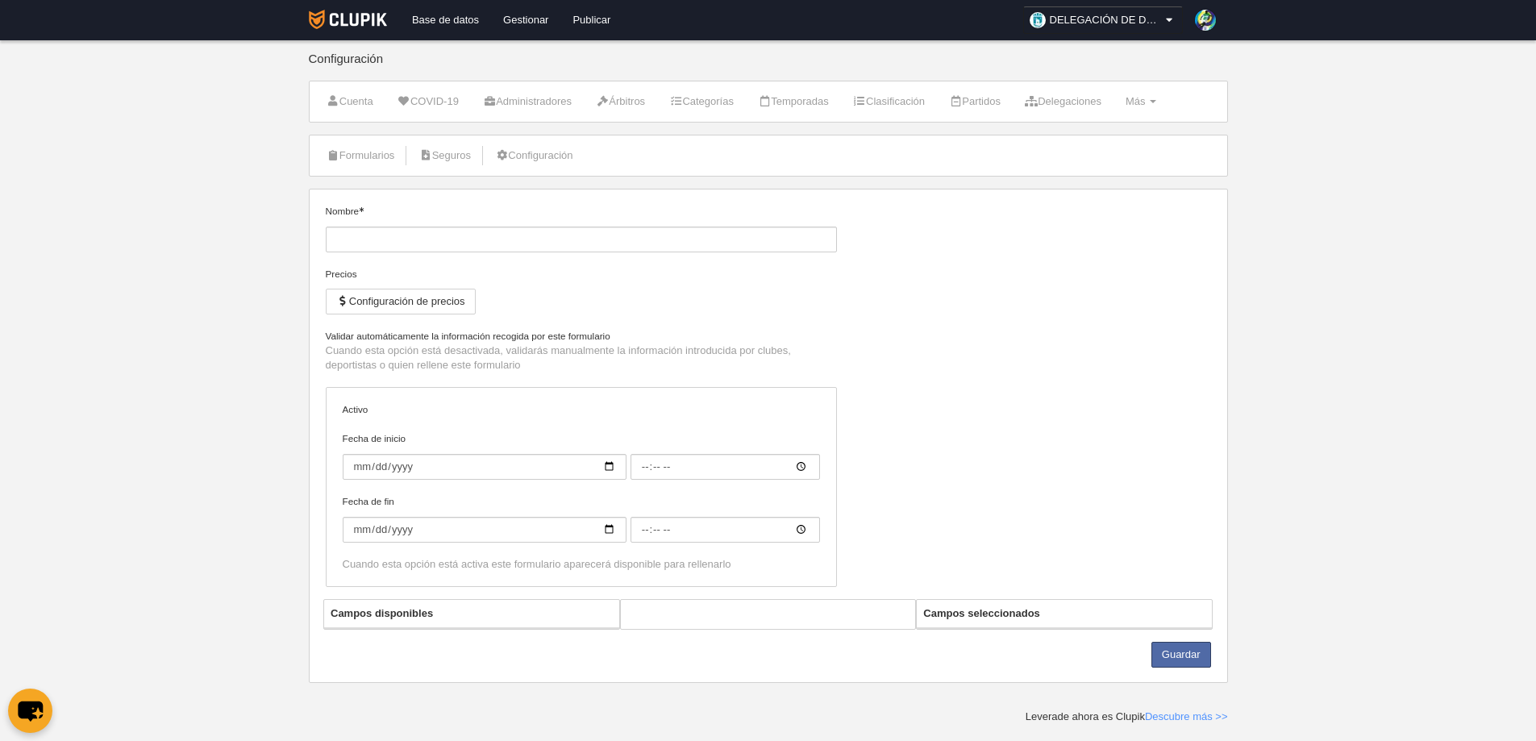
type input "[DATE]"
type input "00:00"
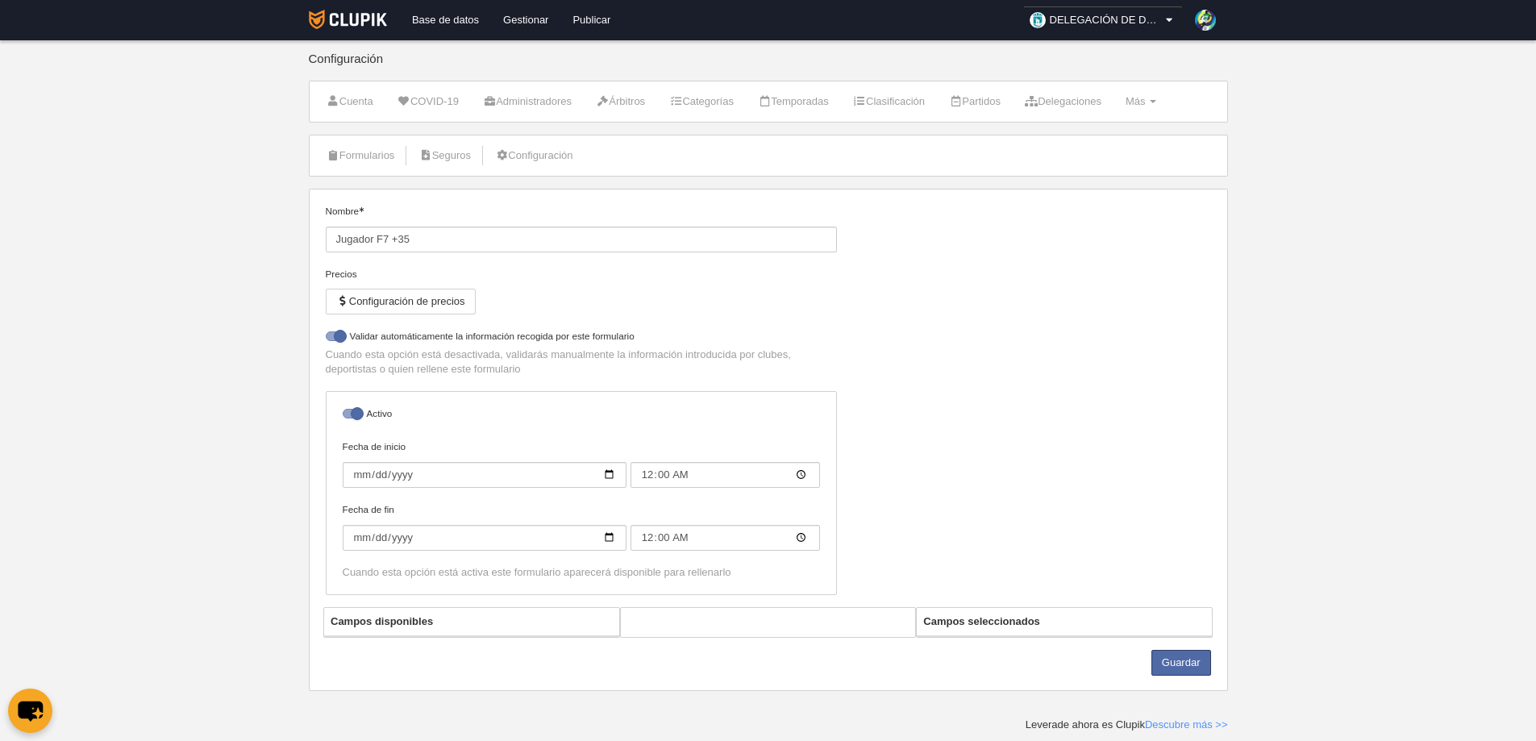
select select "selected"
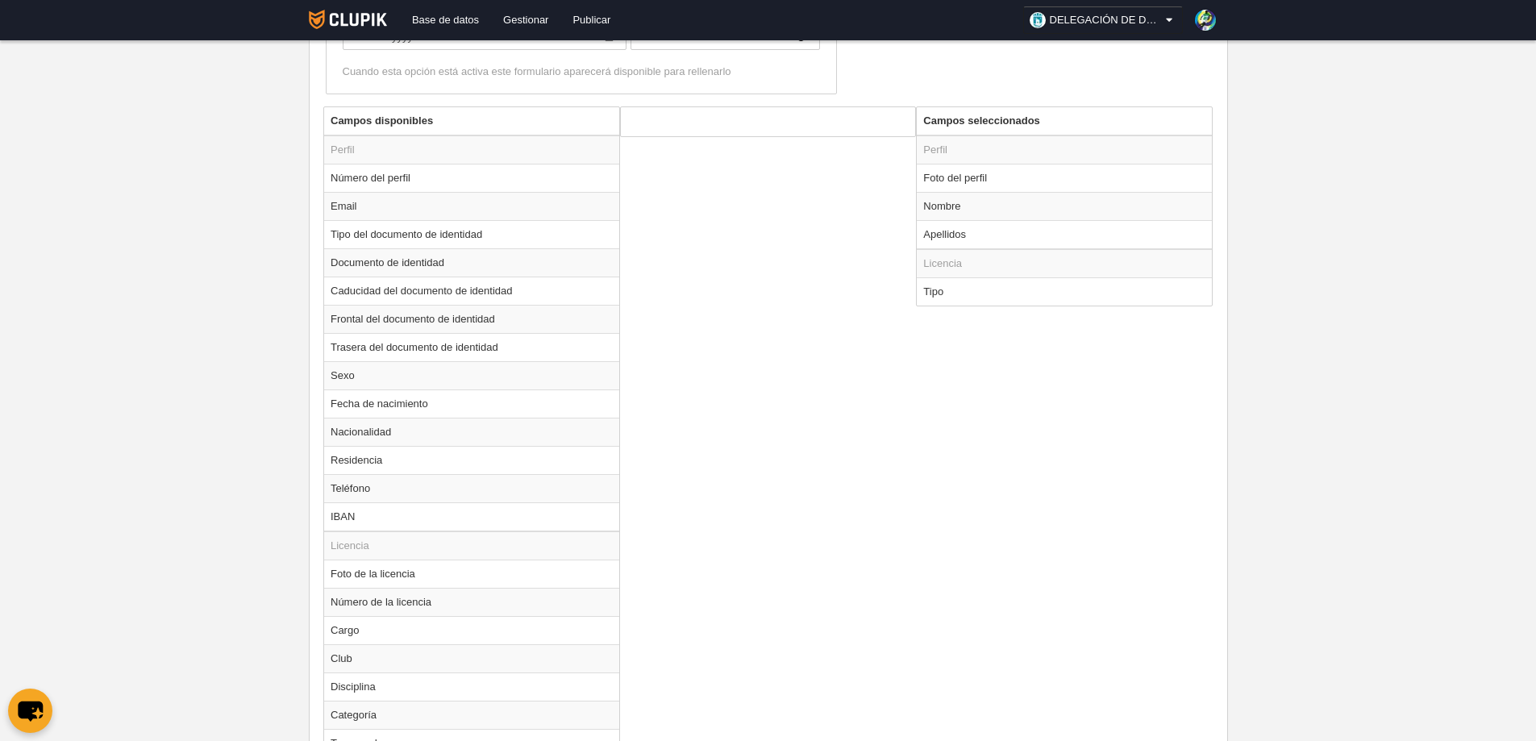
scroll to position [564, 0]
click at [385, 262] on td "Documento de identidad" at bounding box center [471, 262] width 295 height 28
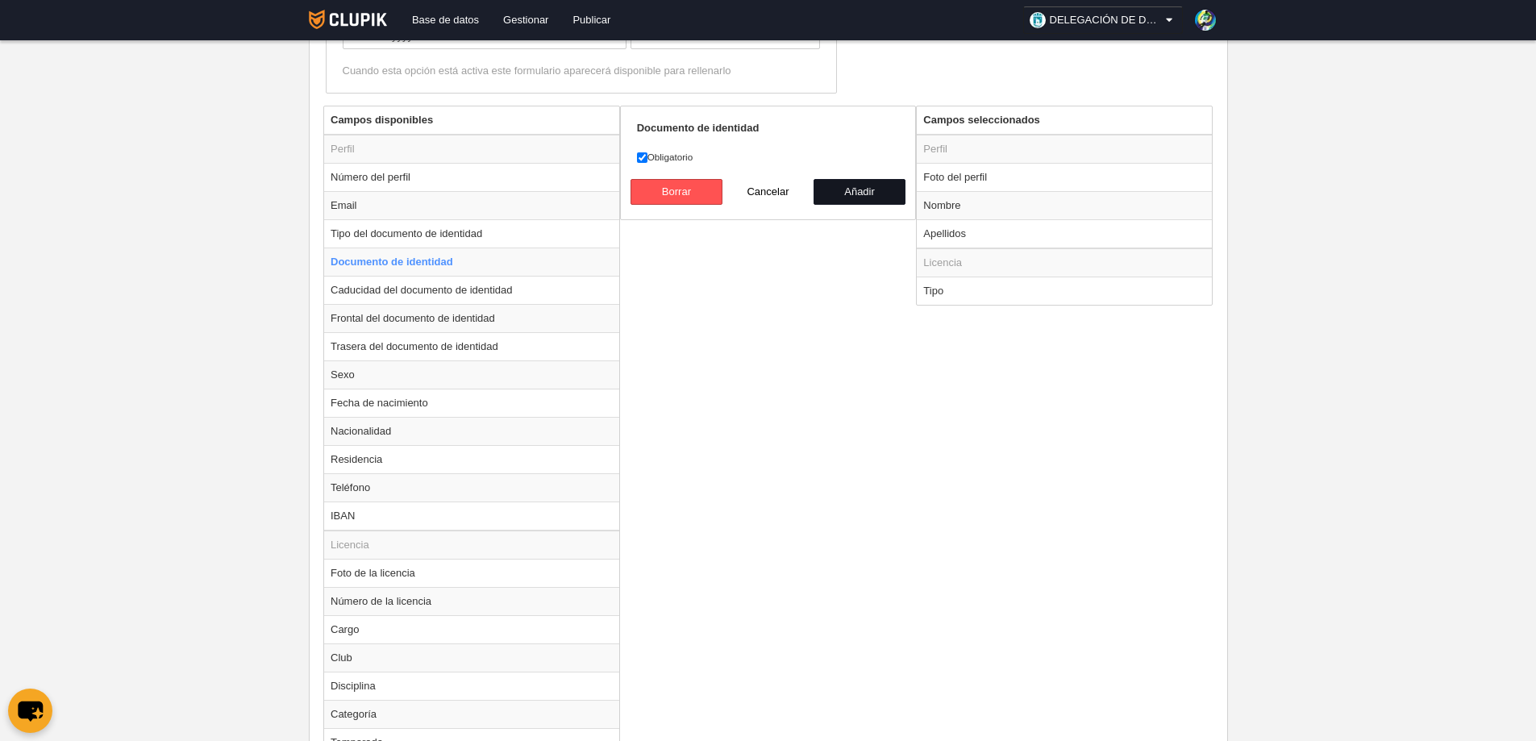
click at [860, 186] on button "Añadir" at bounding box center [860, 192] width 92 height 26
radio input "false"
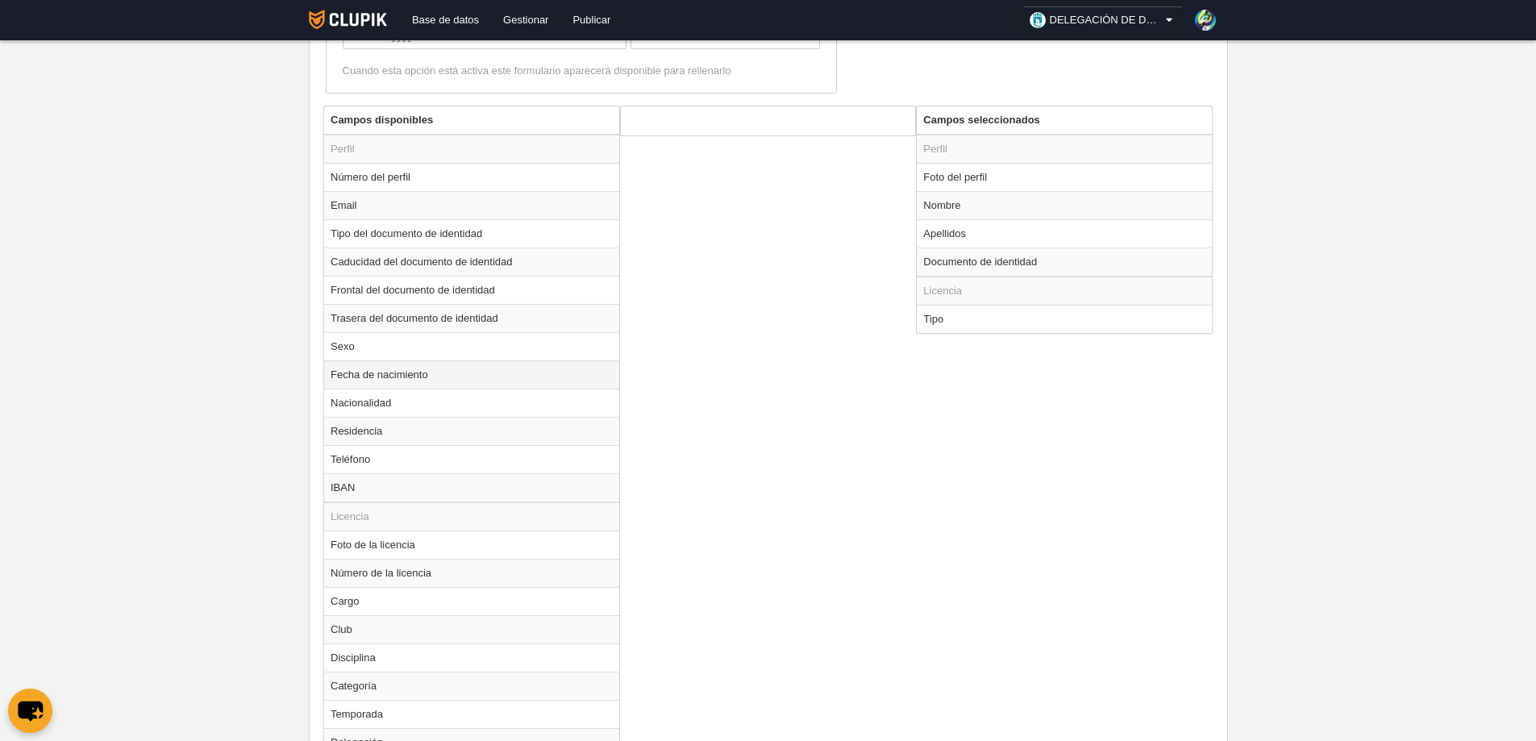
click at [384, 377] on td "Fecha de nacimiento" at bounding box center [471, 374] width 295 height 28
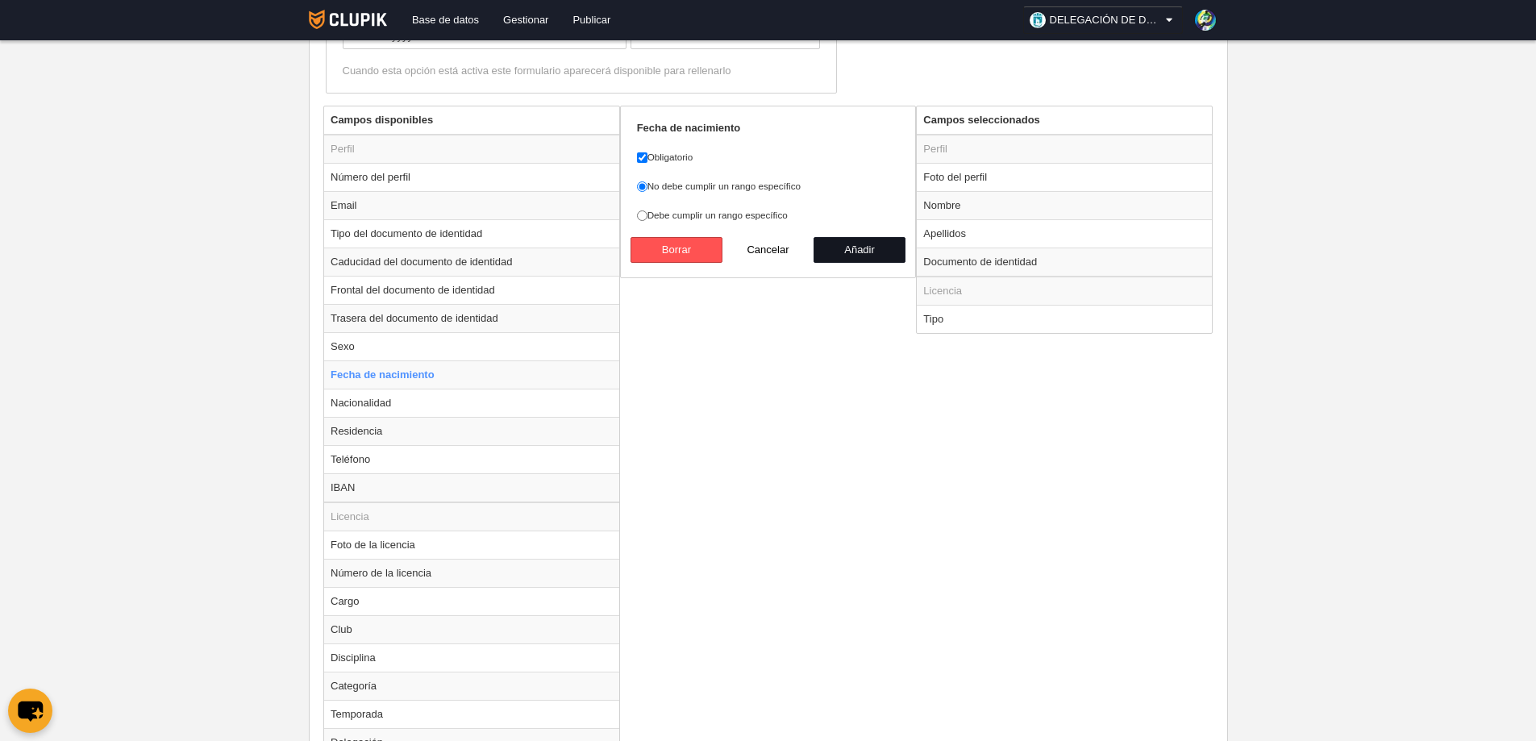
click at [854, 245] on button "Añadir" at bounding box center [860, 250] width 92 height 26
radio input "false"
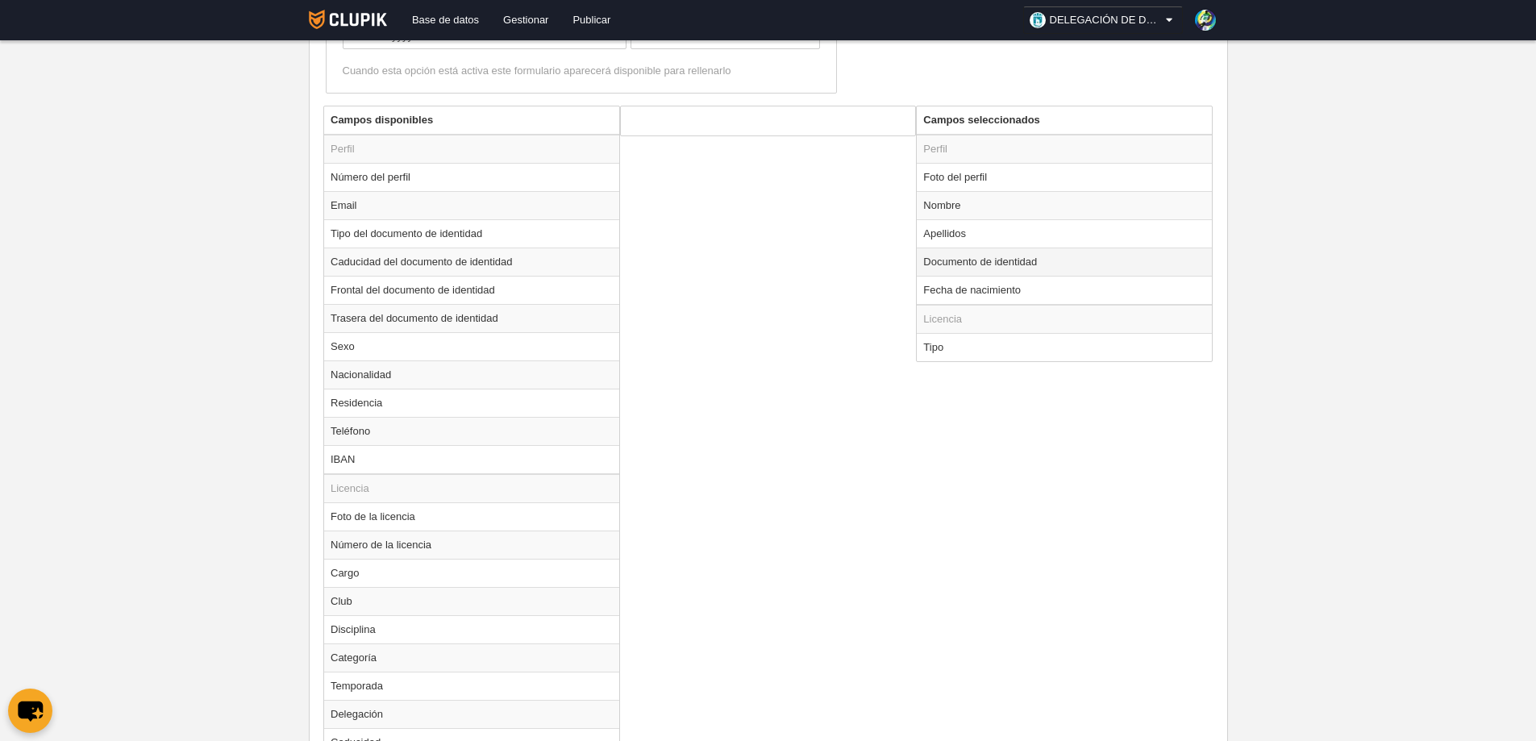
click at [959, 256] on td "Documento de identidad" at bounding box center [1064, 262] width 295 height 28
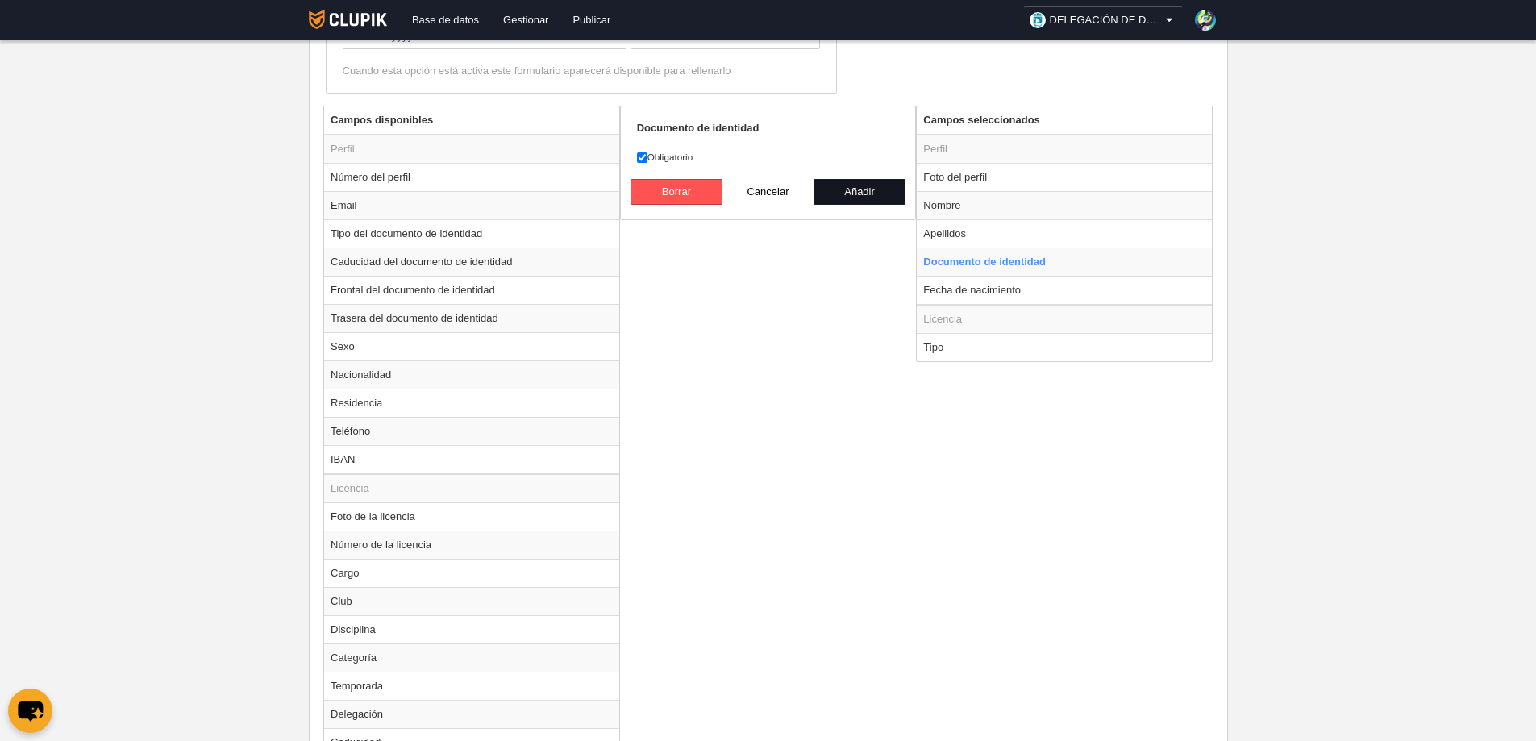
click at [847, 189] on button "Añadir" at bounding box center [860, 192] width 92 height 26
radio input "false"
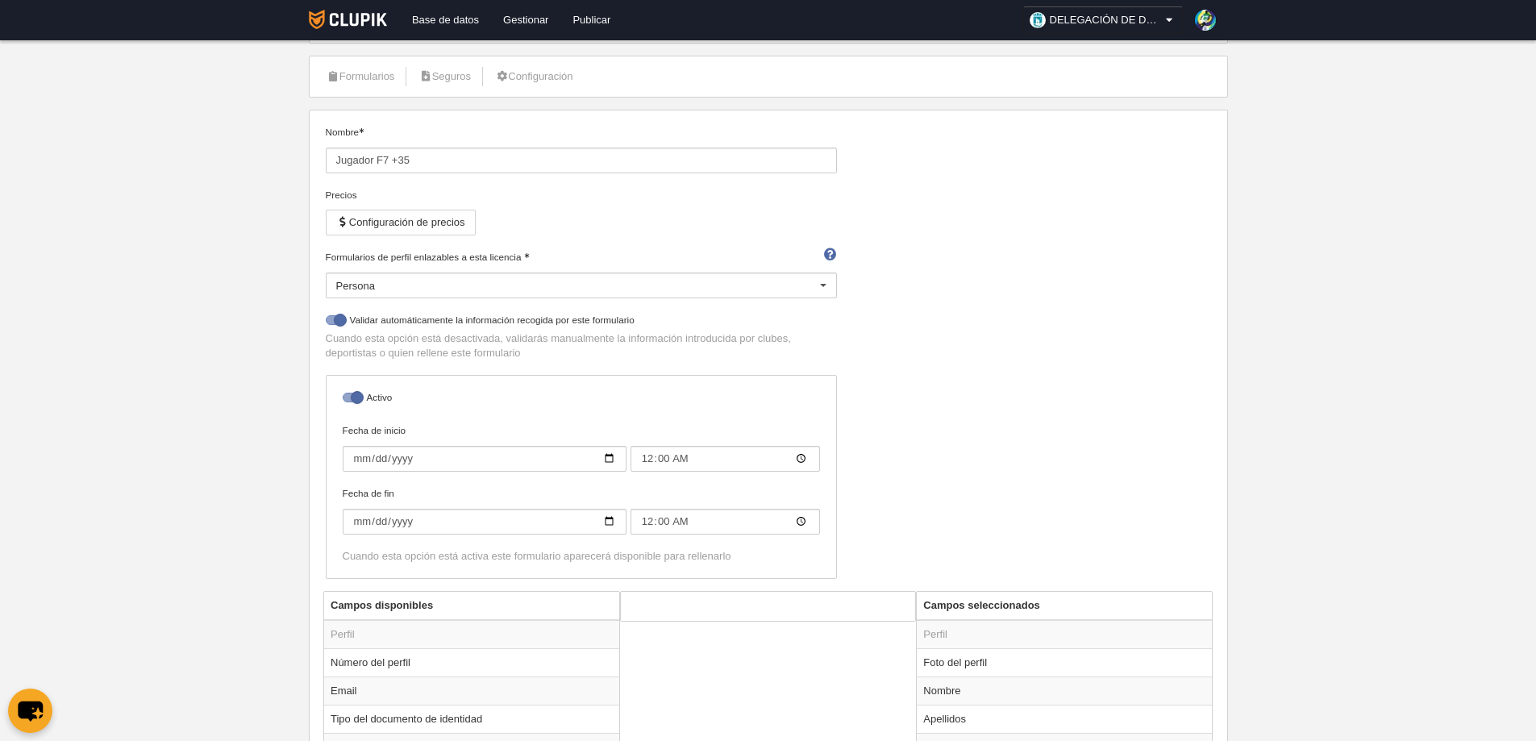
scroll to position [0, 0]
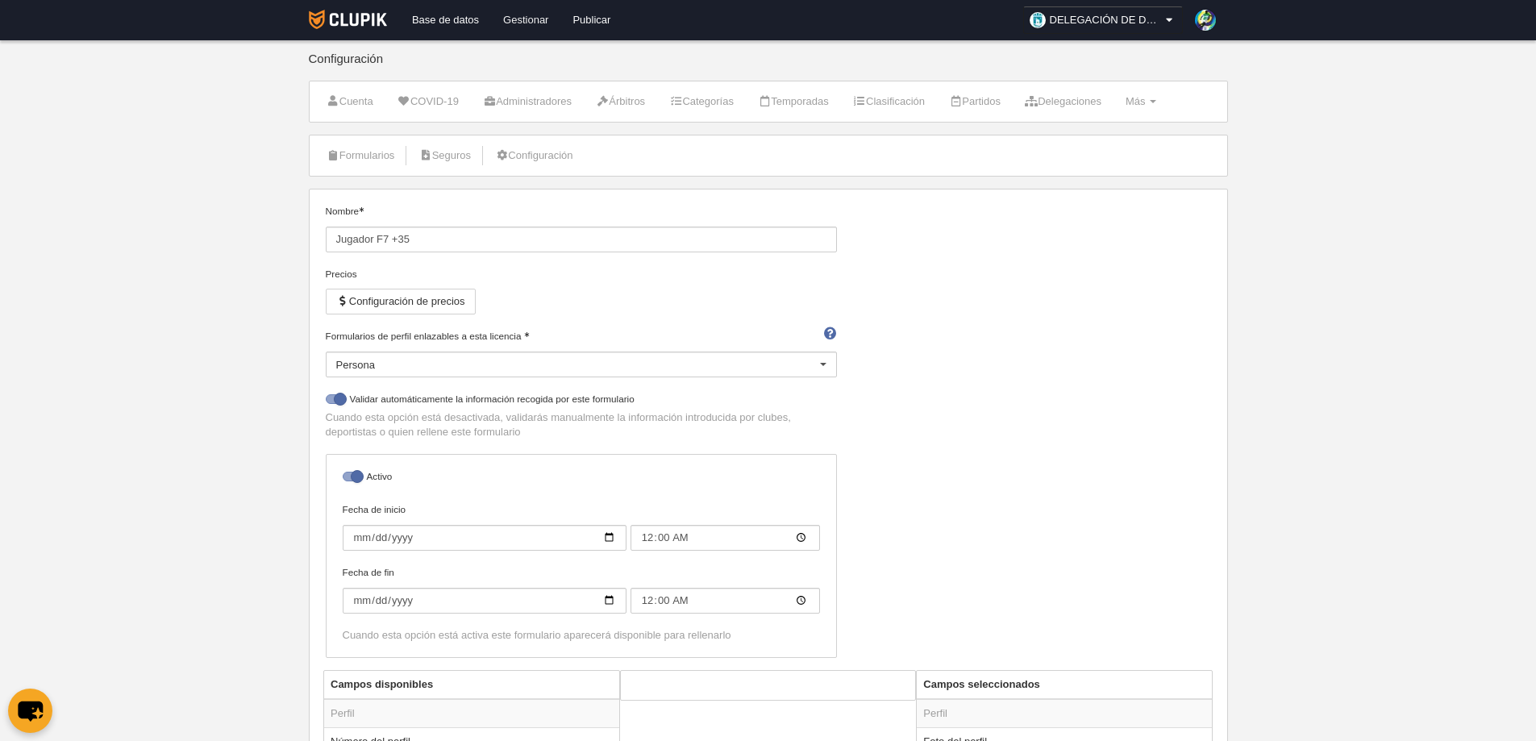
click at [531, 12] on link "Gestionar" at bounding box center [525, 20] width 69 height 40
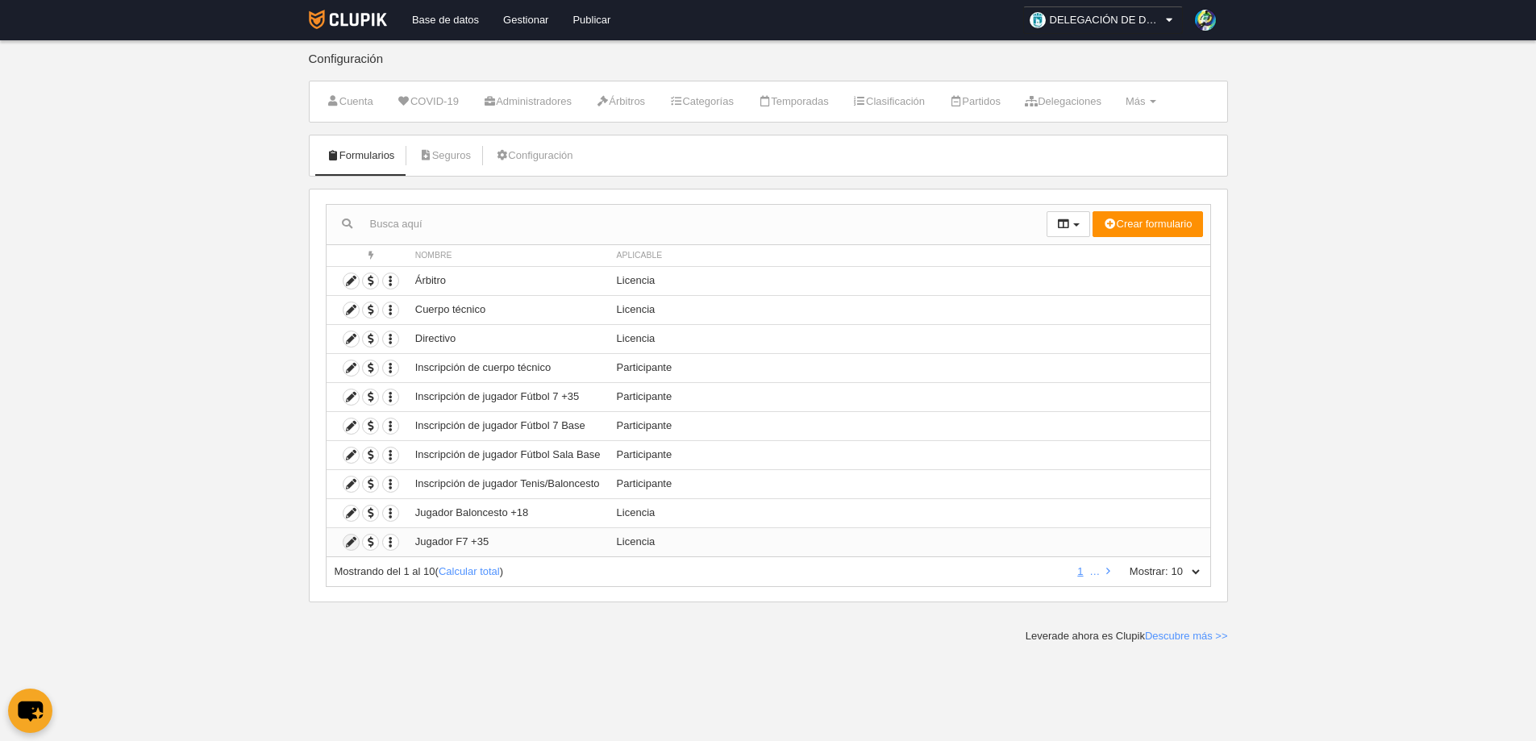
click at [351, 543] on icon at bounding box center [351, 542] width 15 height 15
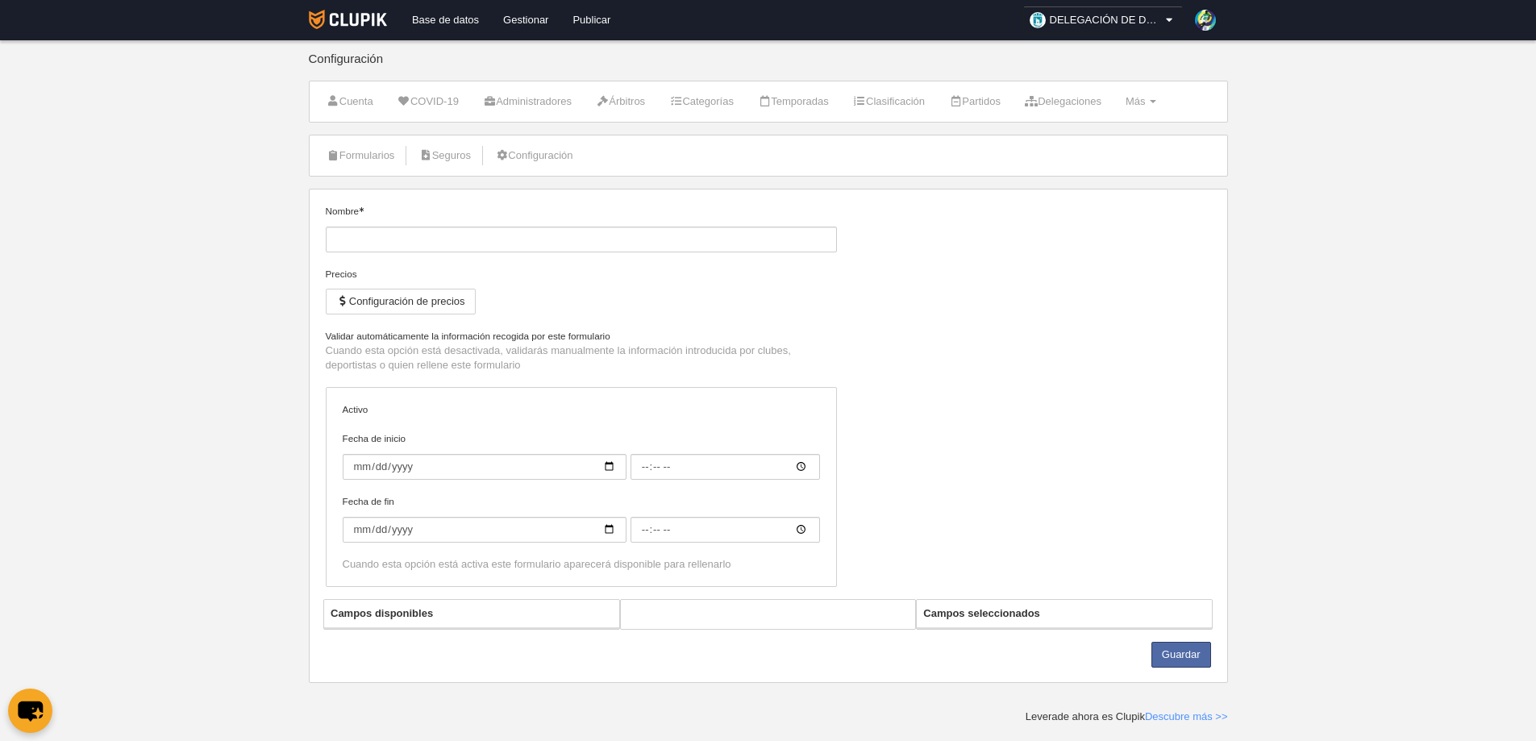
type input "Jugador F7 +35"
checkbox input "true"
type input "[DATE]"
type input "00:00"
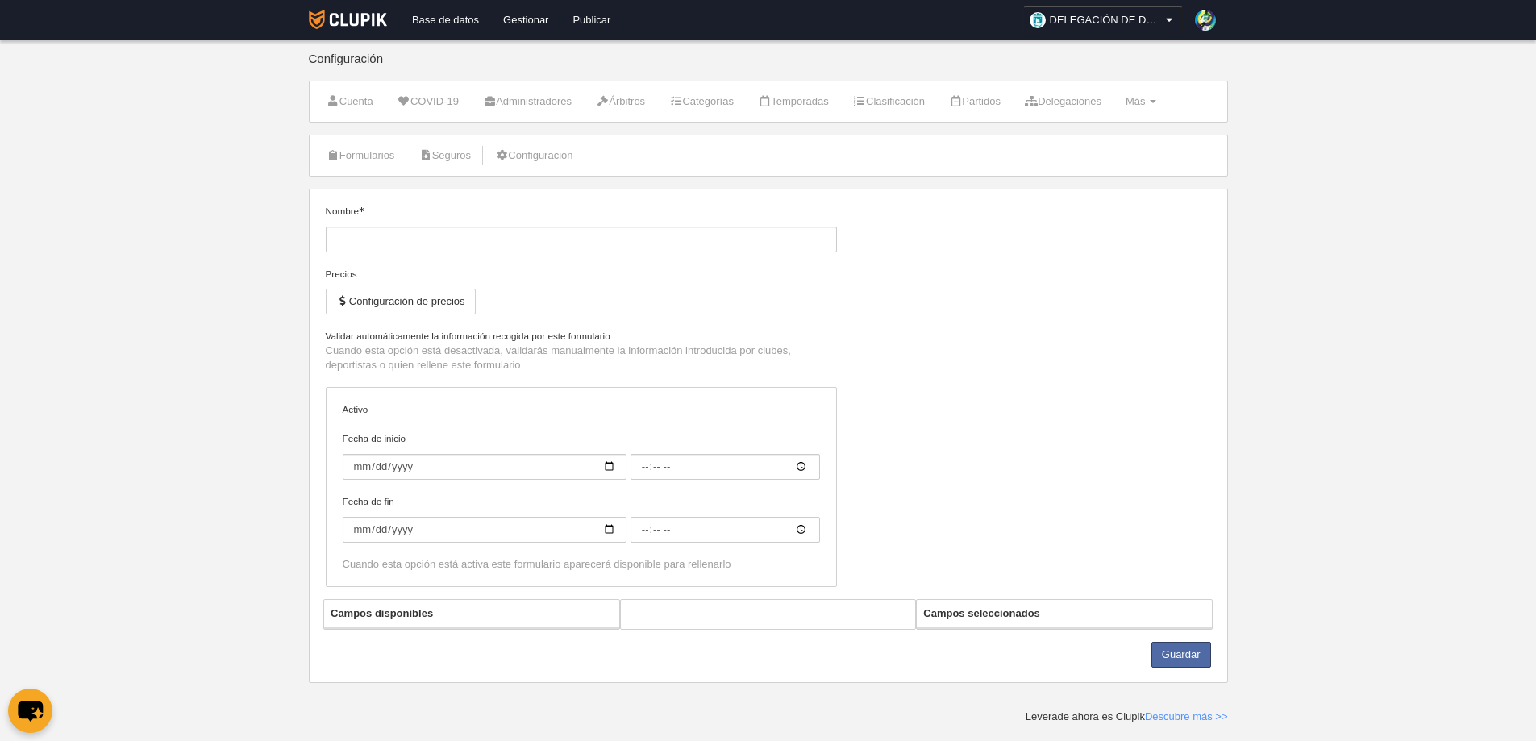
type input "[DATE]"
type input "00:00"
select select "selected"
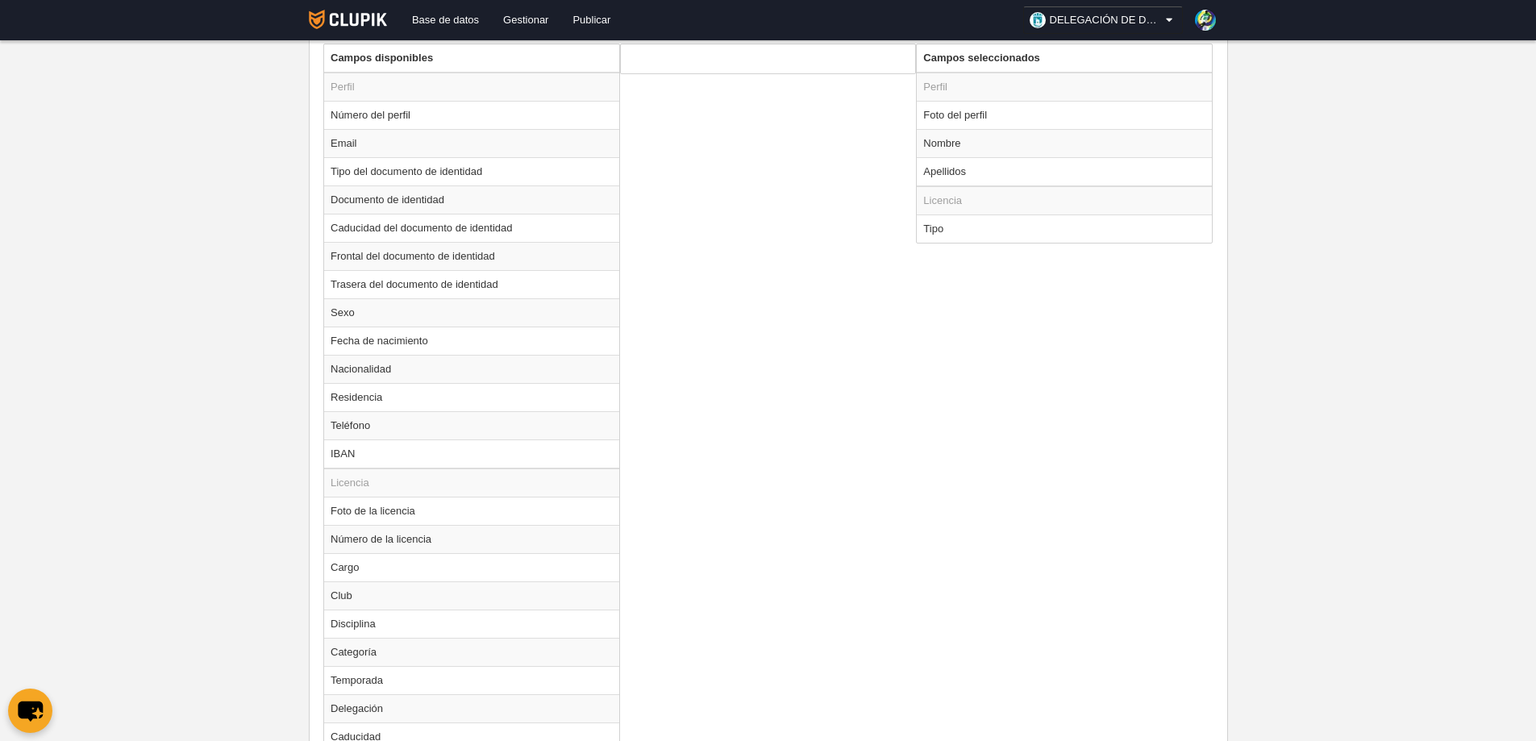
scroll to position [788, 0]
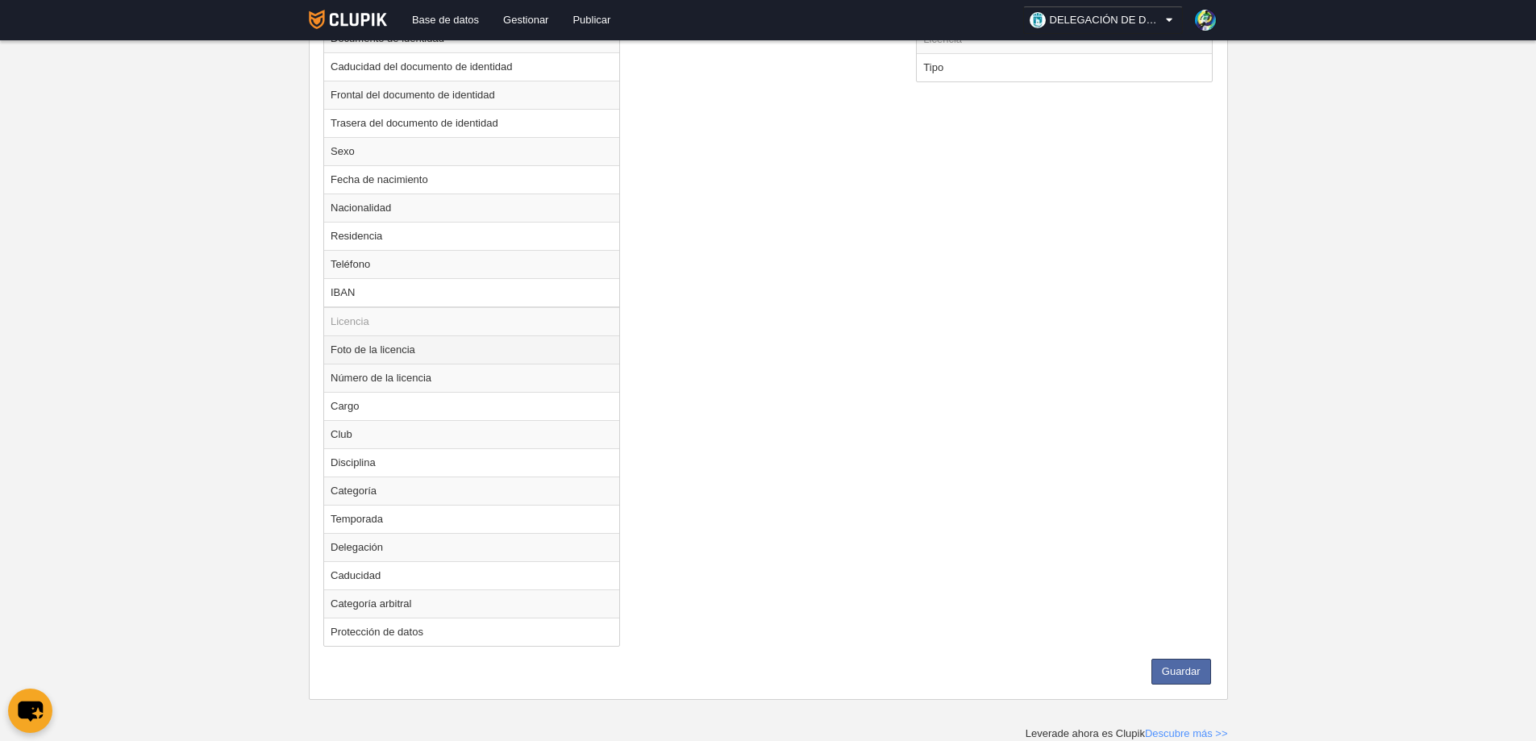
click at [388, 348] on td "Foto de la licencia" at bounding box center [471, 349] width 295 height 28
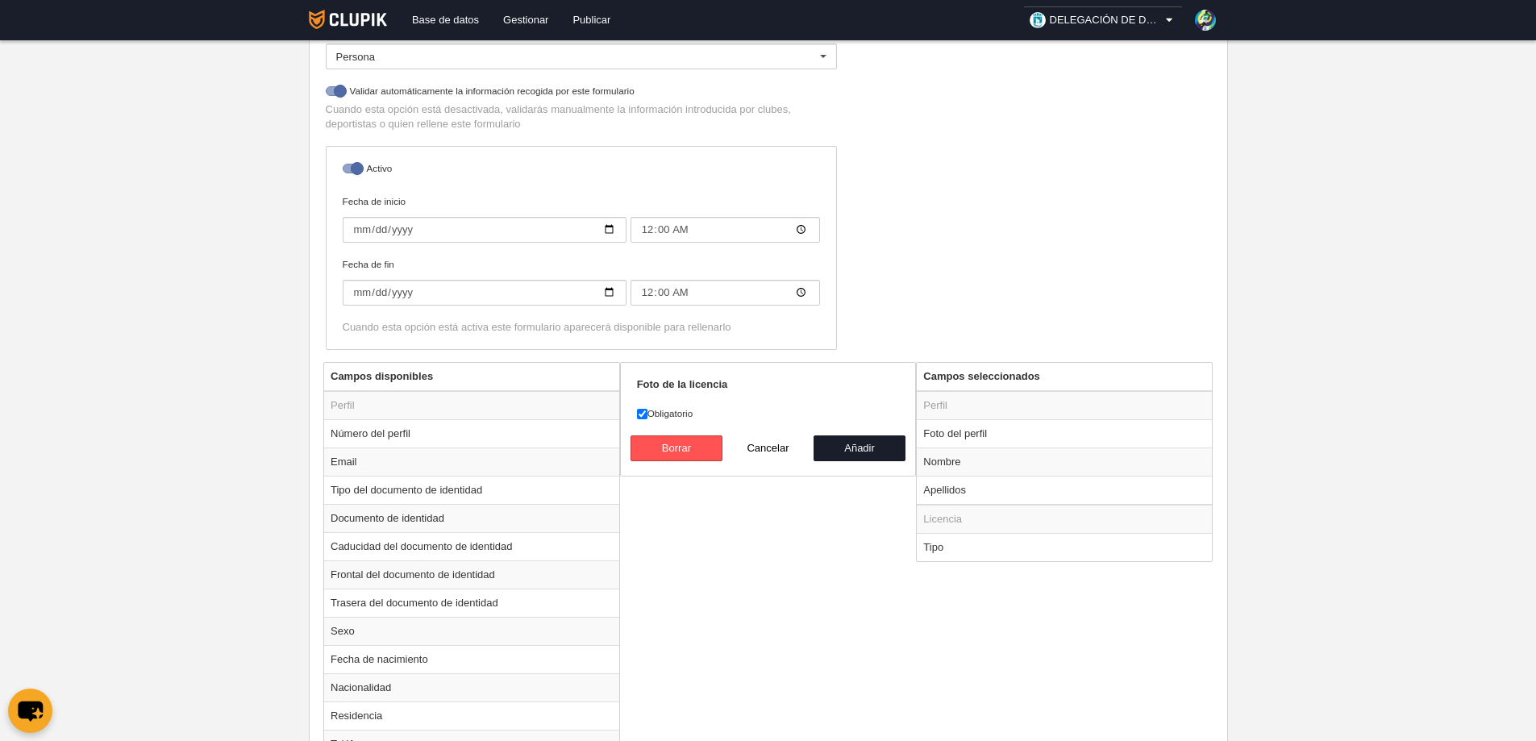
scroll to position [223, 0]
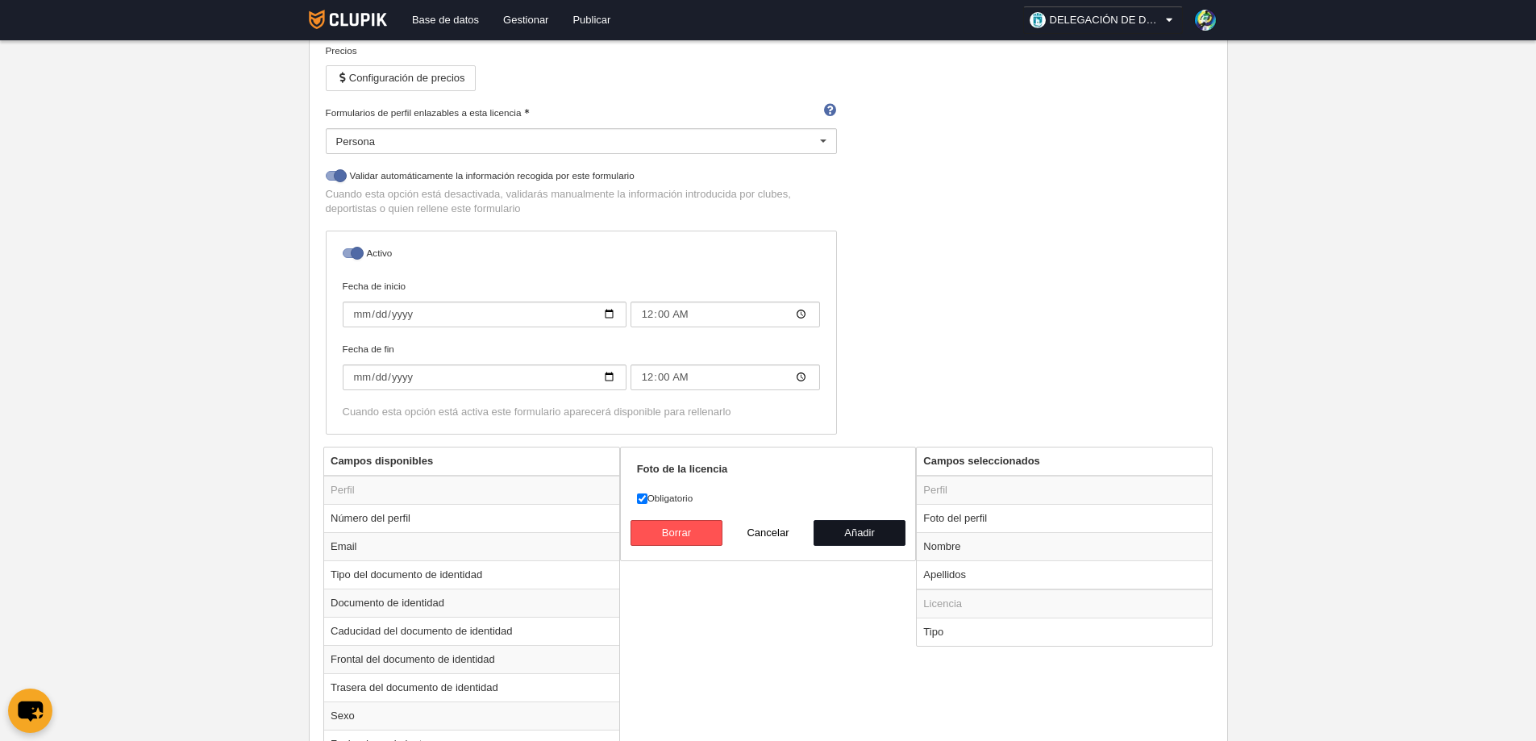
click at [869, 532] on button "Añadir" at bounding box center [860, 533] width 92 height 26
radio input "false"
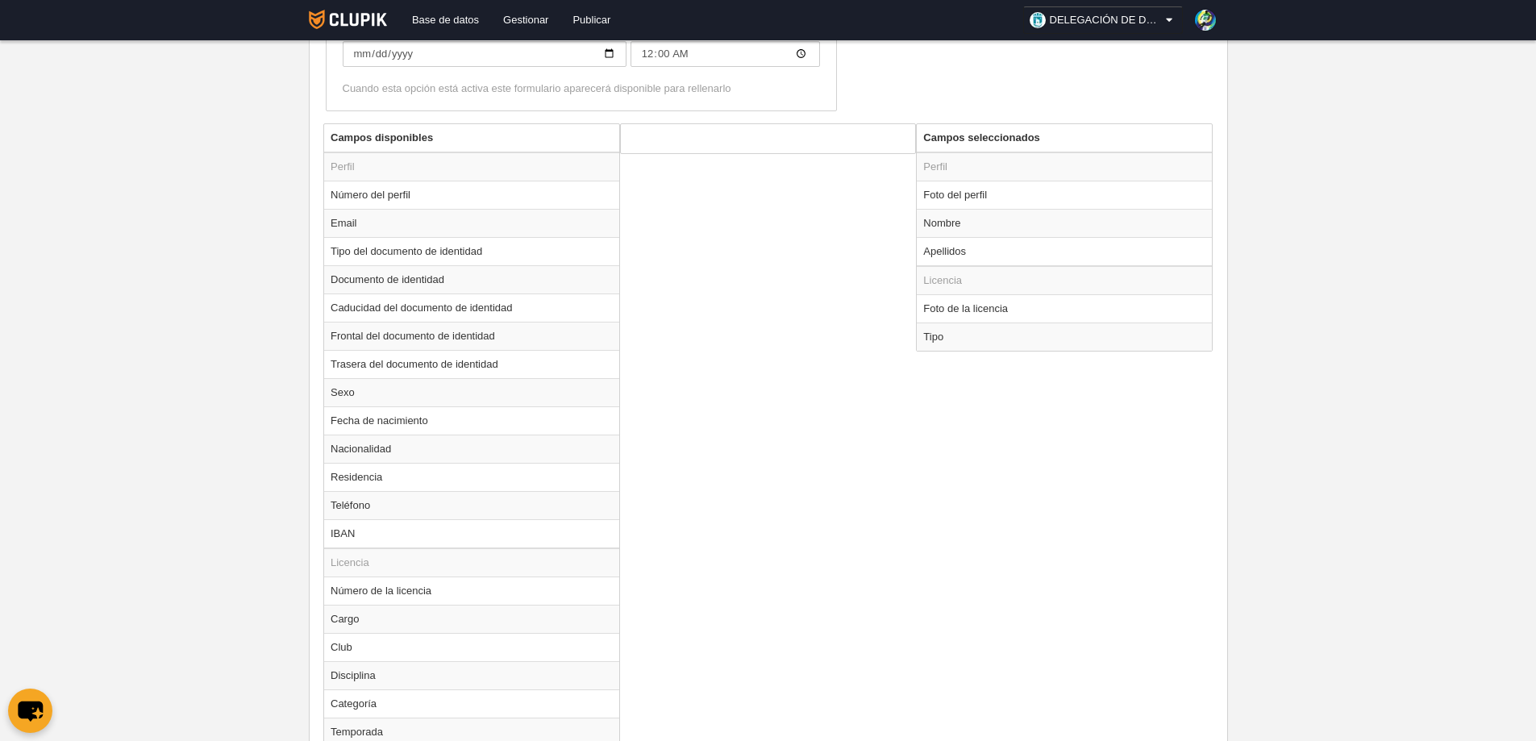
scroll to position [760, 0]
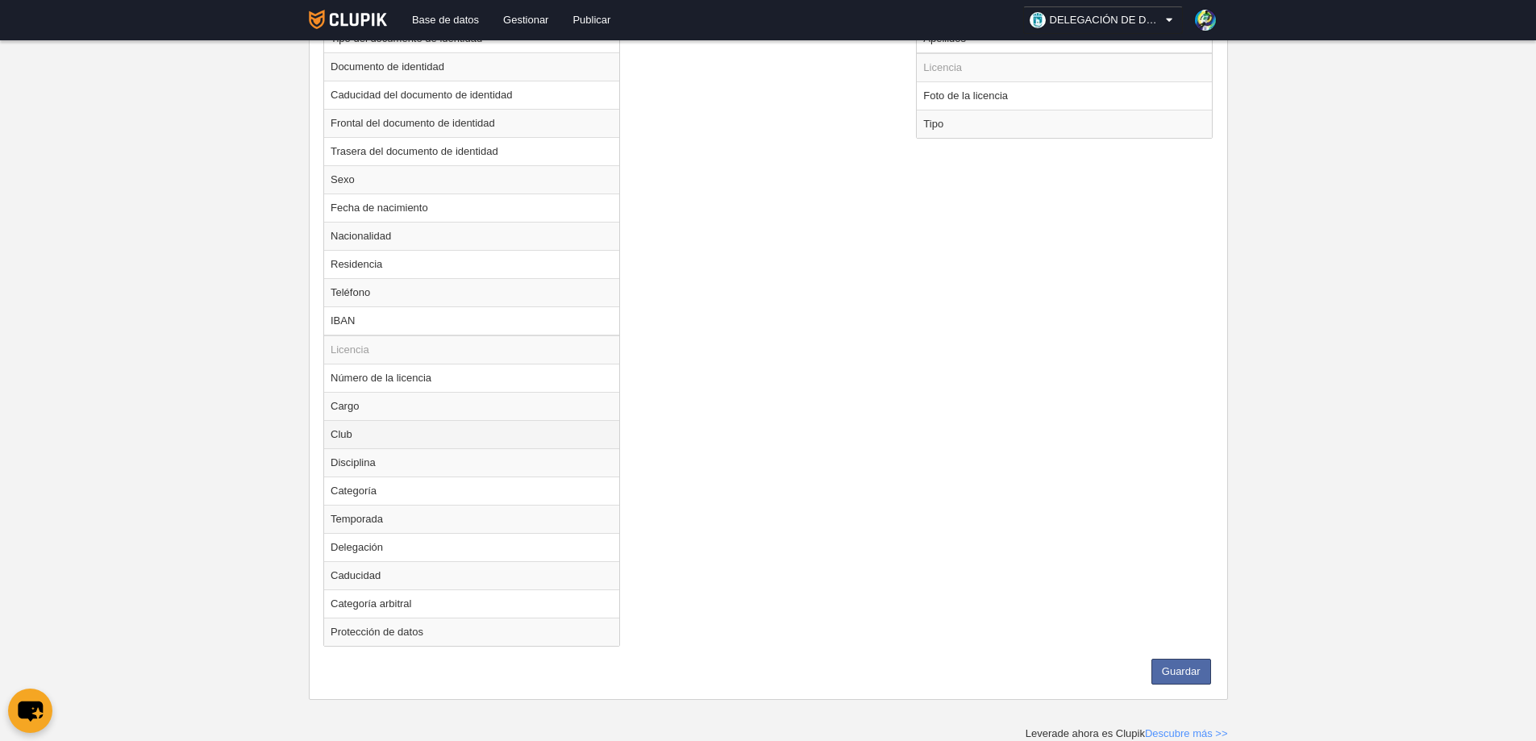
click at [352, 437] on td "Club" at bounding box center [471, 434] width 295 height 28
radio input "true"
select select
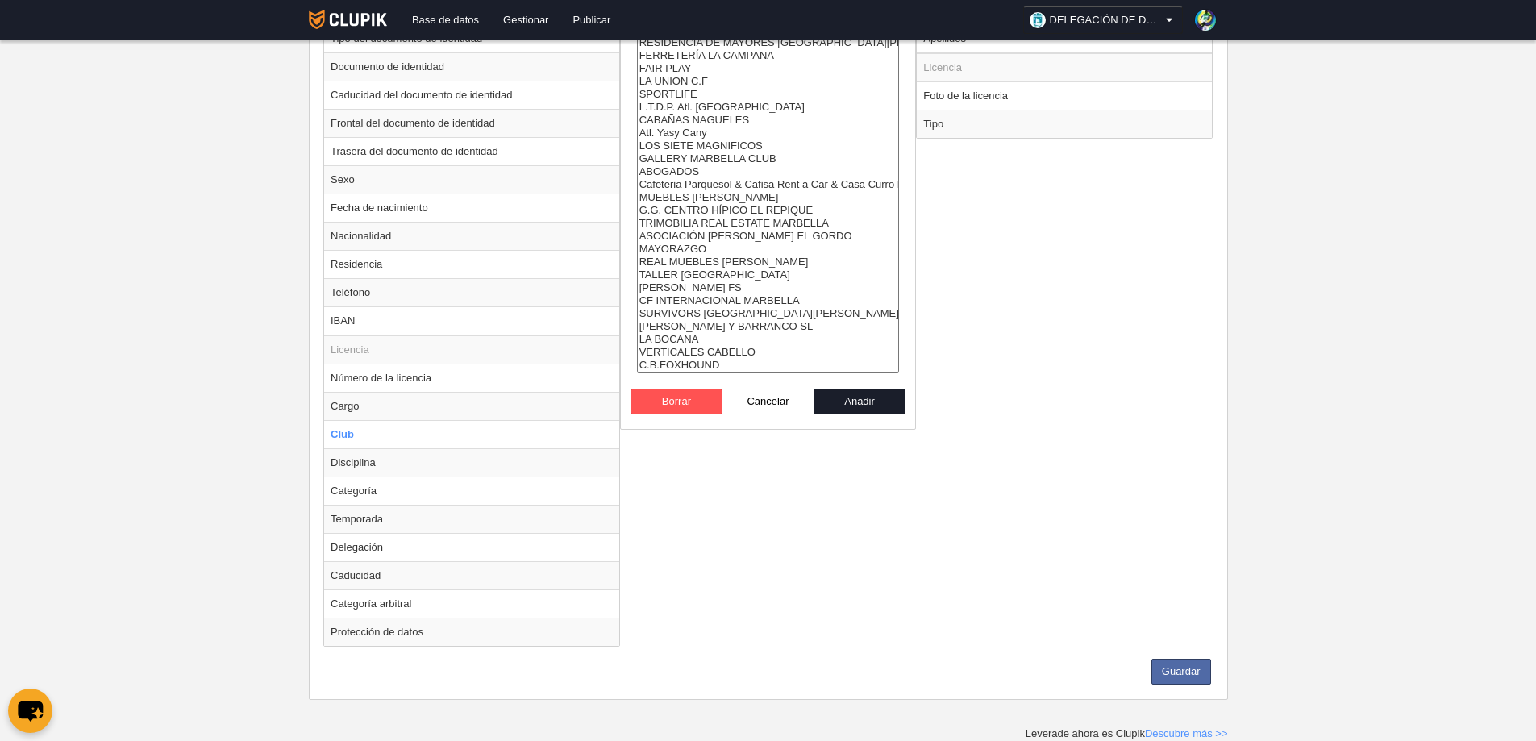
scroll to position [598, 0]
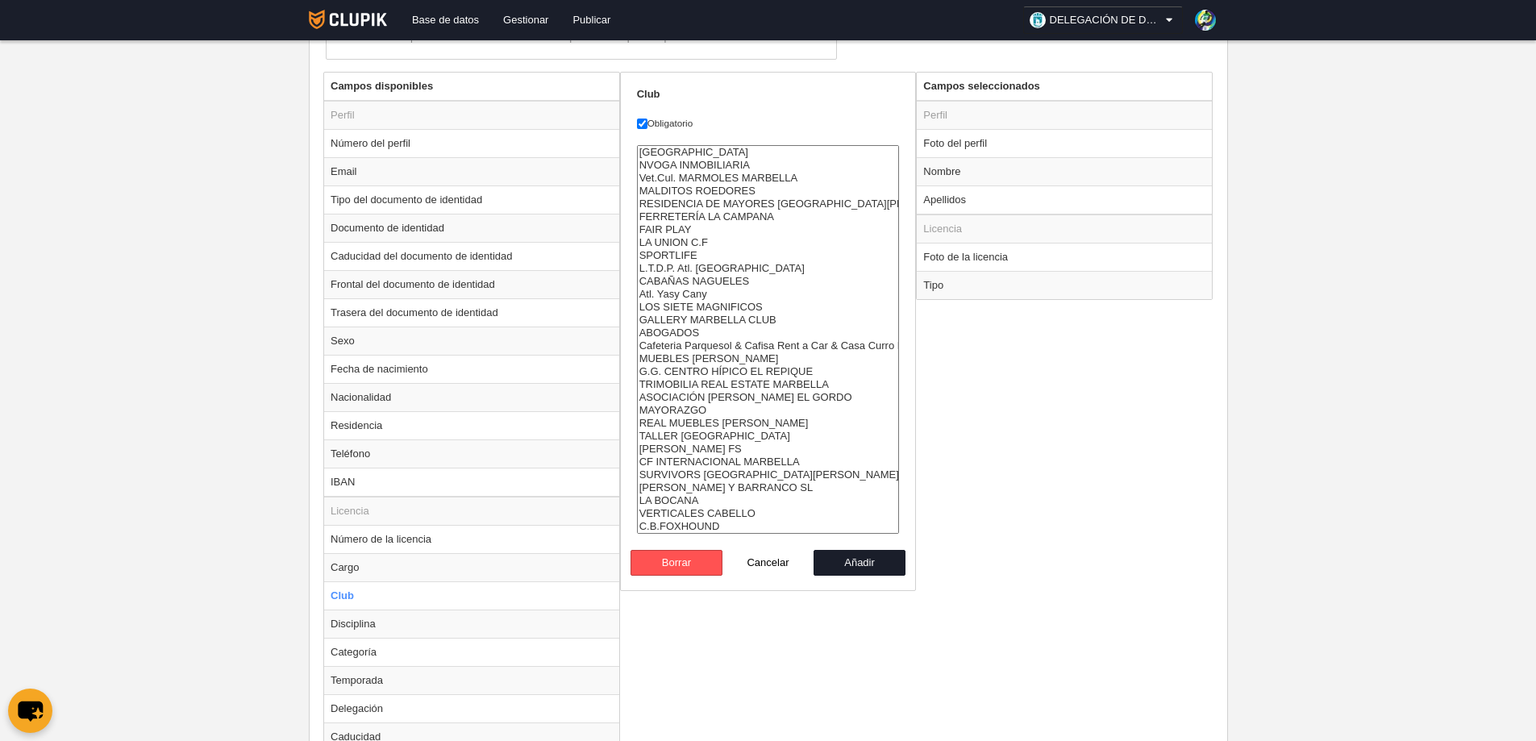
click at [685, 596] on div "Campos disponibles Perfil Número del perfil Email Tipo del documento de identid…" at bounding box center [767, 446] width 897 height 748
click at [769, 557] on button "Cancelar" at bounding box center [768, 563] width 92 height 26
radio input "false"
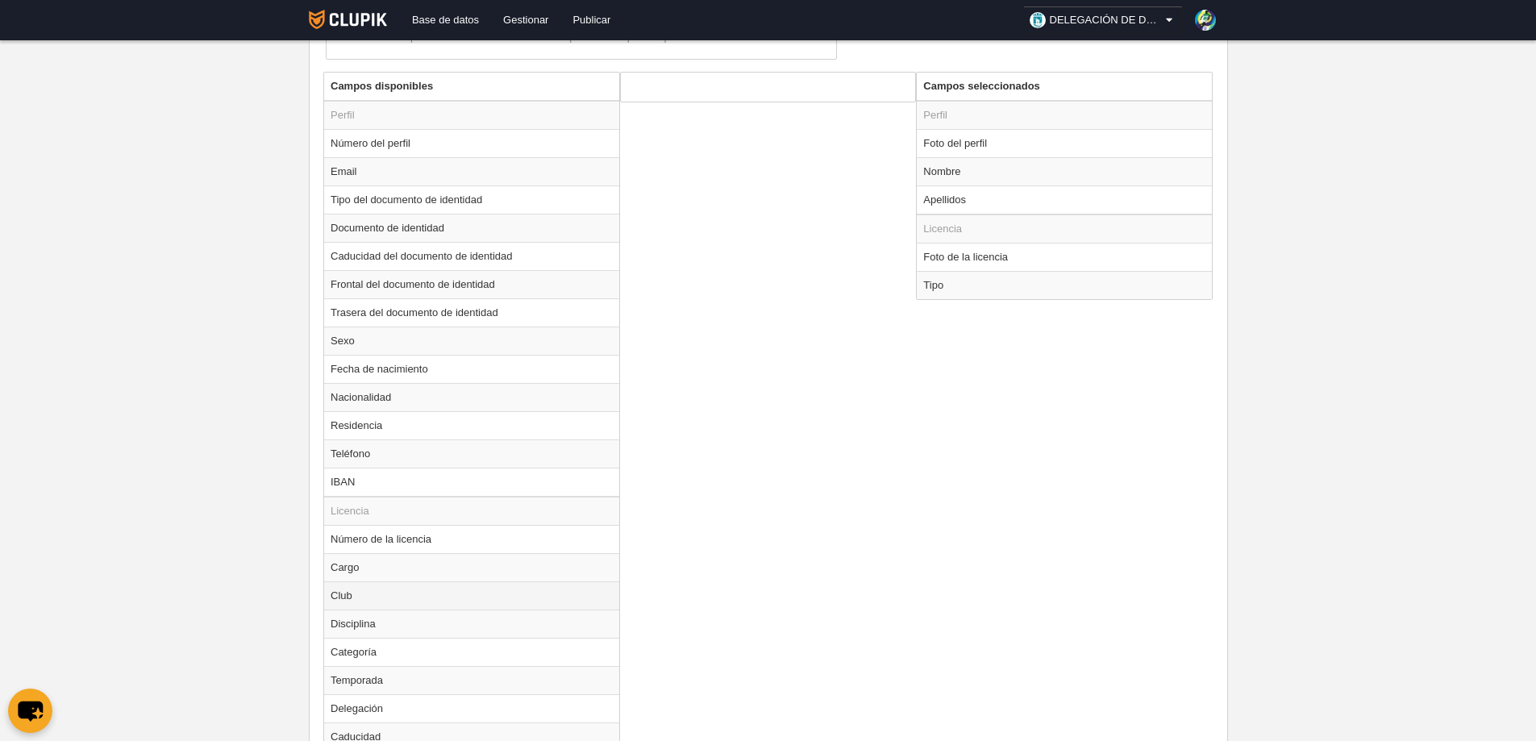
scroll to position [679, 0]
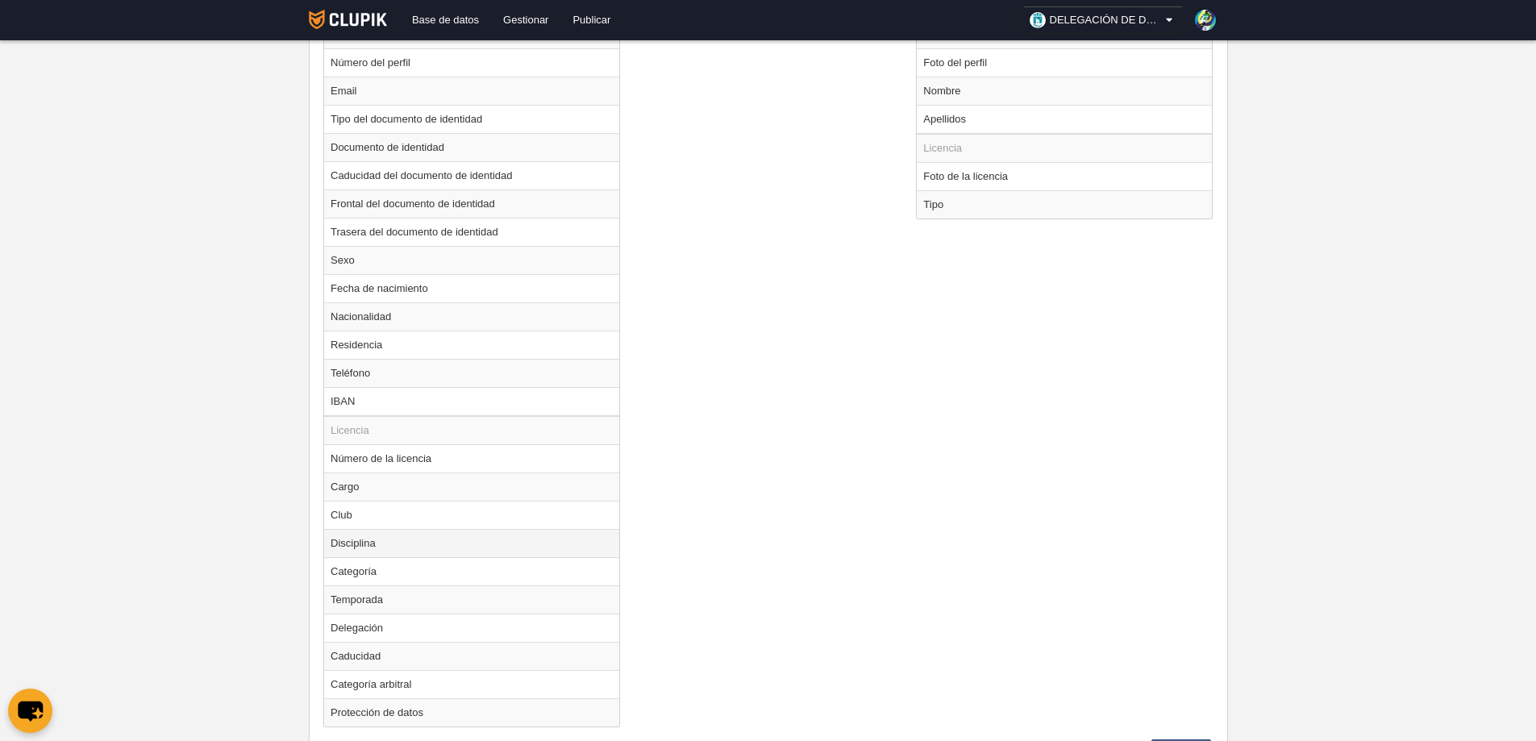
click at [358, 543] on td "Disciplina" at bounding box center [471, 543] width 295 height 28
radio input "true"
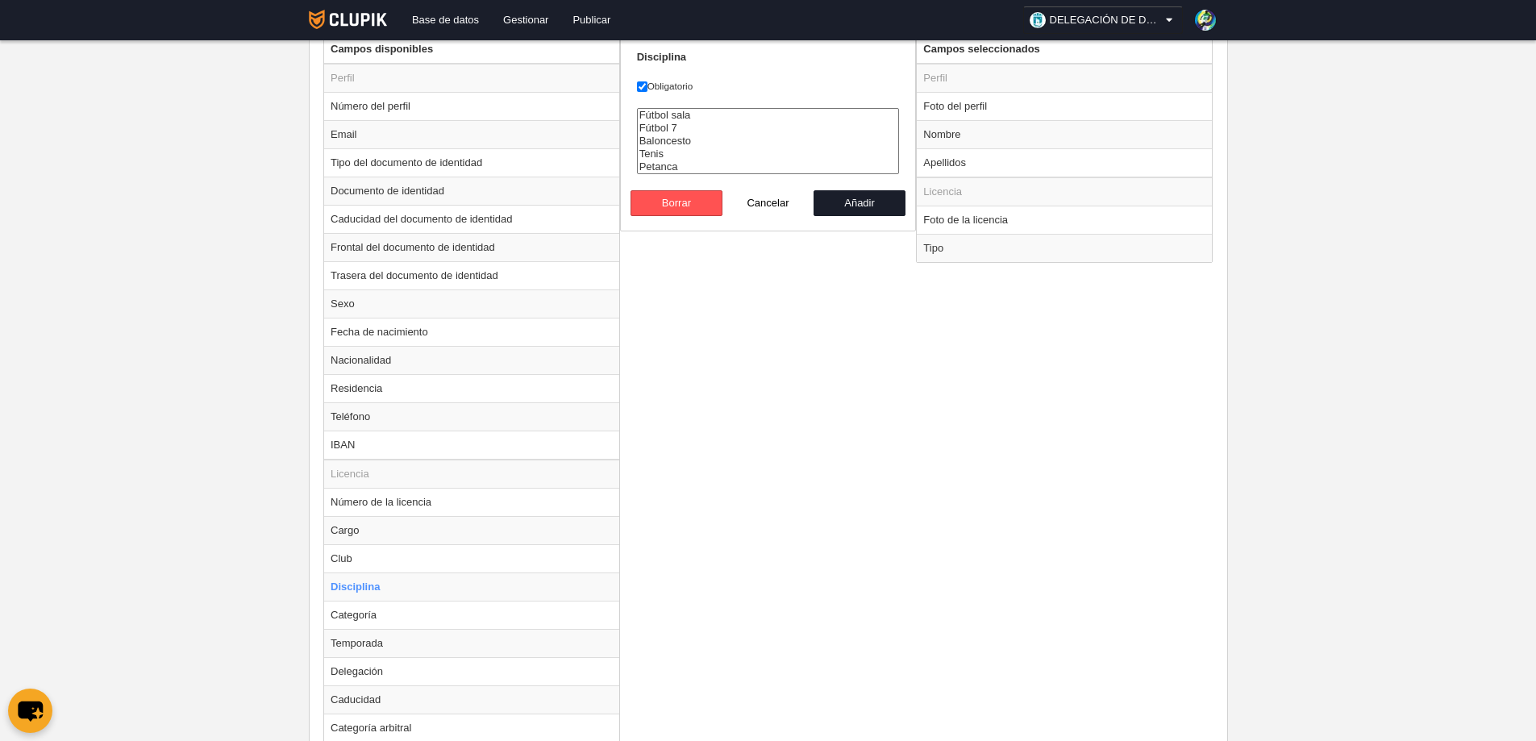
scroll to position [598, 0]
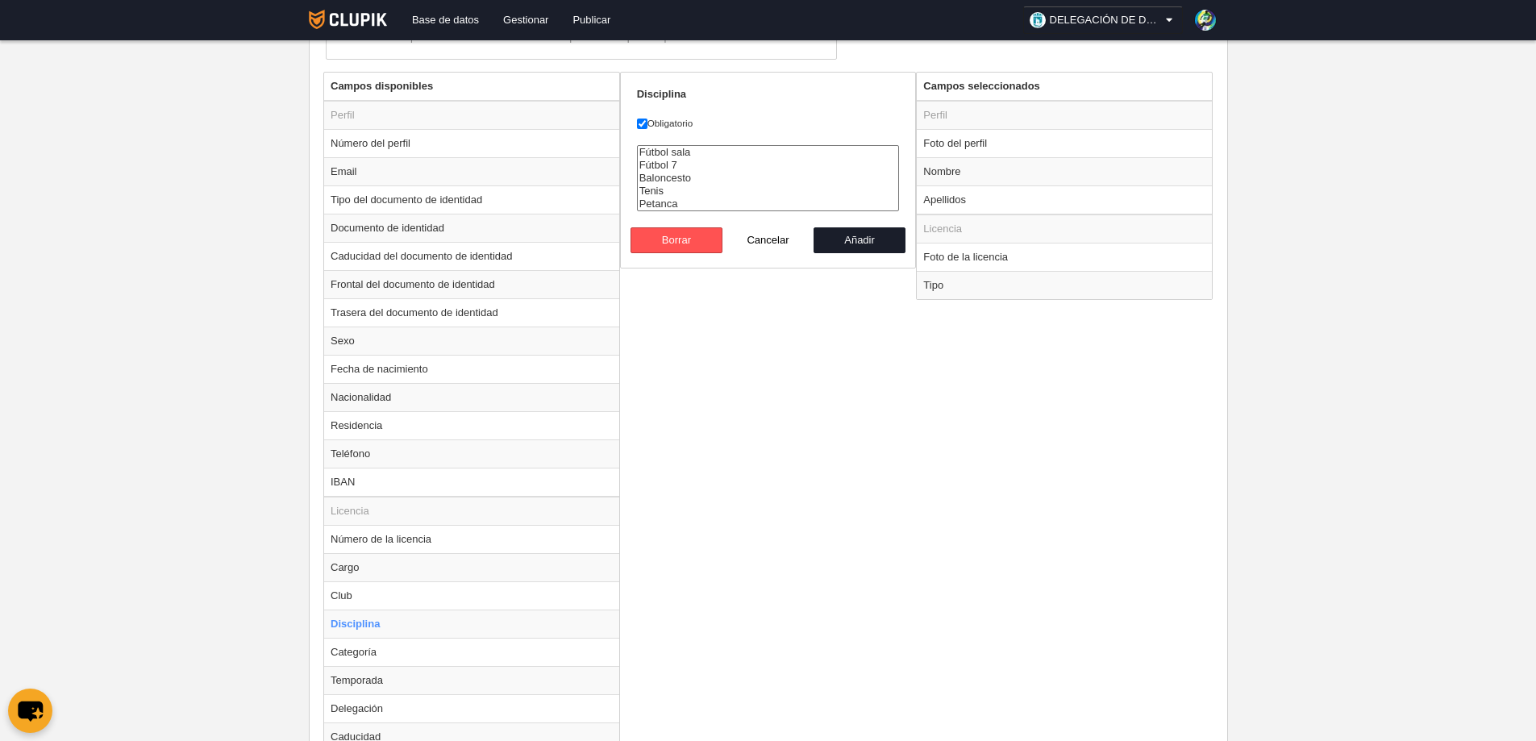
select select "2"
click at [676, 166] on option "Fútbol 7" at bounding box center [768, 165] width 261 height 13
click at [859, 239] on button "Añadir" at bounding box center [860, 240] width 92 height 26
radio input "false"
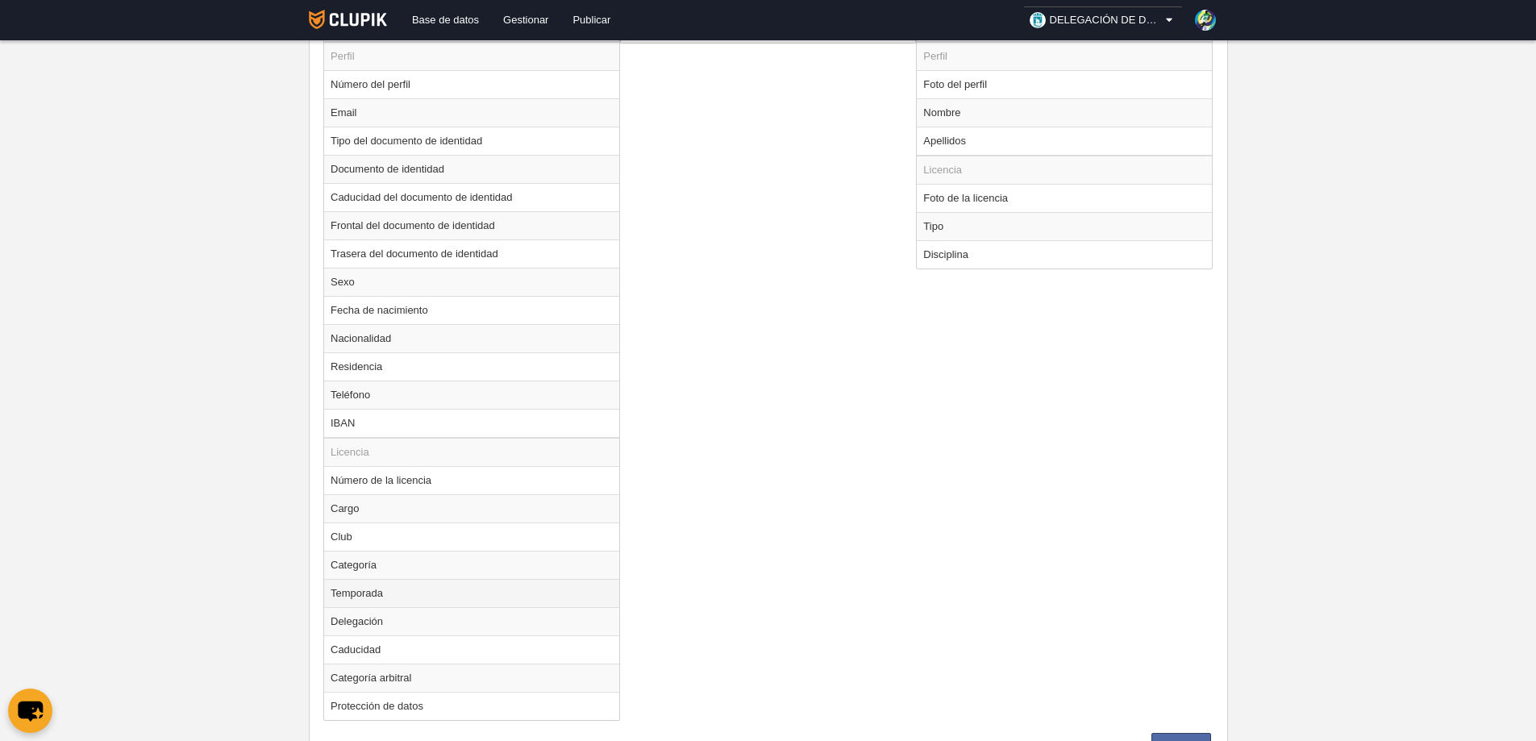
scroll to position [731, 0]
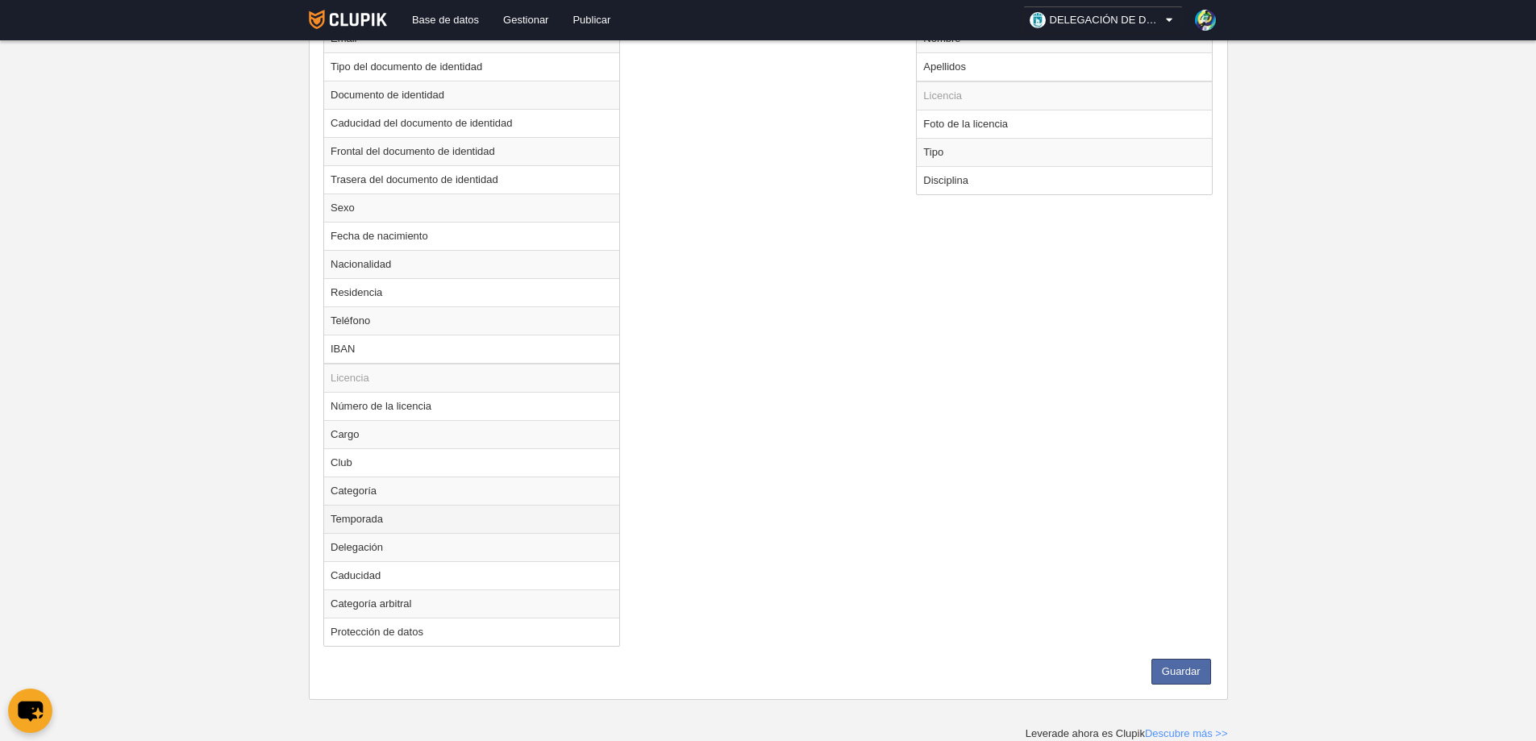
click at [362, 521] on td "Temporada" at bounding box center [471, 519] width 295 height 28
radio input "true"
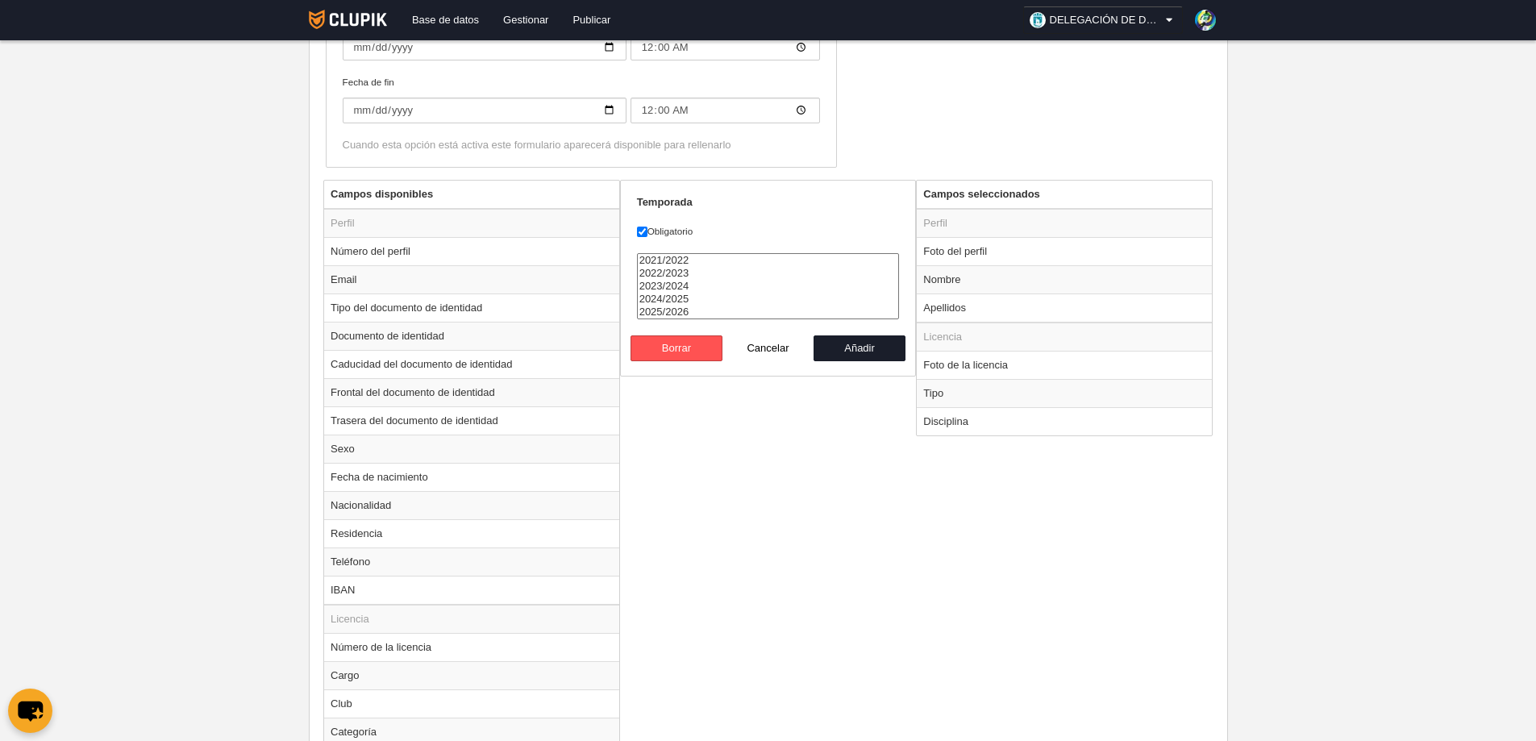
scroll to position [489, 0]
select select "8624"
click at [681, 313] on option "2025/2026" at bounding box center [768, 312] width 261 height 13
click at [852, 352] on button "Añadir" at bounding box center [860, 349] width 92 height 26
radio input "false"
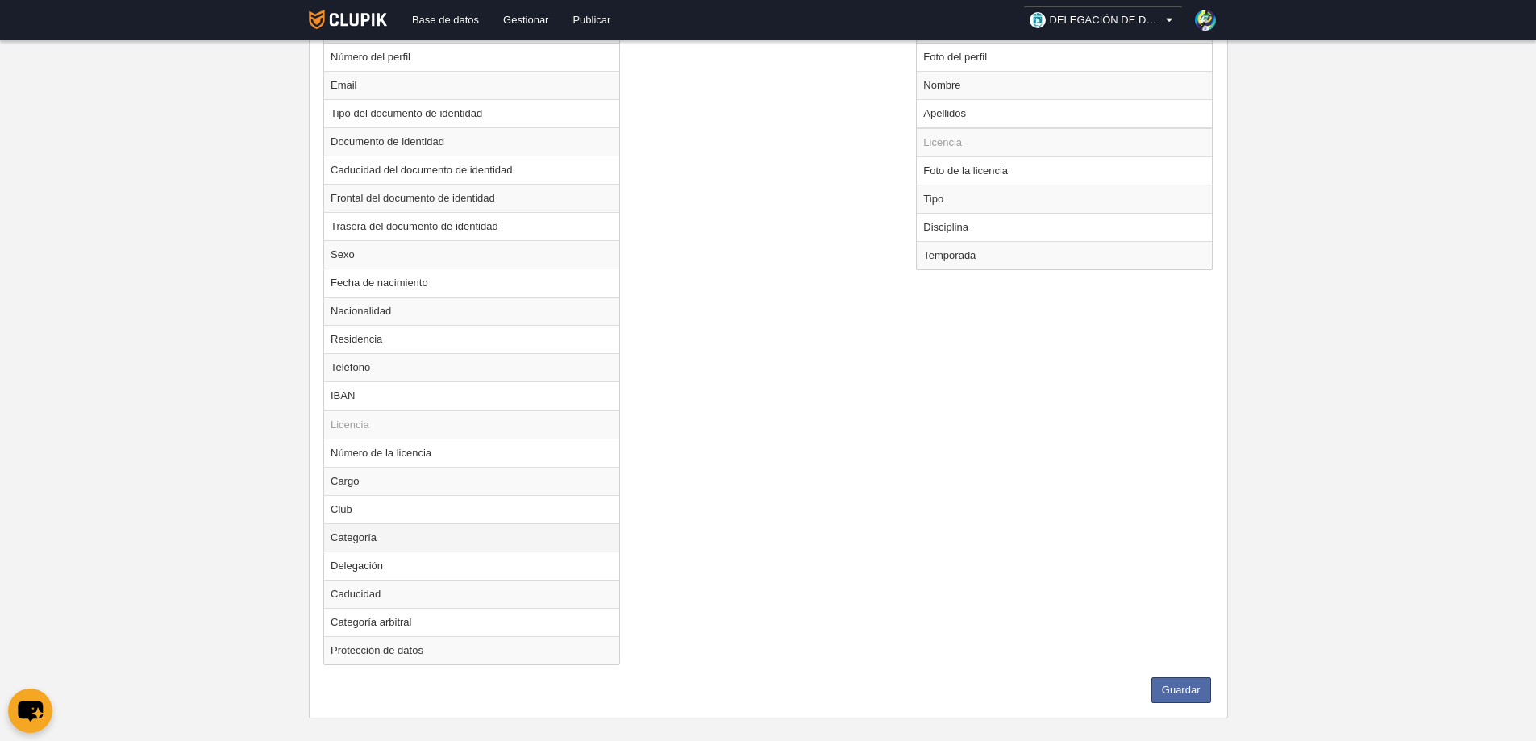
scroll to position [703, 0]
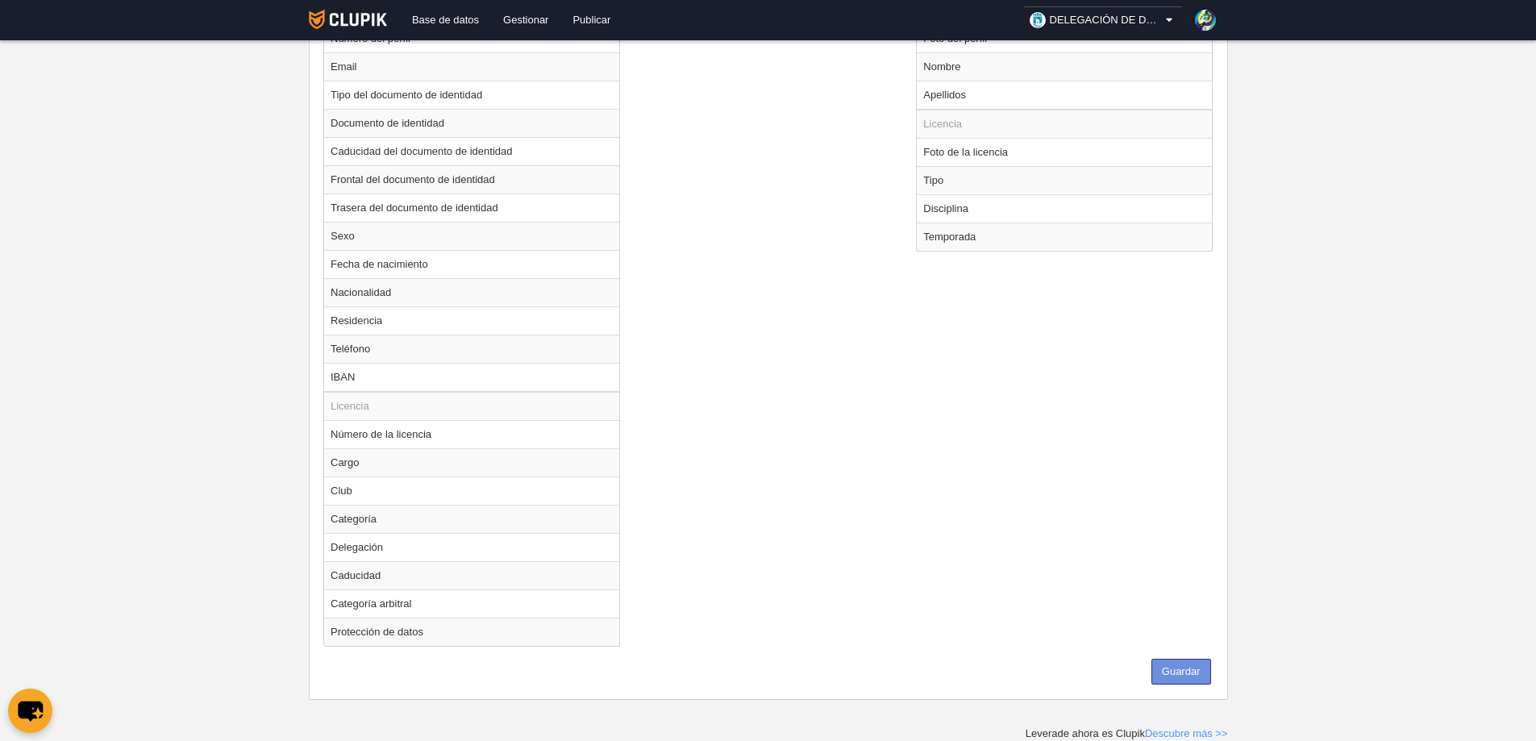
click at [1184, 666] on button "Guardar" at bounding box center [1181, 672] width 60 height 26
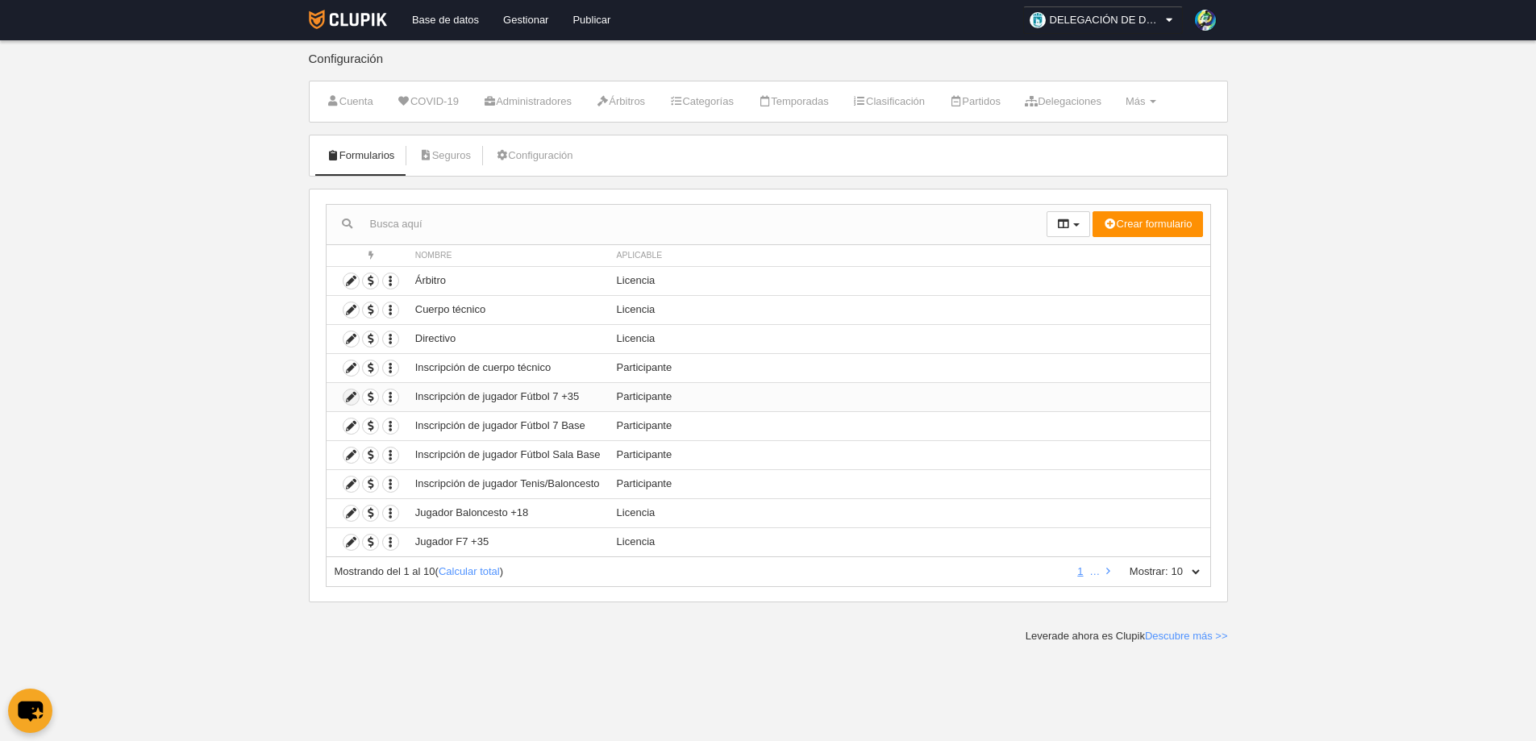
click at [350, 394] on icon at bounding box center [351, 396] width 15 height 15
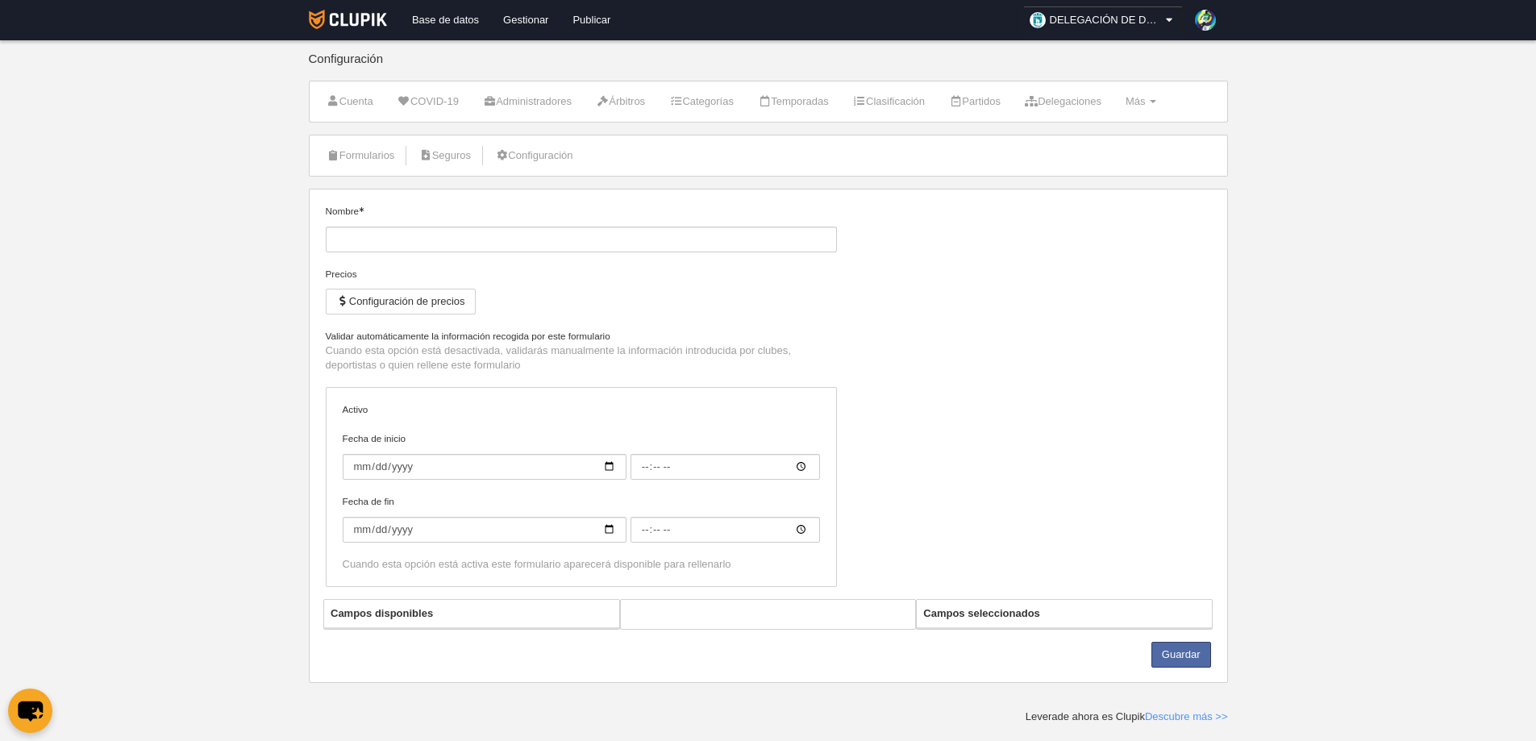
type input "Inscripción de jugador Fútbol 7 +35"
checkbox input "true"
type input "[DATE]"
type input "06:00"
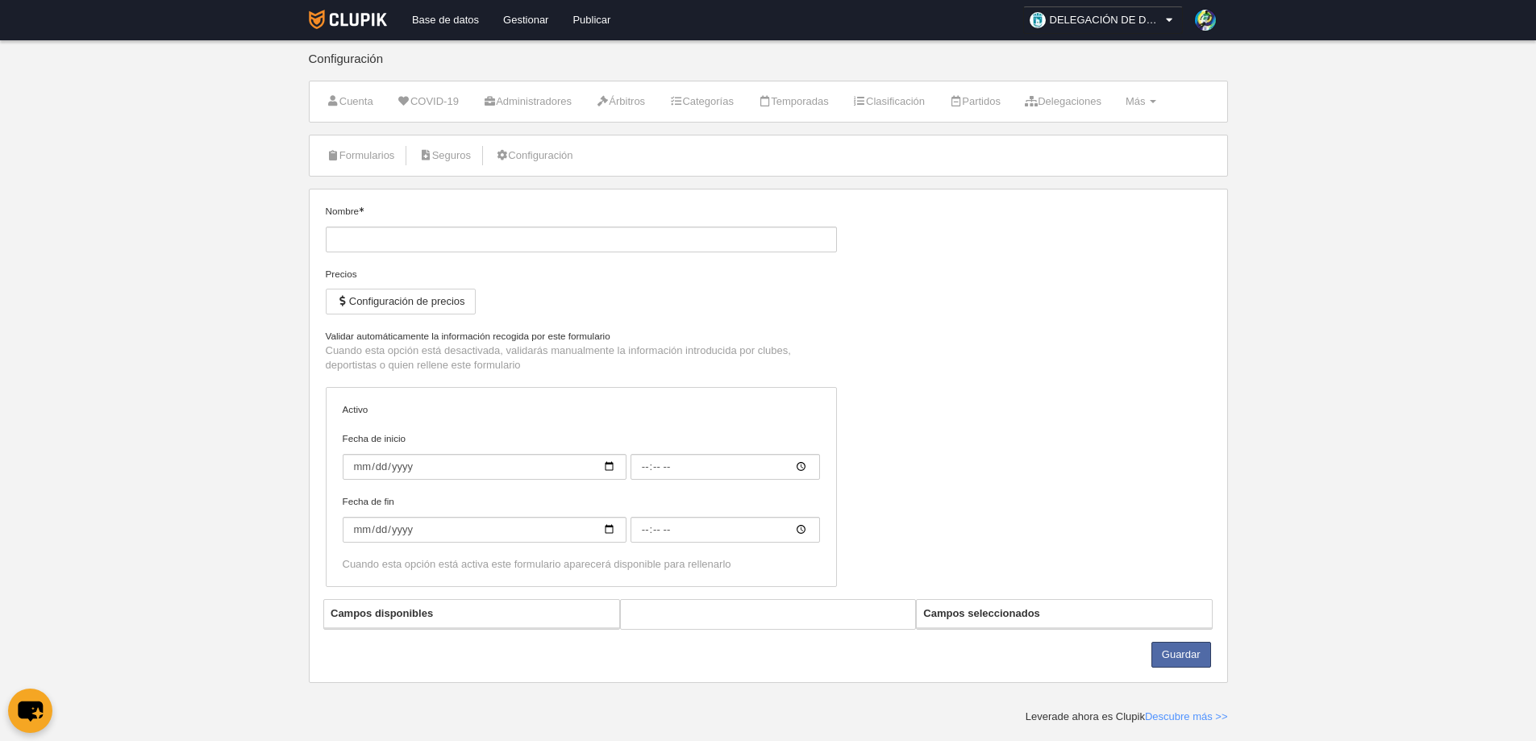
type input "[DATE]"
type input "06:00"
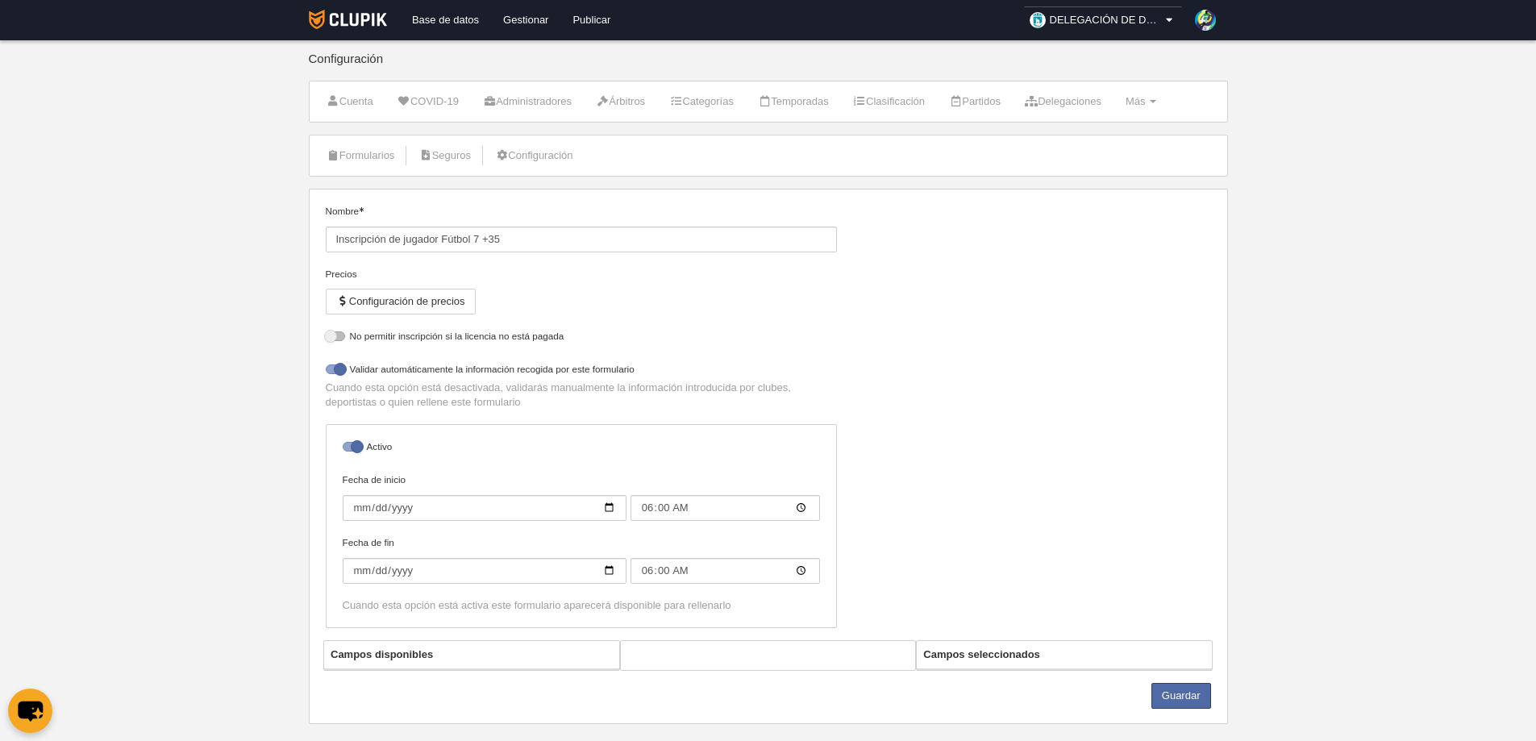
select select "selected"
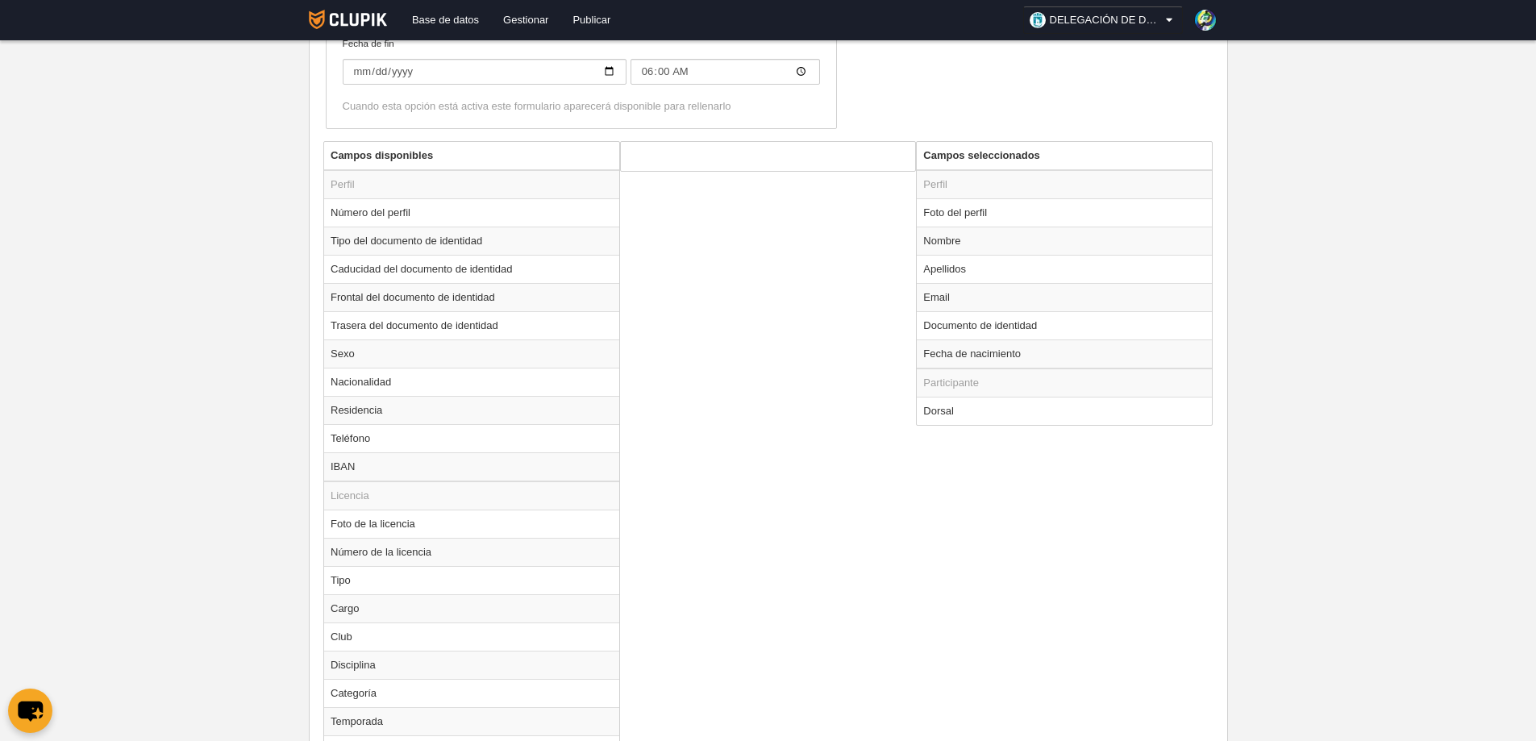
scroll to position [523, 0]
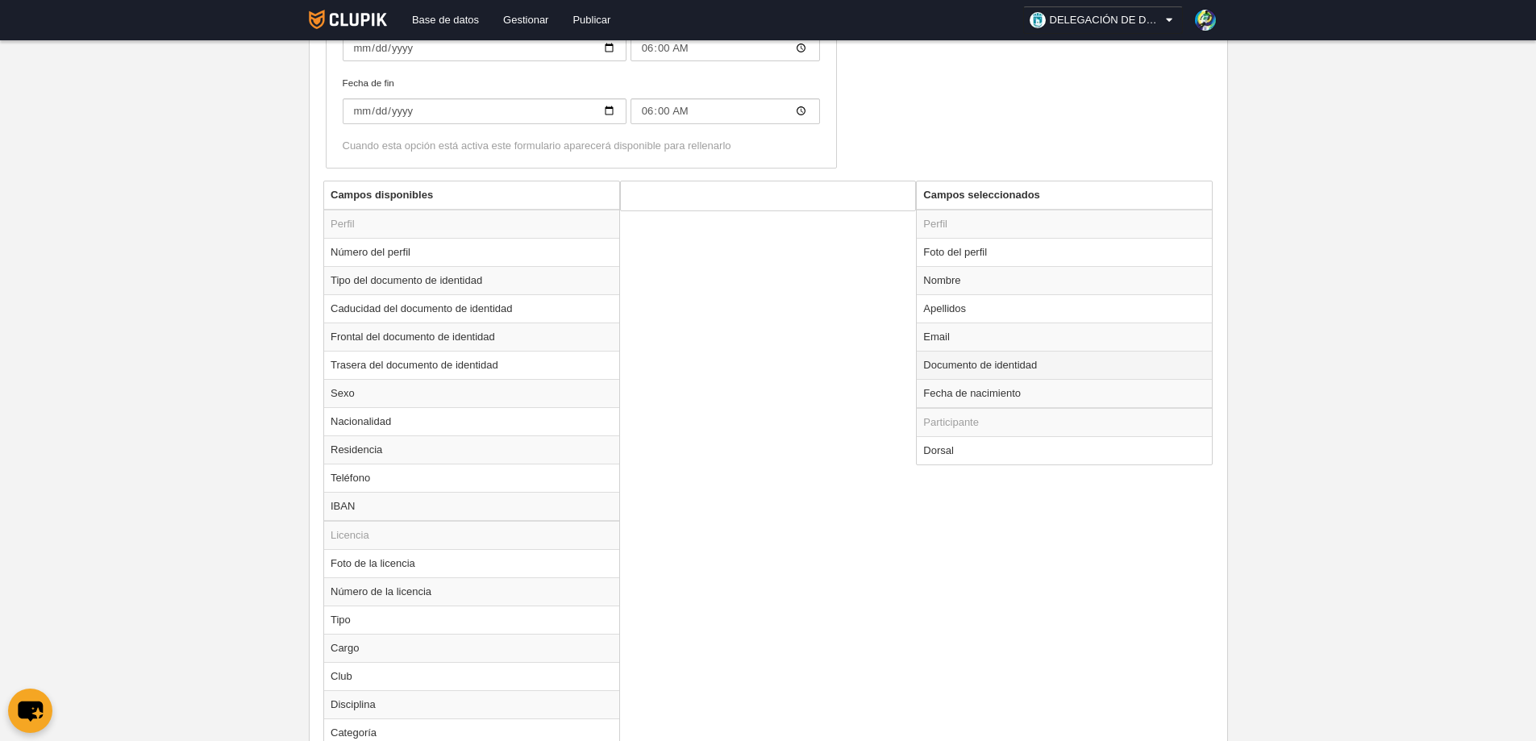
click at [991, 362] on td "Documento de identidad" at bounding box center [1064, 365] width 295 height 28
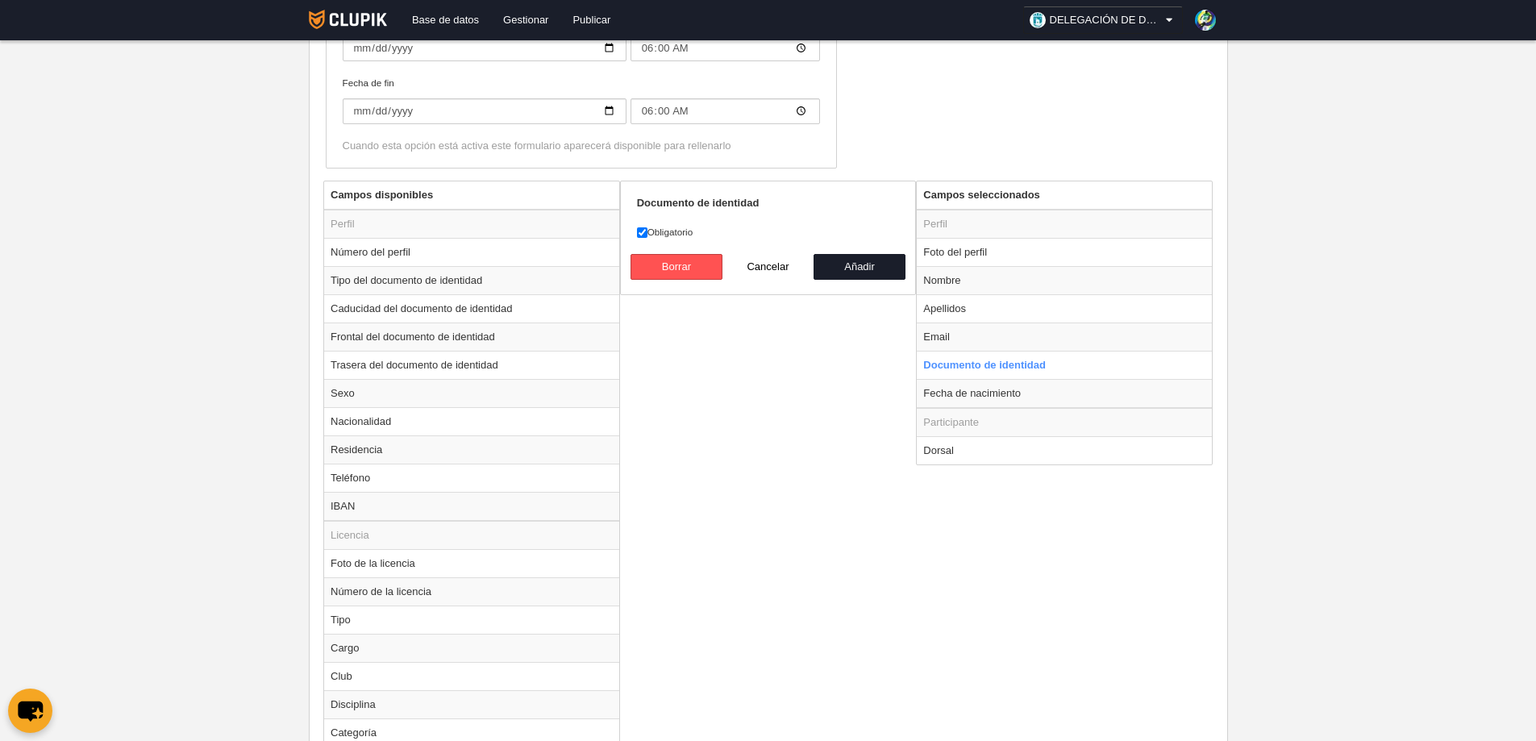
click at [727, 427] on div "Campos disponibles Perfil Número del perfil Tipo del documento de identidad Cad…" at bounding box center [767, 541] width 897 height 720
click at [776, 269] on button "Cancelar" at bounding box center [768, 267] width 92 height 26
radio input "false"
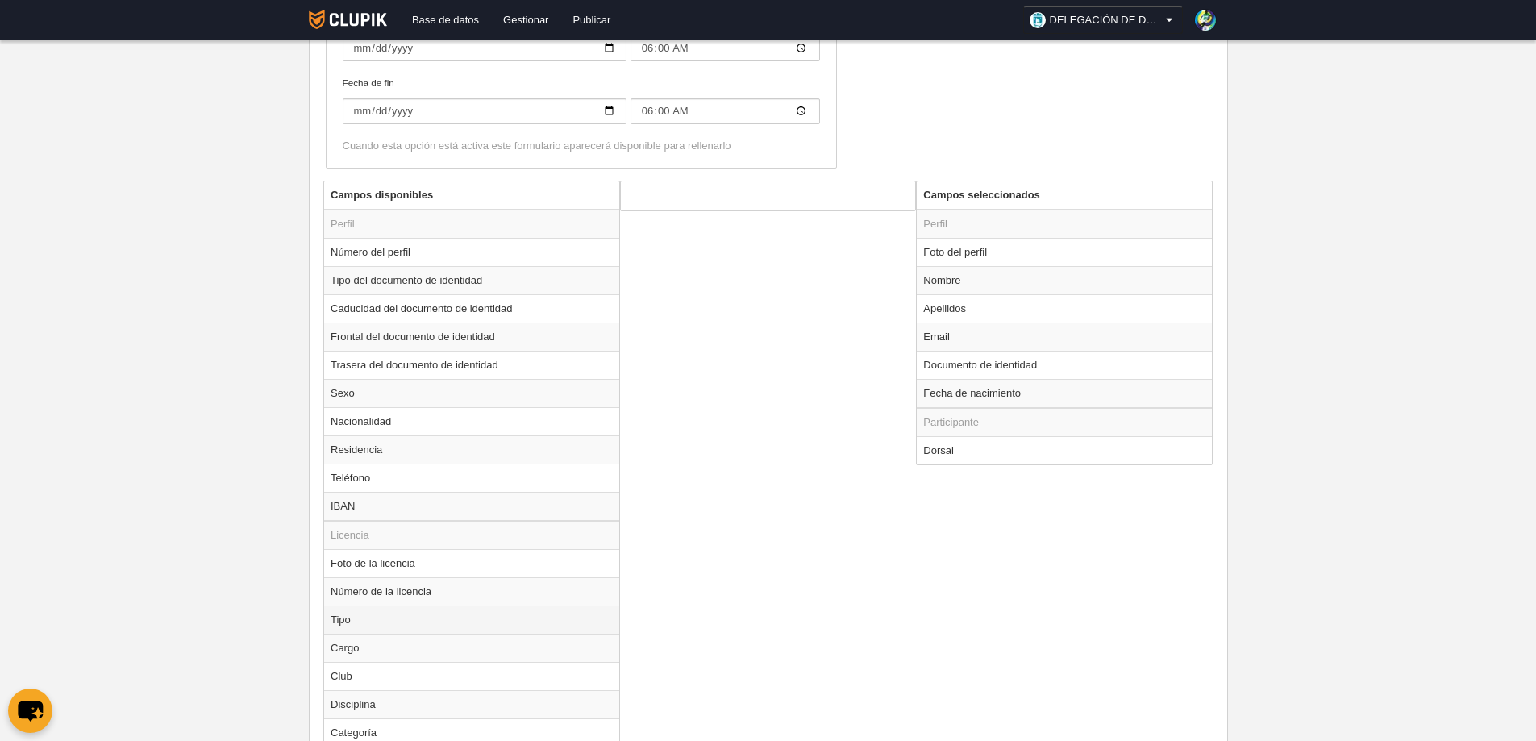
scroll to position [684, 0]
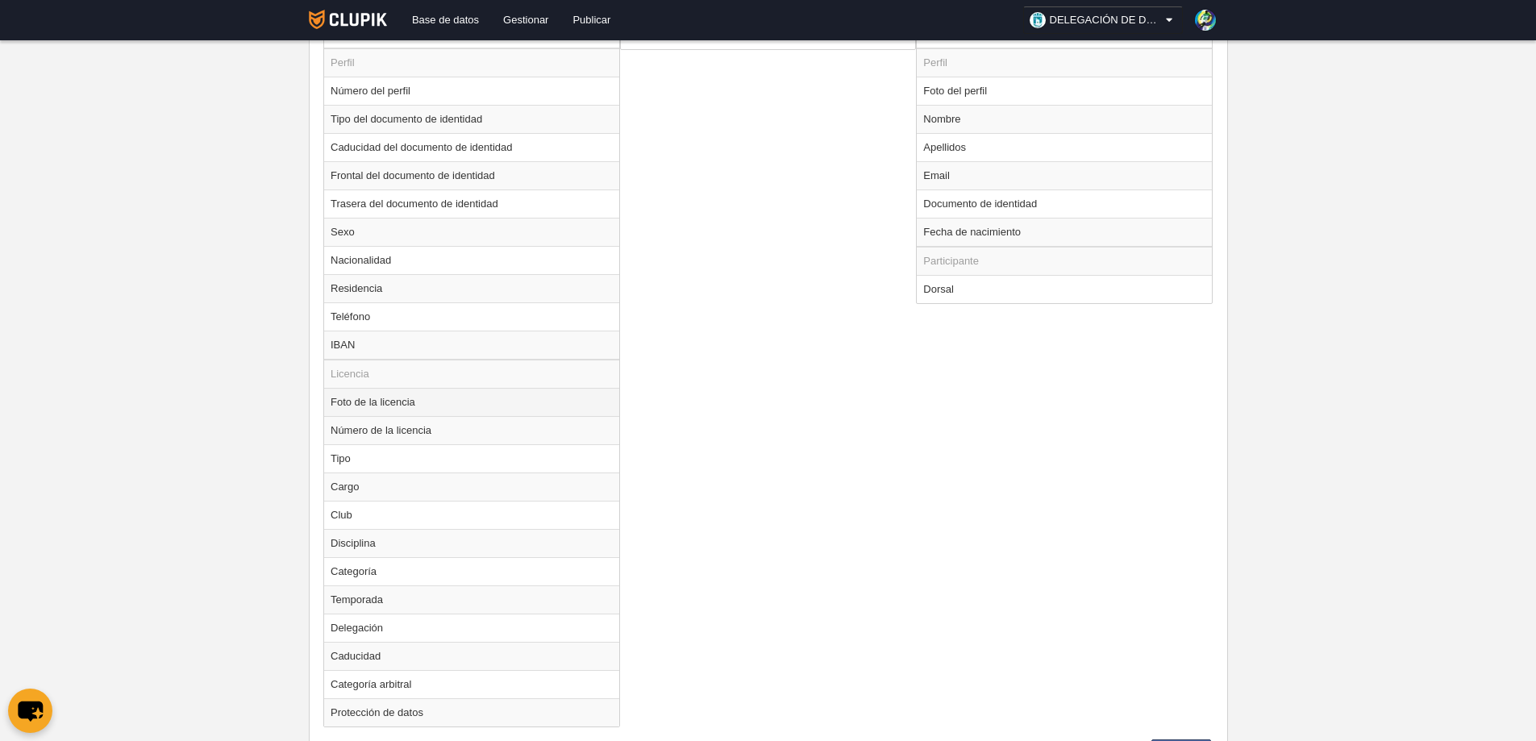
click at [374, 396] on td "Foto de la licencia" at bounding box center [471, 402] width 295 height 28
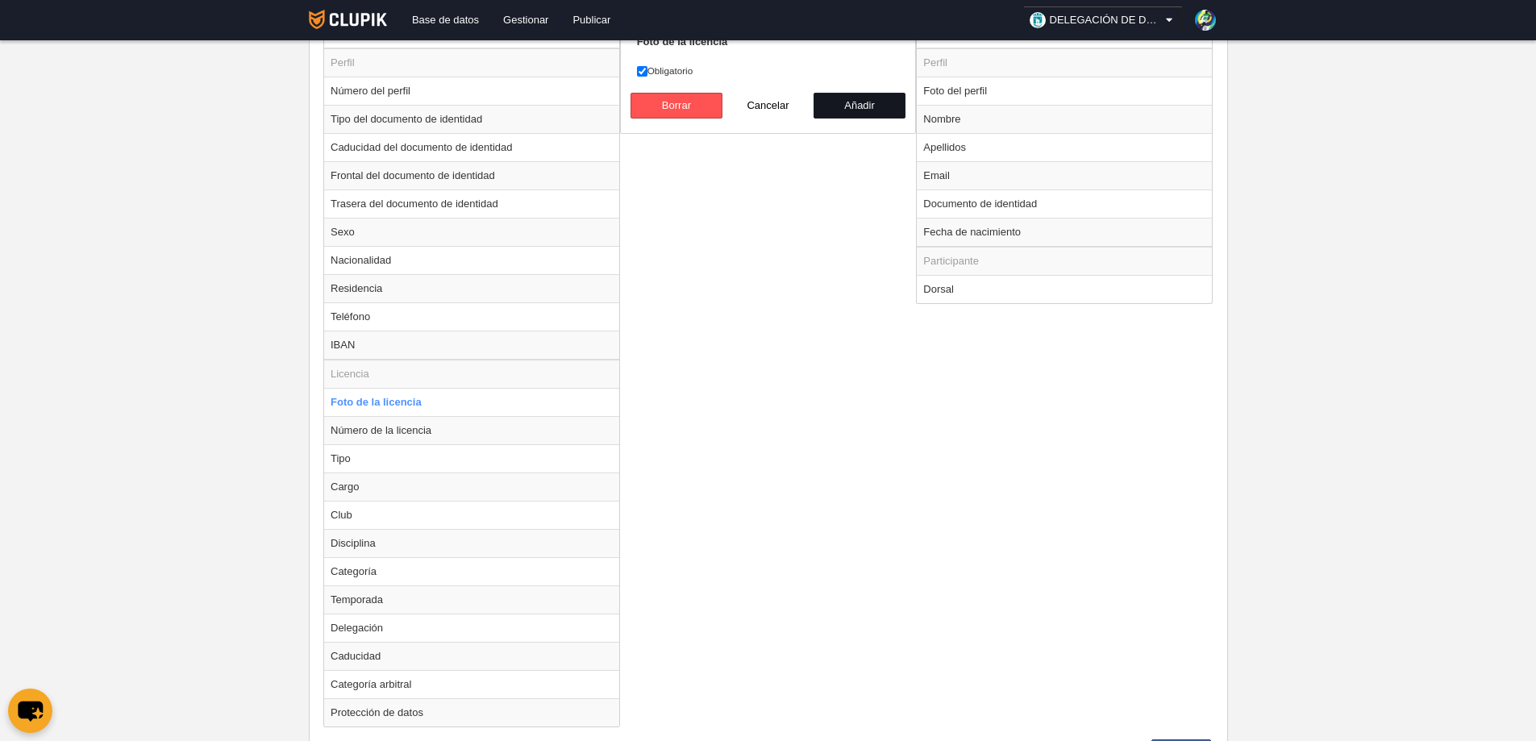
click at [863, 99] on button "Añadir" at bounding box center [860, 106] width 92 height 26
radio input "false"
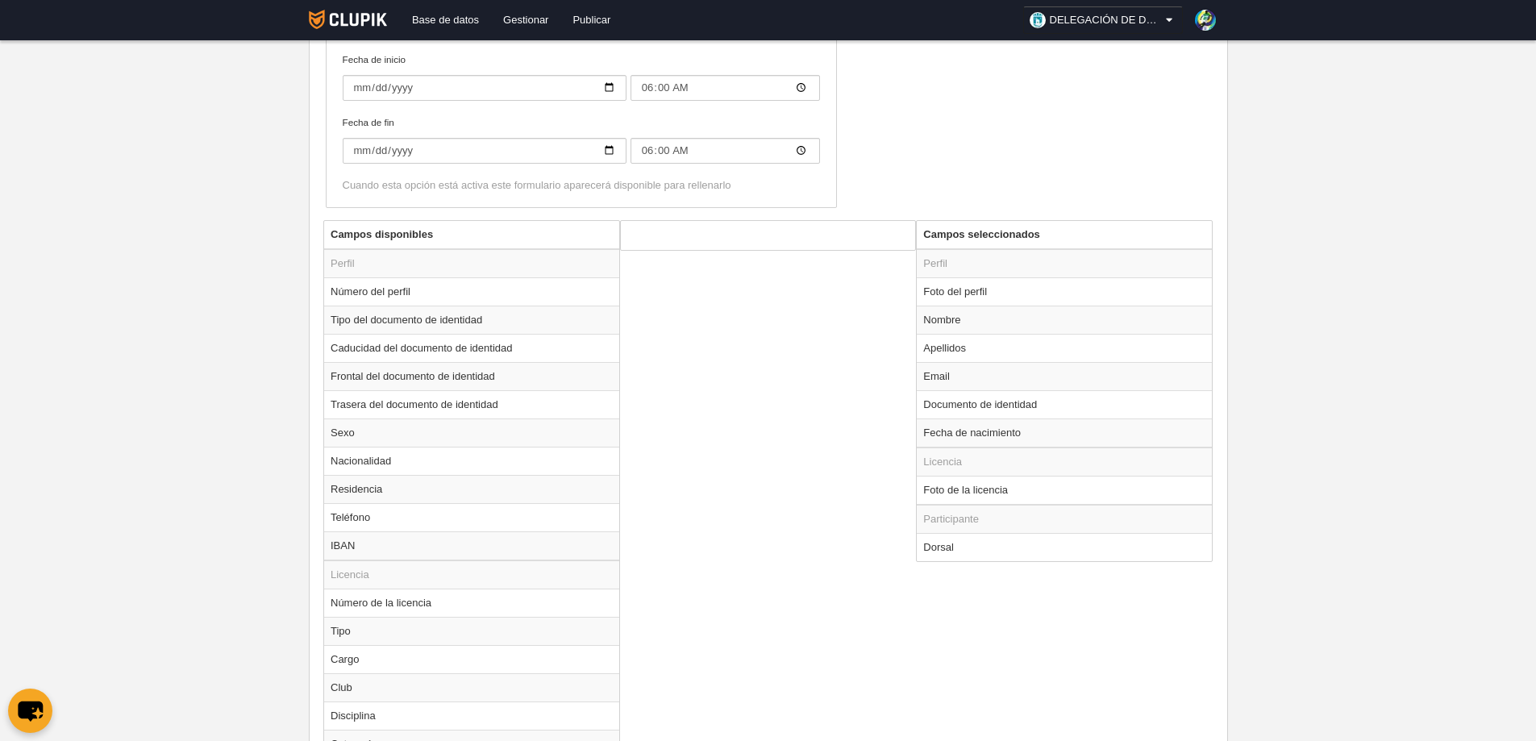
scroll to position [361, 0]
